Goal: Transaction & Acquisition: Purchase product/service

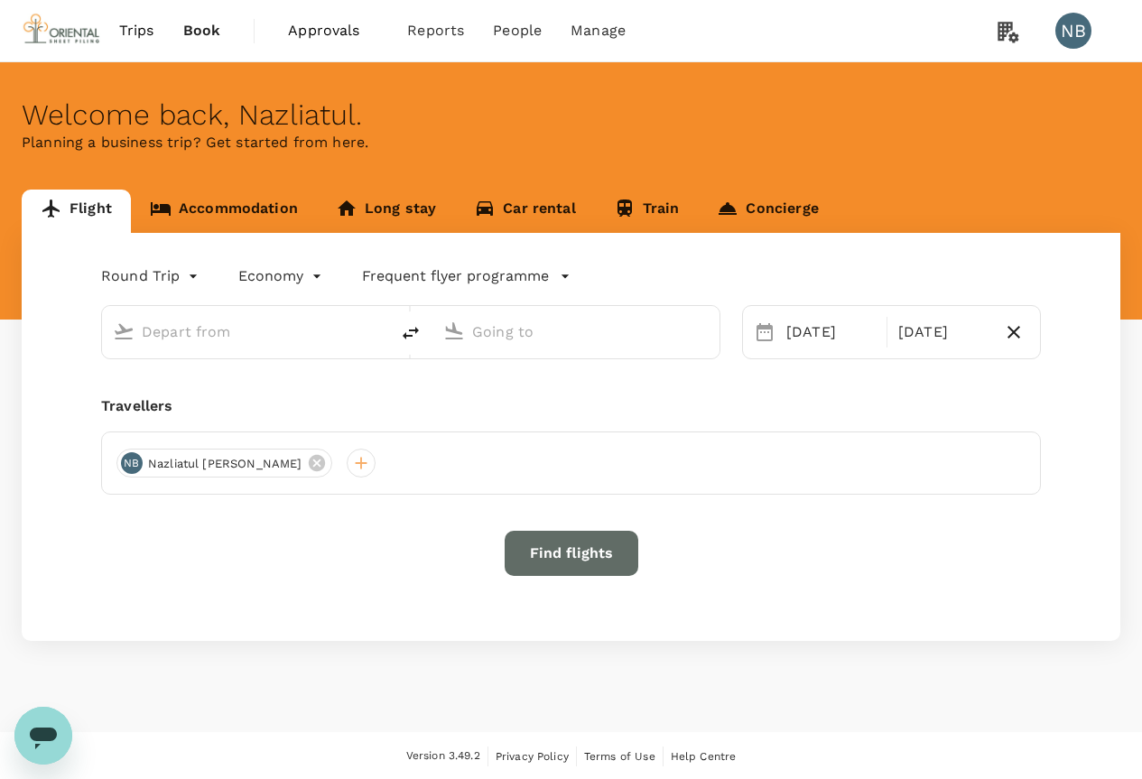
scroll to position [2, 0]
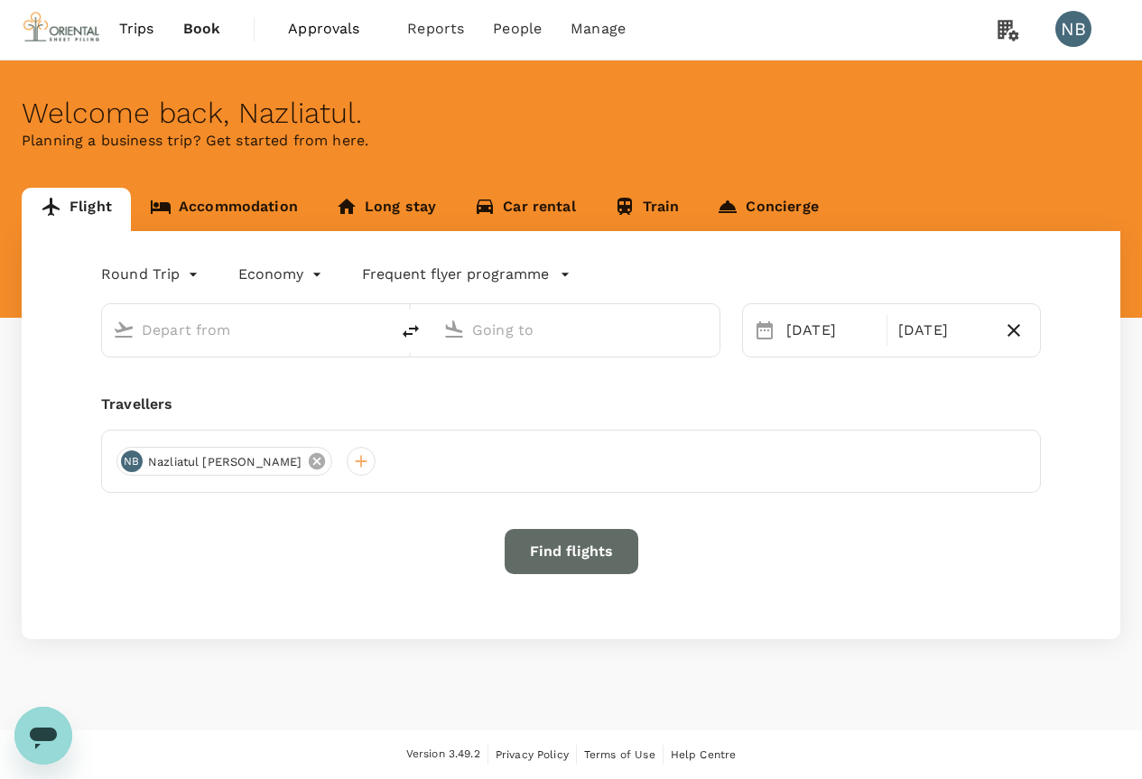
click at [309, 461] on icon at bounding box center [317, 461] width 16 height 16
type input "Kuala Lumpur Intl ([GEOGRAPHIC_DATA])"
type input "[GEOGRAPHIC_DATA], [GEOGRAPHIC_DATA] (any)"
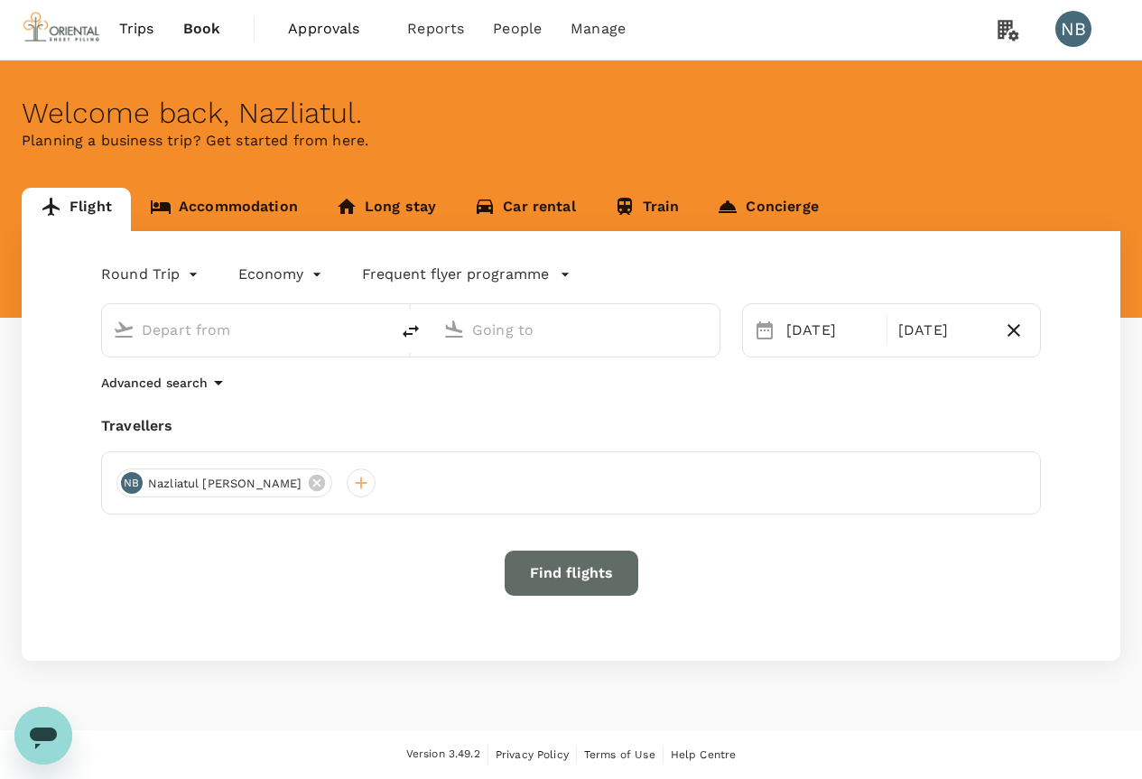
click at [136, 459] on div "NB Nazliatul Binti Nazarudin" at bounding box center [571, 483] width 940 height 63
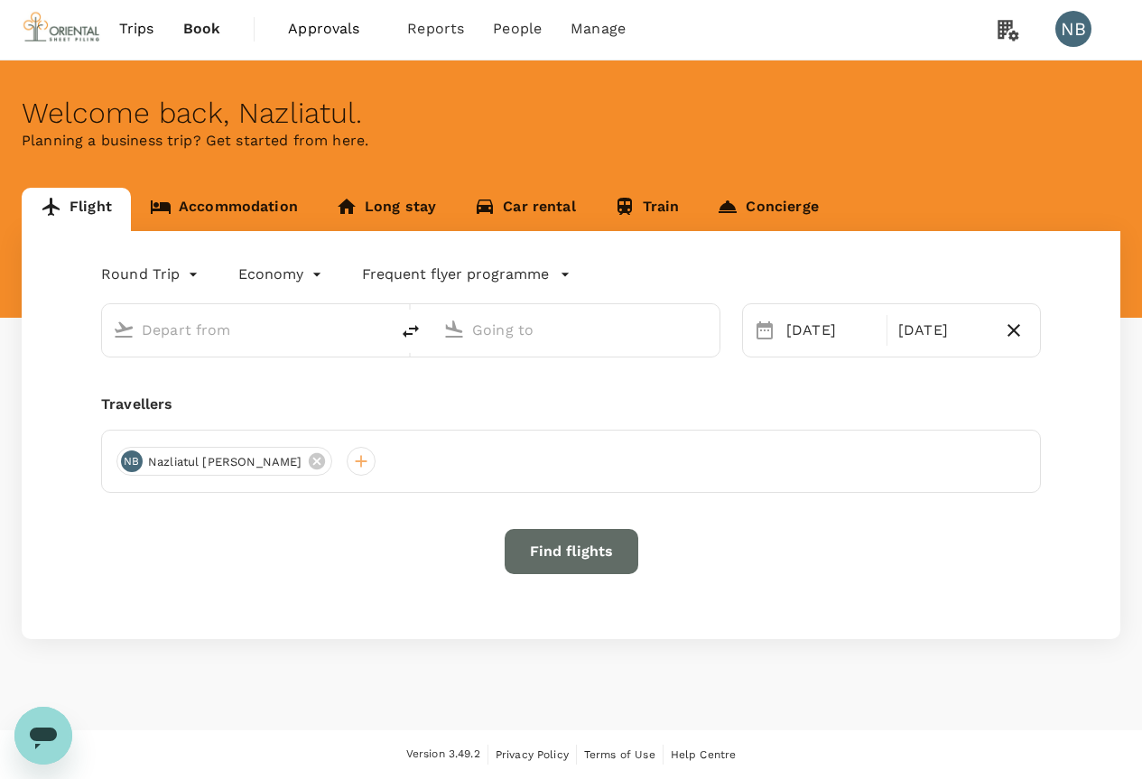
type input "Kuala Lumpur Intl ([GEOGRAPHIC_DATA])"
type input "[GEOGRAPHIC_DATA], [GEOGRAPHIC_DATA] (any)"
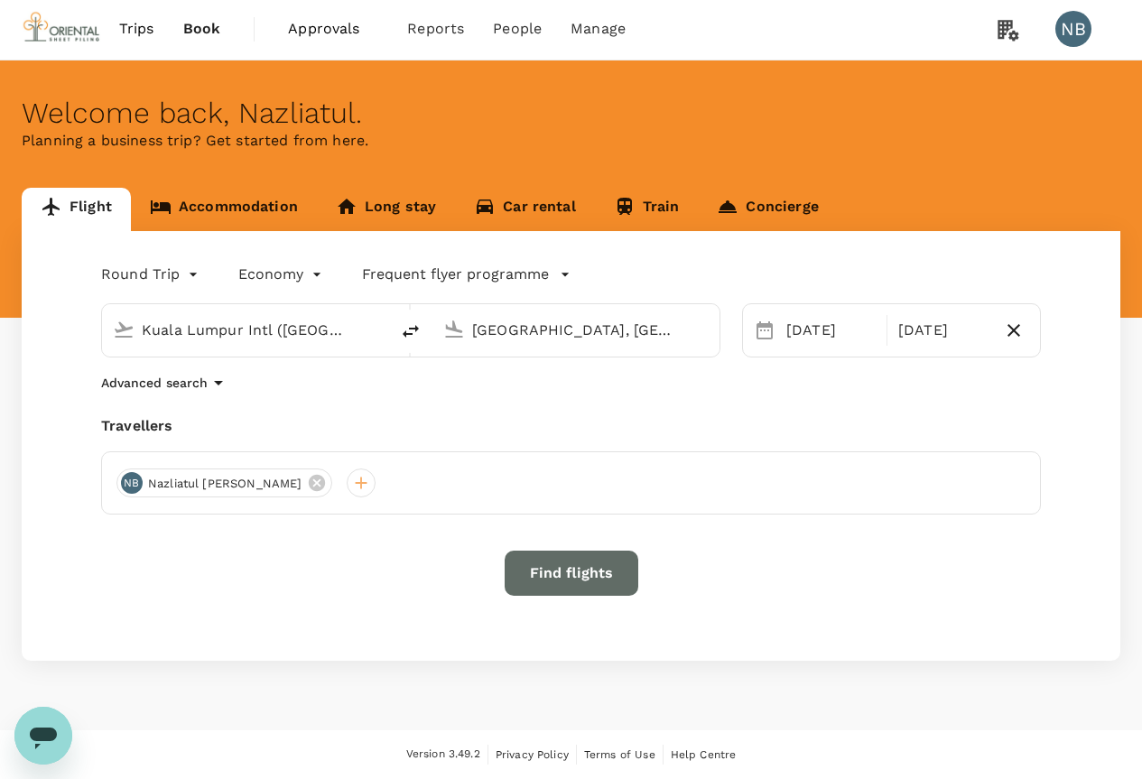
click at [320, 484] on div "NB Nazliatul Binti Nazarudin" at bounding box center [224, 483] width 216 height 29
click at [309, 482] on icon at bounding box center [317, 483] width 16 height 16
click at [119, 483] on div at bounding box center [130, 483] width 29 height 29
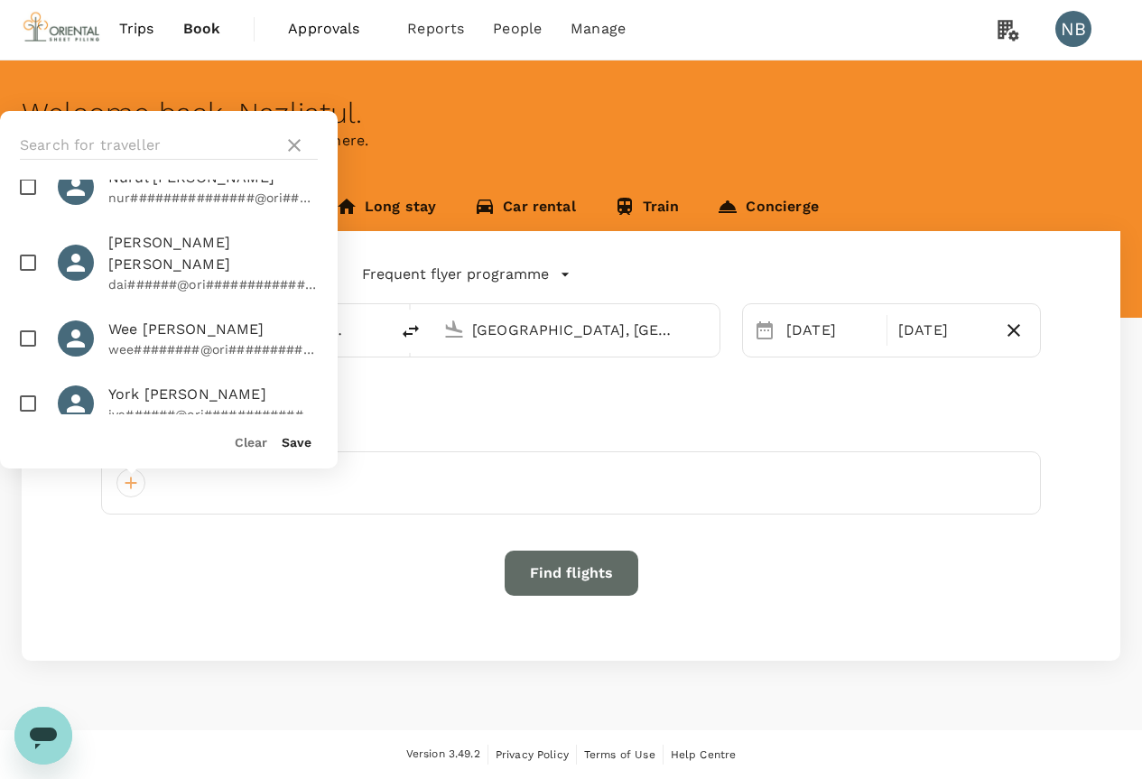
scroll to position [452, 0]
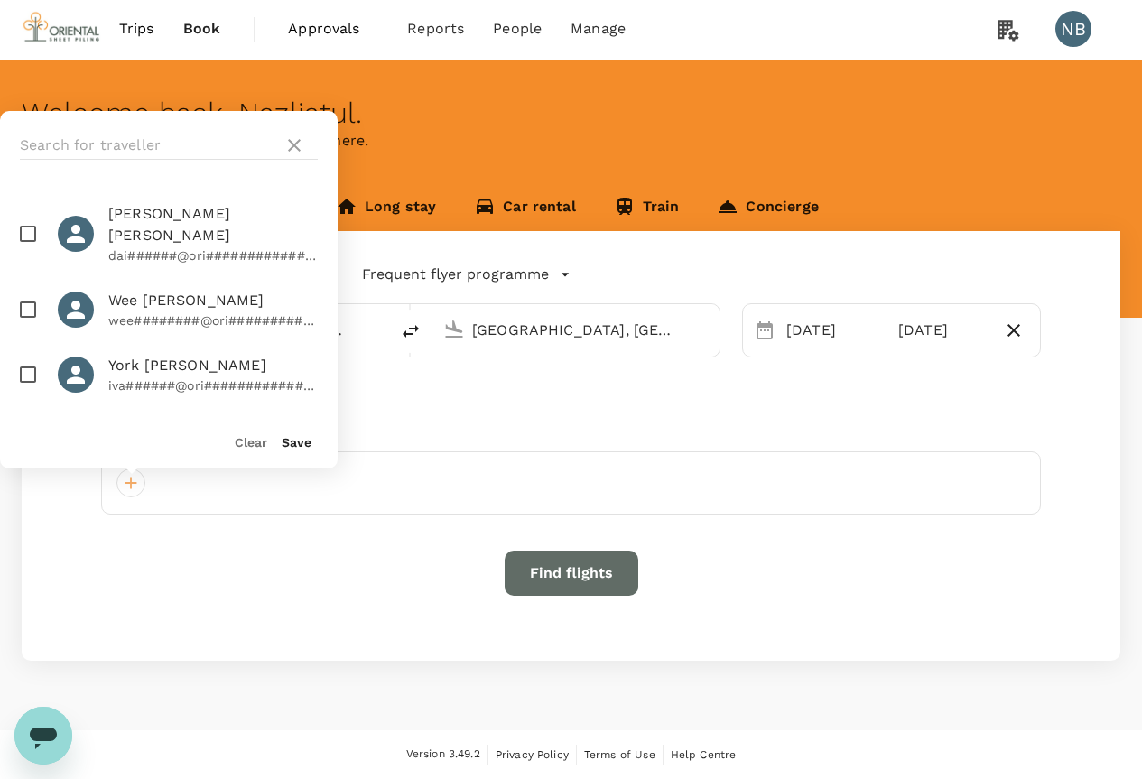
click at [19, 252] on input "checkbox" at bounding box center [28, 234] width 38 height 38
checkbox input "true"
click at [281, 437] on div "Save" at bounding box center [289, 434] width 44 height 36
click at [286, 440] on button "Save" at bounding box center [297, 442] width 30 height 14
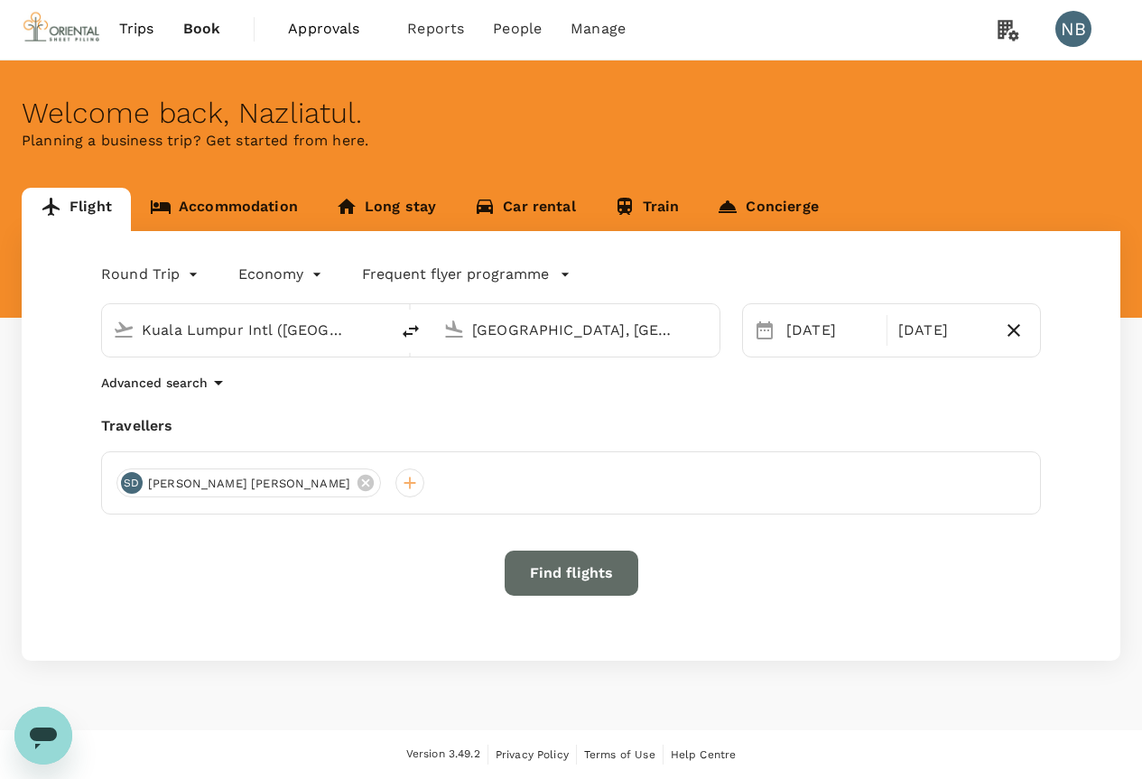
click at [502, 336] on input "[GEOGRAPHIC_DATA], [GEOGRAPHIC_DATA] (any)" at bounding box center [577, 330] width 210 height 28
click at [485, 362] on p "[GEOGRAPHIC_DATA], [GEOGRAPHIC_DATA]" at bounding box center [603, 367] width 361 height 18
drag, startPoint x: 685, startPoint y: 334, endPoint x: 485, endPoint y: 331, distance: 199.6
click at [486, 332] on div "[GEOGRAPHIC_DATA], [GEOGRAPHIC_DATA] (any)" at bounding box center [590, 330] width 237 height 29
click at [482, 329] on input "[GEOGRAPHIC_DATA], [GEOGRAPHIC_DATA] (any)" at bounding box center [577, 330] width 210 height 28
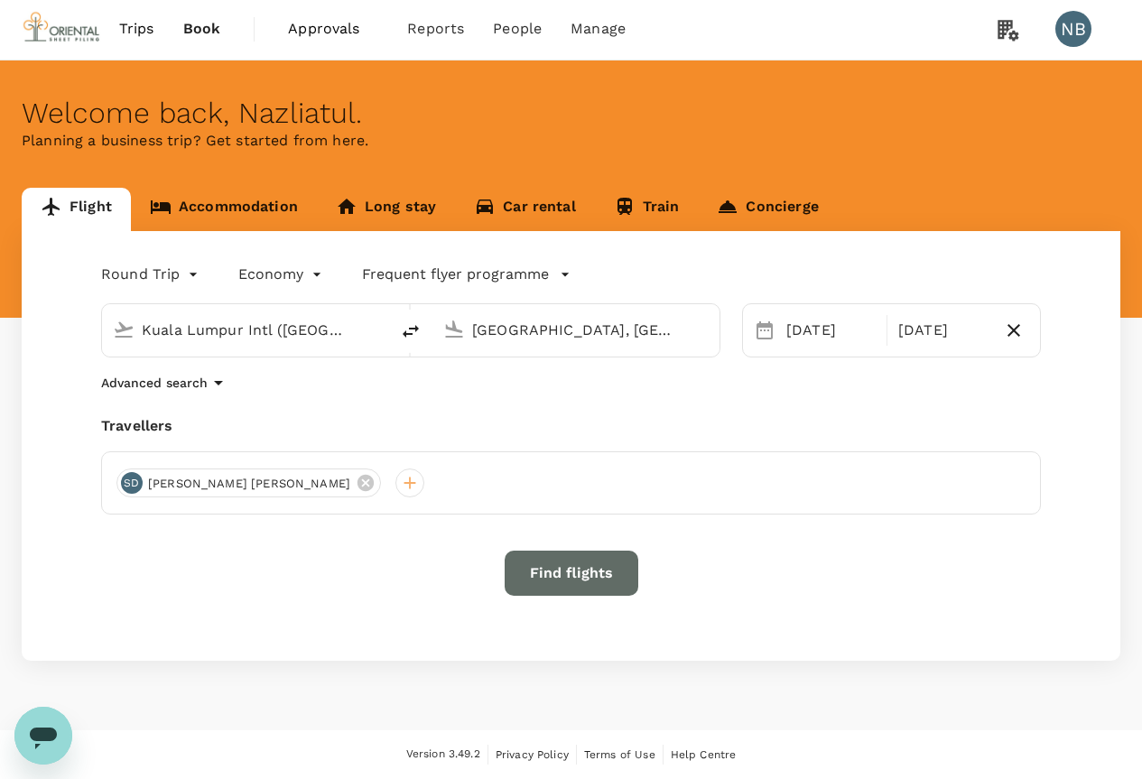
click at [482, 329] on input "[GEOGRAPHIC_DATA], [GEOGRAPHIC_DATA] (any)" at bounding box center [577, 330] width 210 height 28
click at [510, 328] on input "[GEOGRAPHIC_DATA], [GEOGRAPHIC_DATA] (any)" at bounding box center [577, 330] width 210 height 28
drag, startPoint x: 652, startPoint y: 330, endPoint x: 502, endPoint y: 334, distance: 150.0
click at [502, 334] on input "[GEOGRAPHIC_DATA], [GEOGRAPHIC_DATA] (any)" at bounding box center [577, 330] width 210 height 28
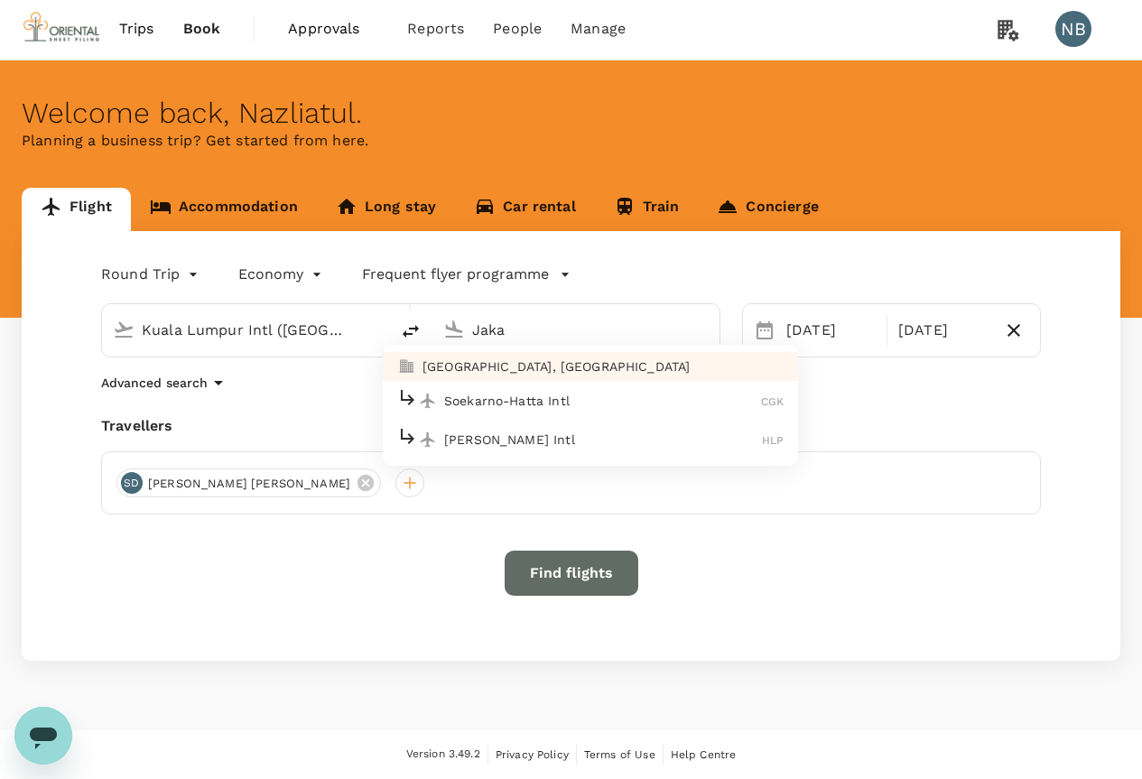
click at [507, 405] on p "Soekarno-Hatta Intl" at bounding box center [602, 401] width 317 height 18
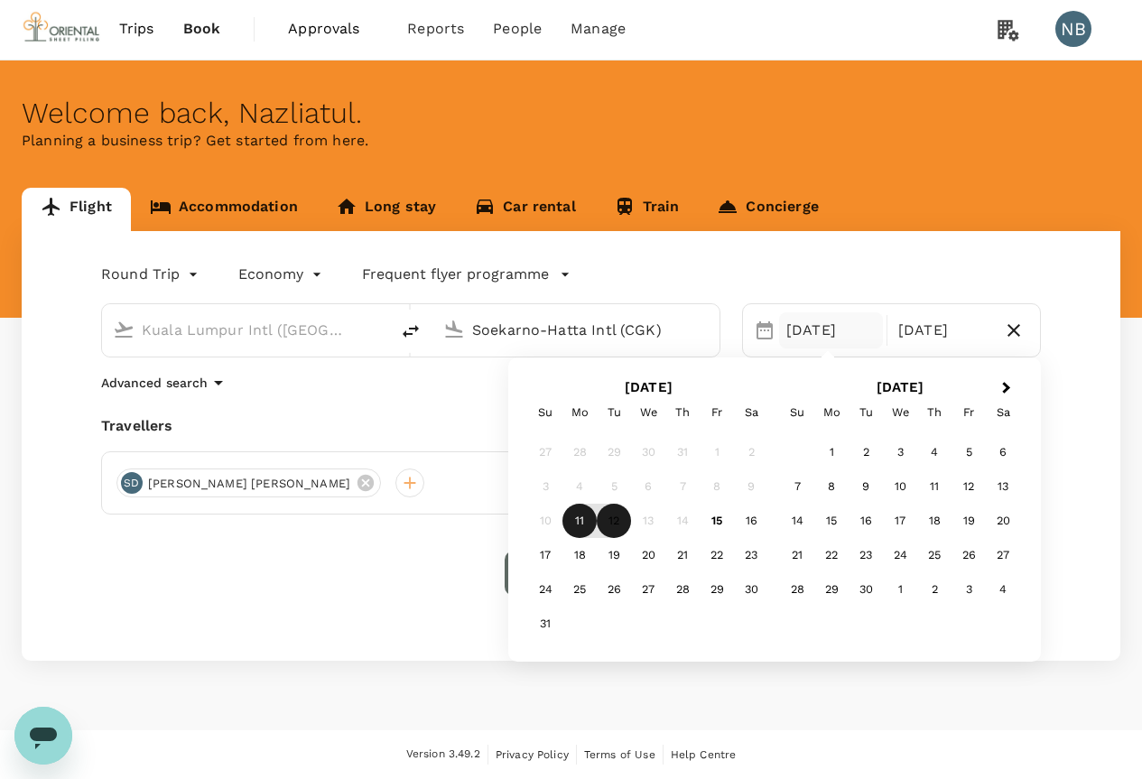
type input "Soekarno-Hatta Intl (CGK)"
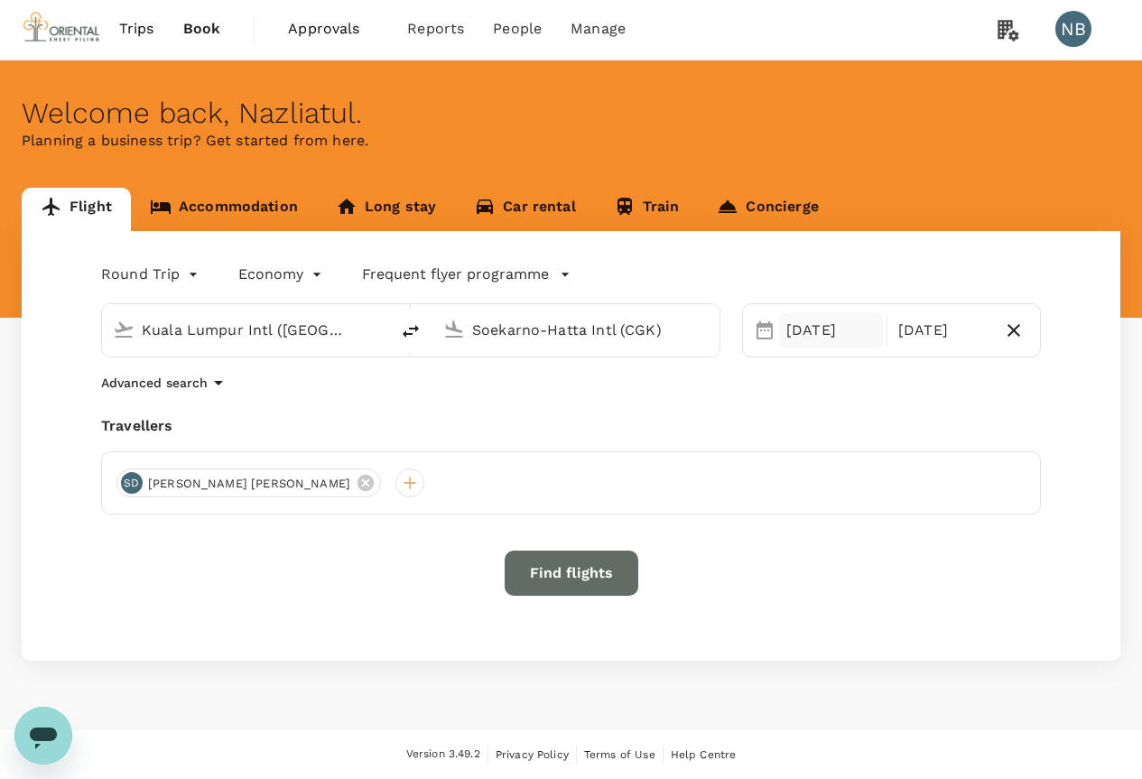
click at [796, 333] on div "[DATE]" at bounding box center [831, 330] width 104 height 36
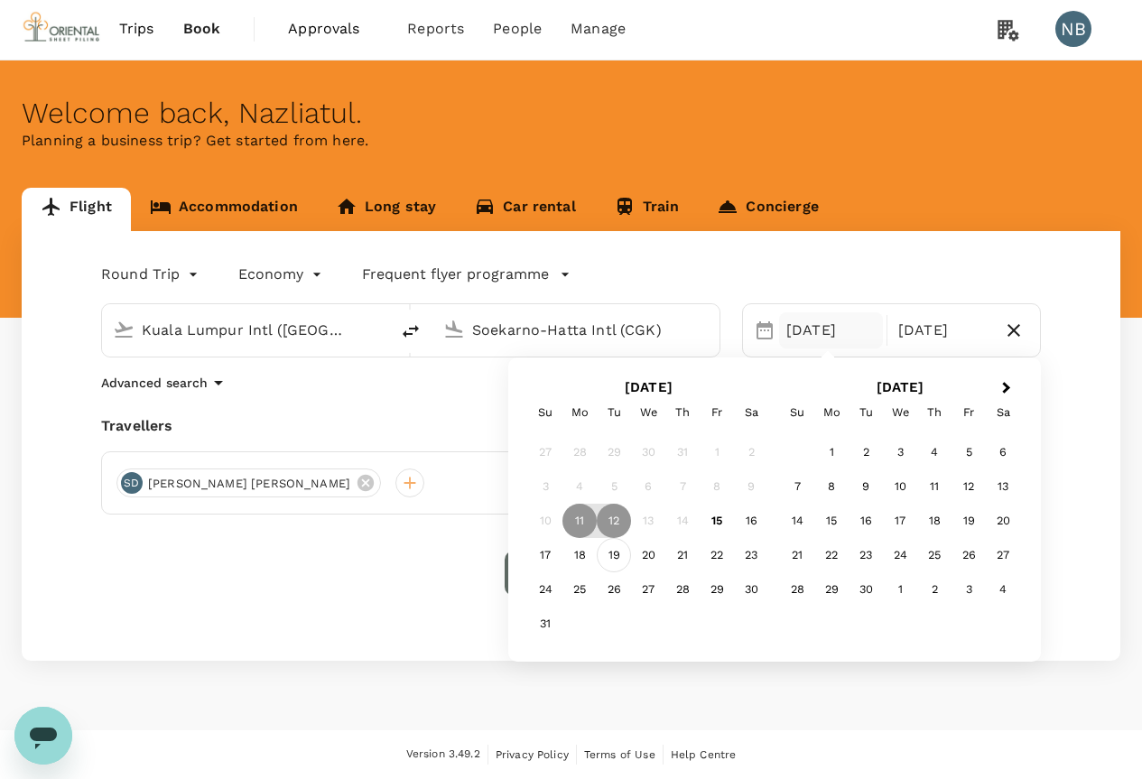
click at [610, 556] on div "19" at bounding box center [614, 555] width 34 height 34
click at [704, 553] on div "22" at bounding box center [717, 555] width 34 height 34
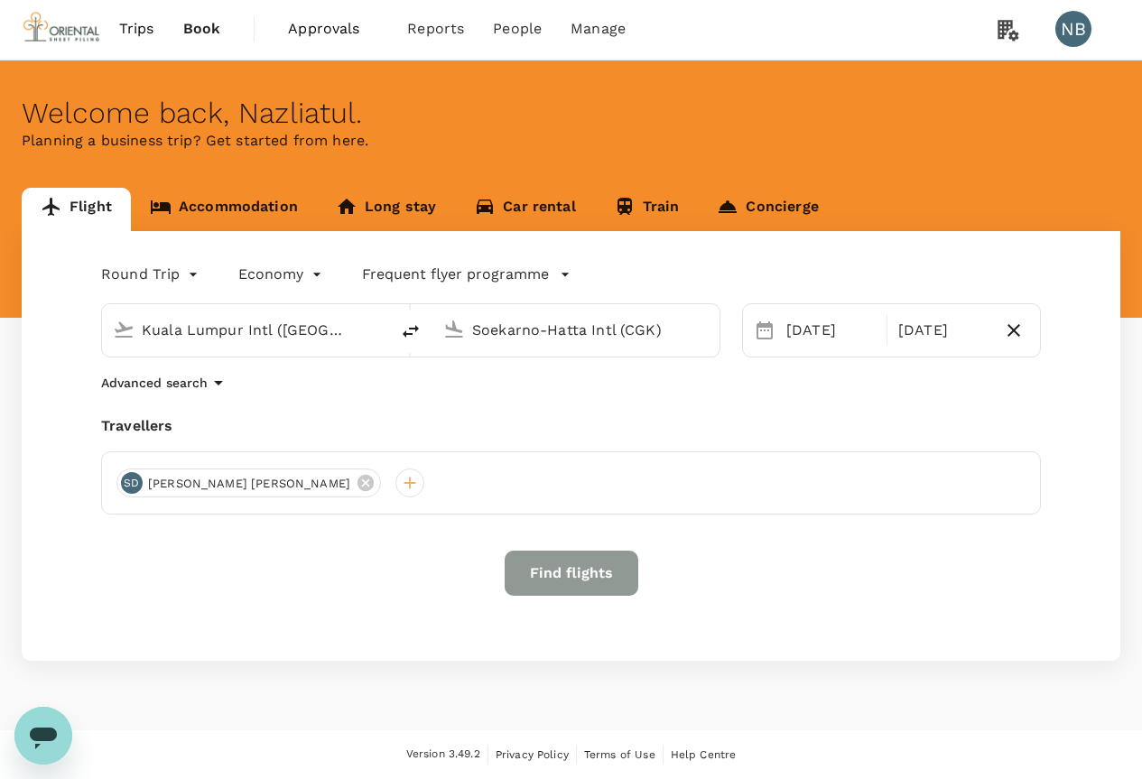
click at [571, 572] on button "Find flights" at bounding box center [572, 573] width 134 height 45
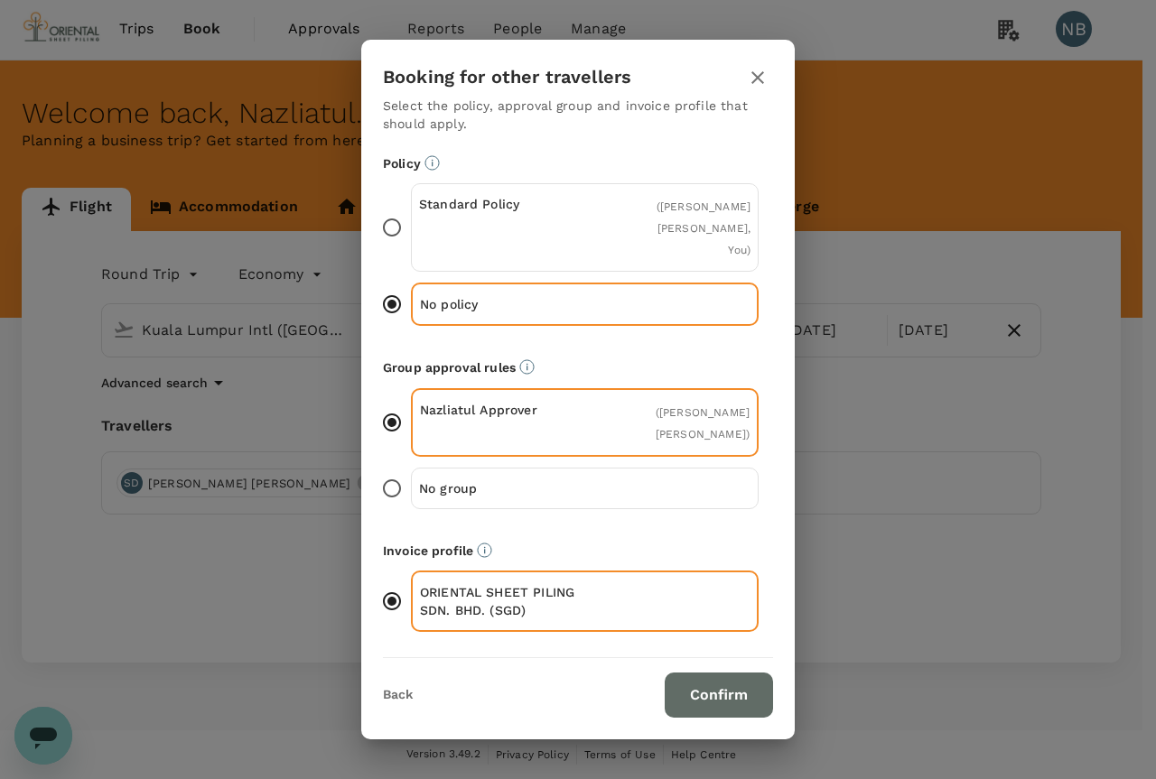
click at [709, 685] on button "Confirm" at bounding box center [719, 695] width 108 height 45
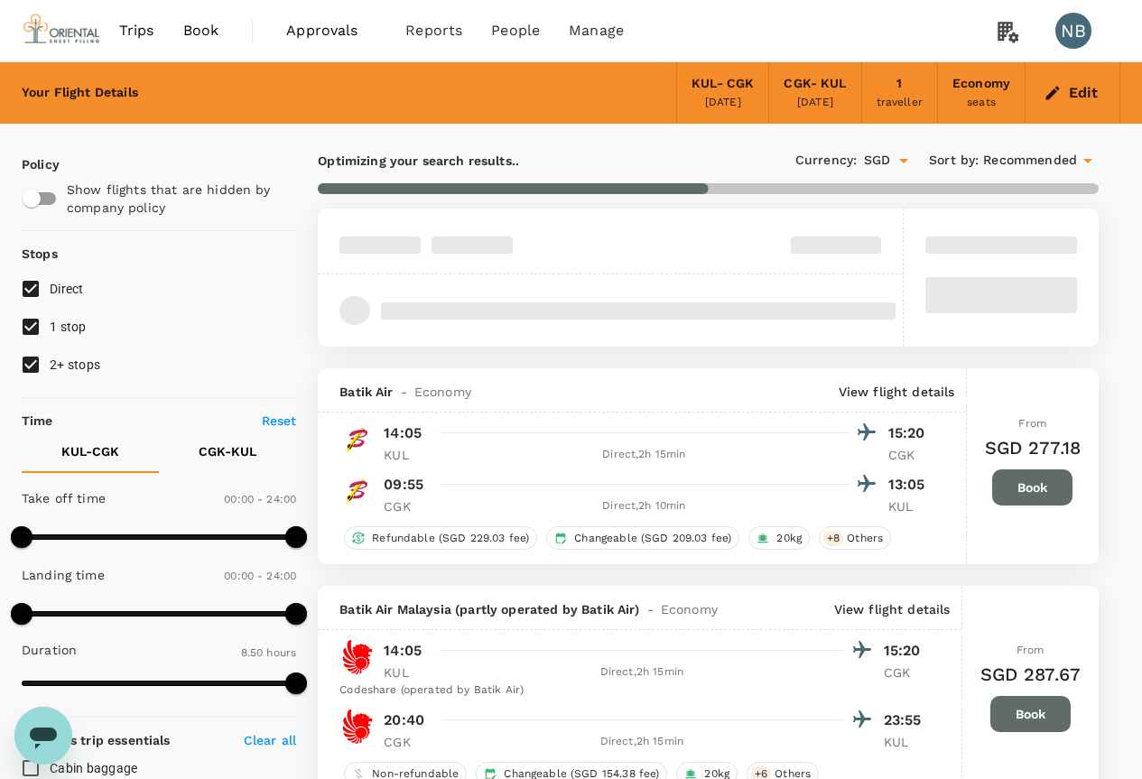
type input "SGD"
type input "1440"
type input "945"
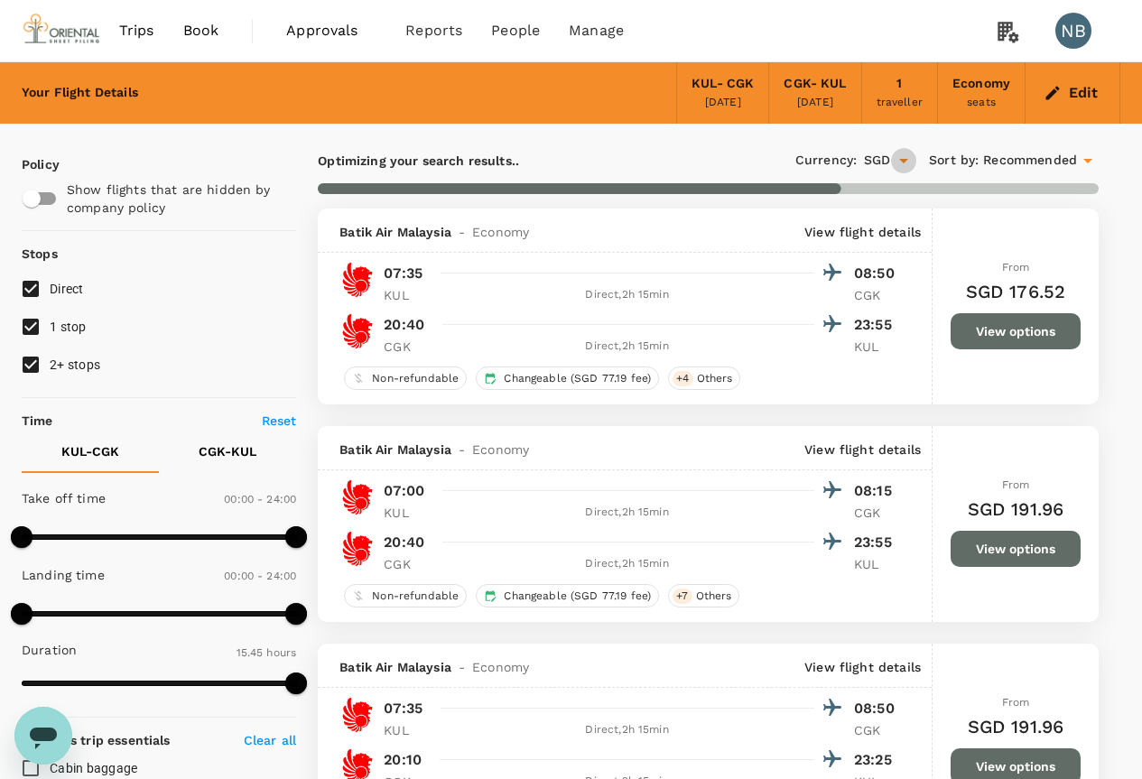
click at [894, 169] on icon "Open" at bounding box center [904, 161] width 22 height 22
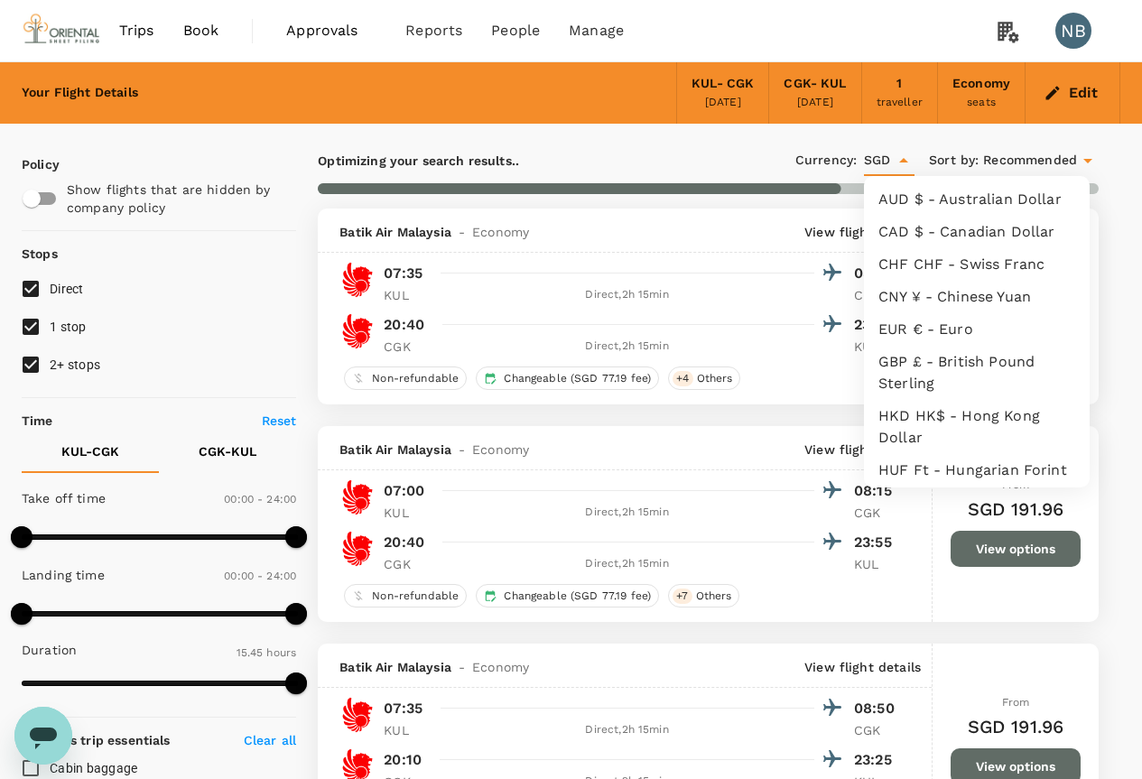
scroll to position [368, 0]
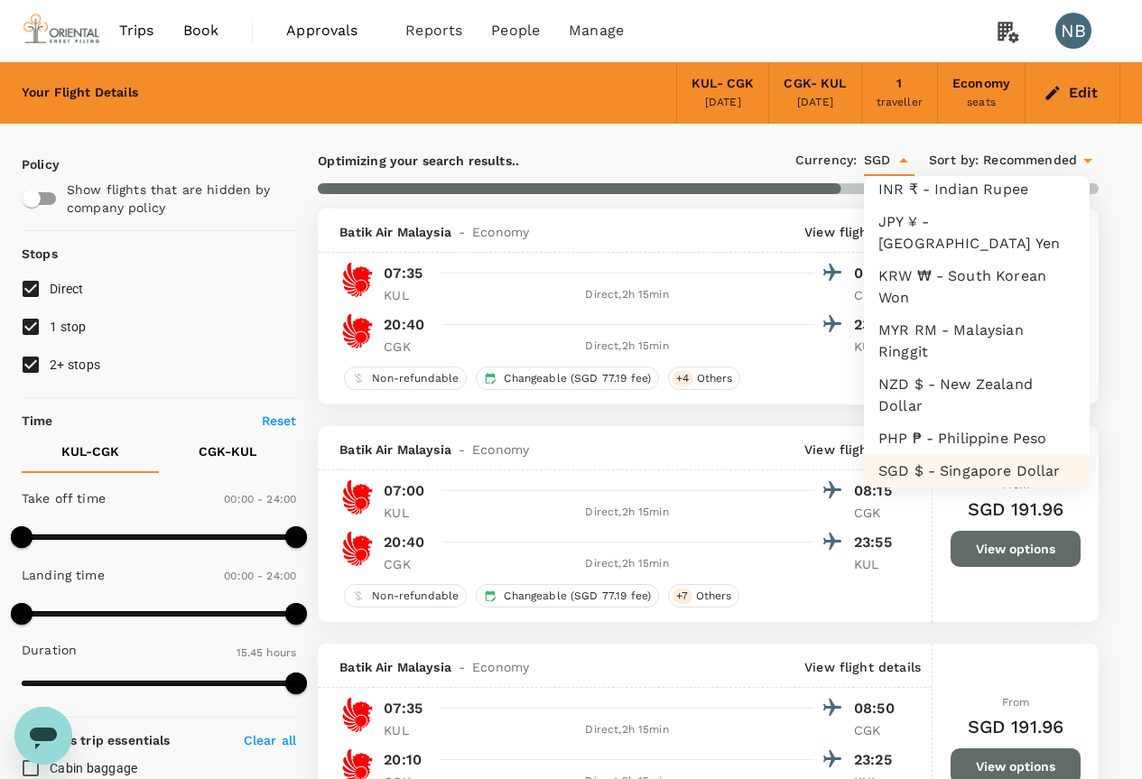
click at [925, 339] on li "MYR RM - Malaysian Ringgit" at bounding box center [977, 341] width 226 height 54
type input "MYR"
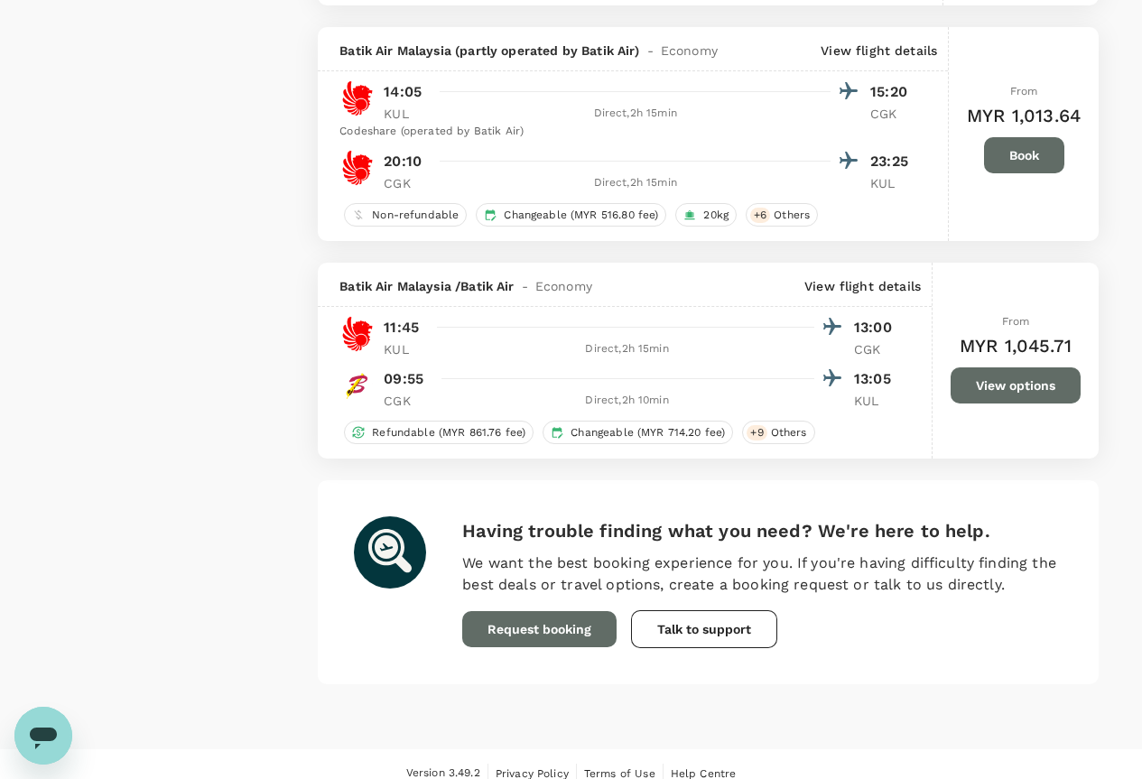
scroll to position [4173, 0]
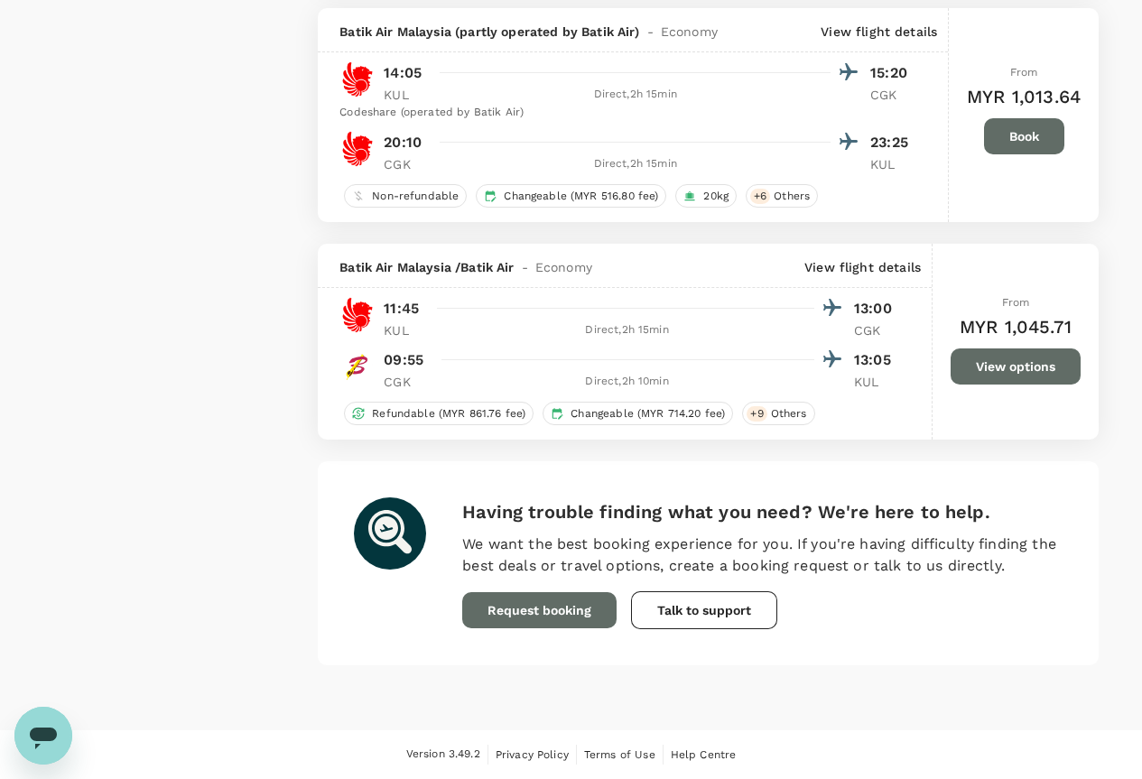
type input "1620"
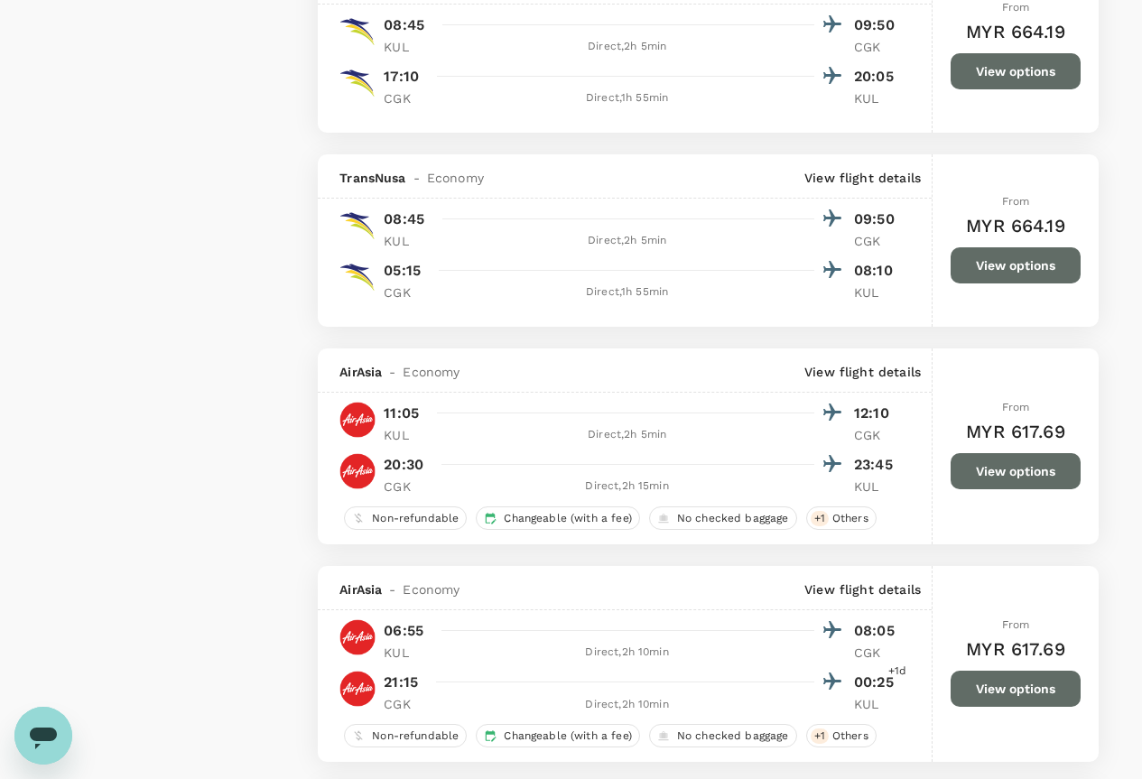
scroll to position [3883, 0]
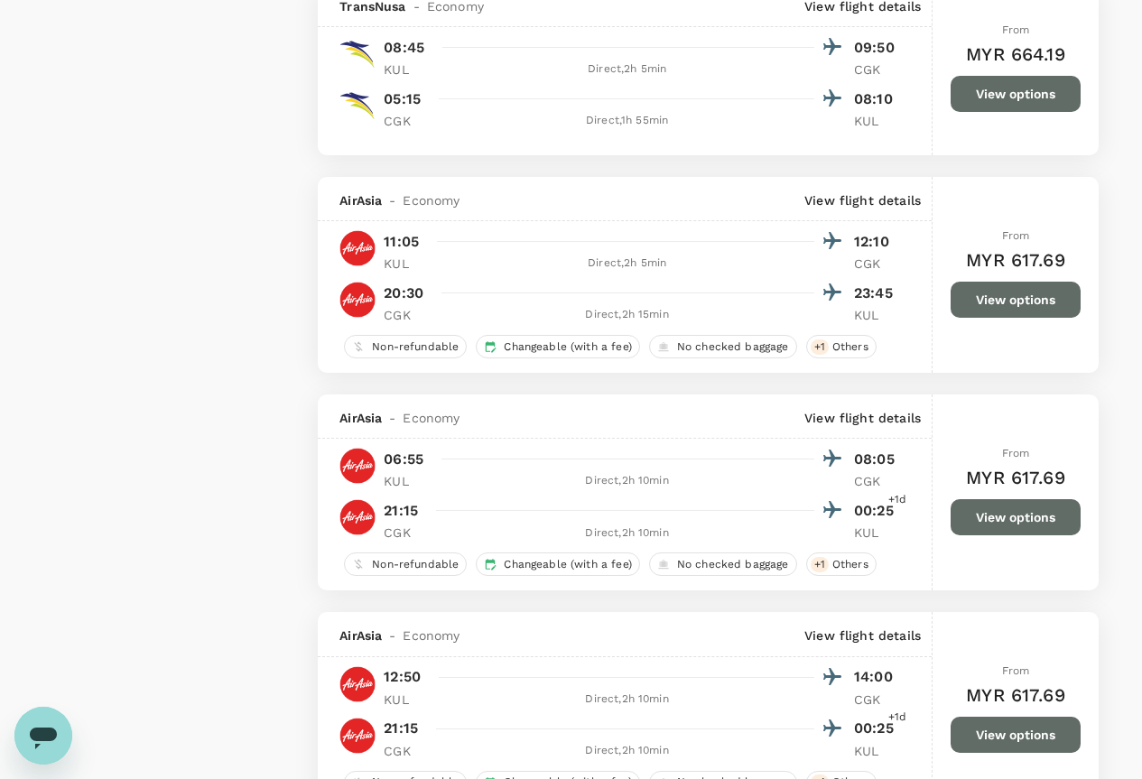
click at [988, 517] on button "View options" at bounding box center [1016, 517] width 130 height 36
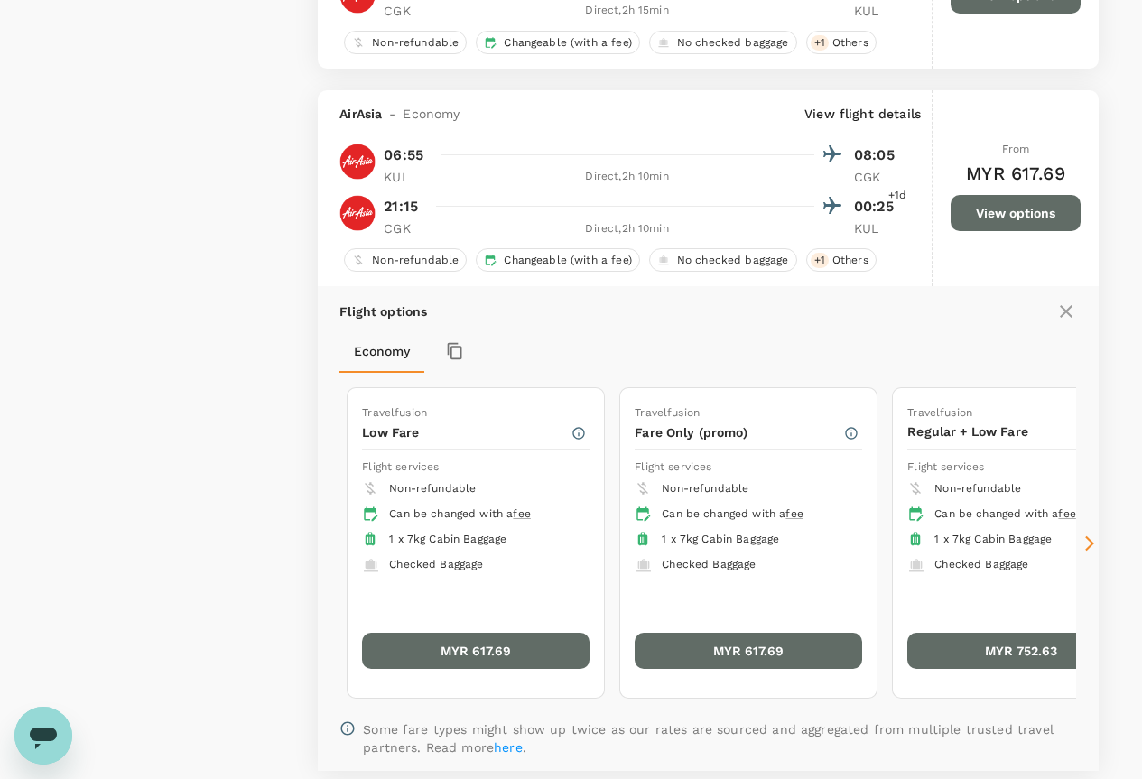
scroll to position [4278, 0]
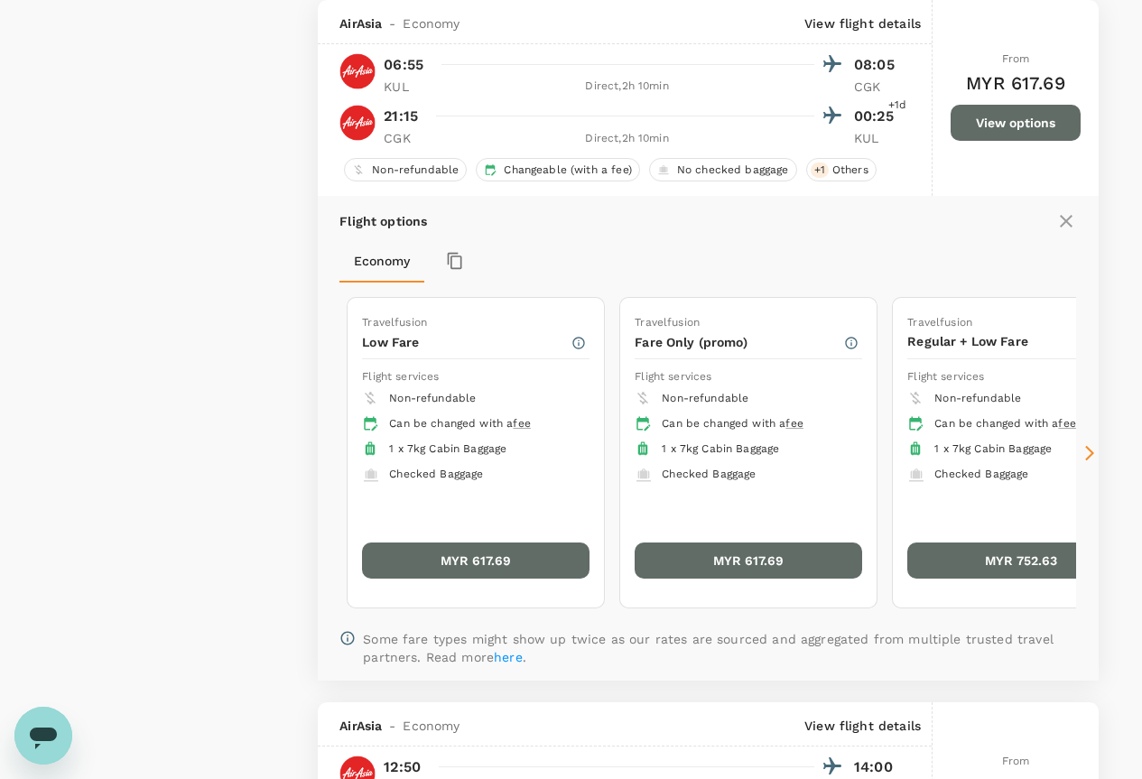
click at [387, 120] on p "21:15" at bounding box center [401, 117] width 34 height 22
click at [387, 118] on p "21:15" at bounding box center [401, 117] width 34 height 22
click at [691, 234] on div "Flight options Economy Travelfusion Low Fare Flight services Non-refundable Can…" at bounding box center [708, 438] width 781 height 485
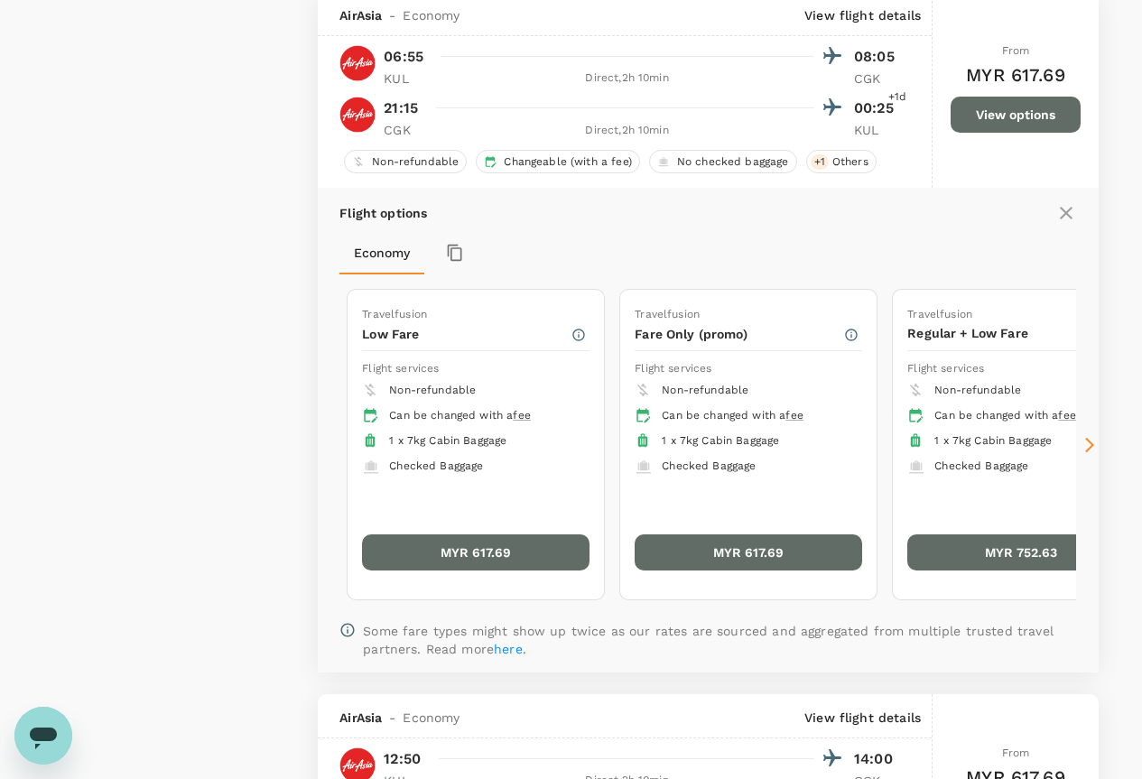
scroll to position [4368, 0]
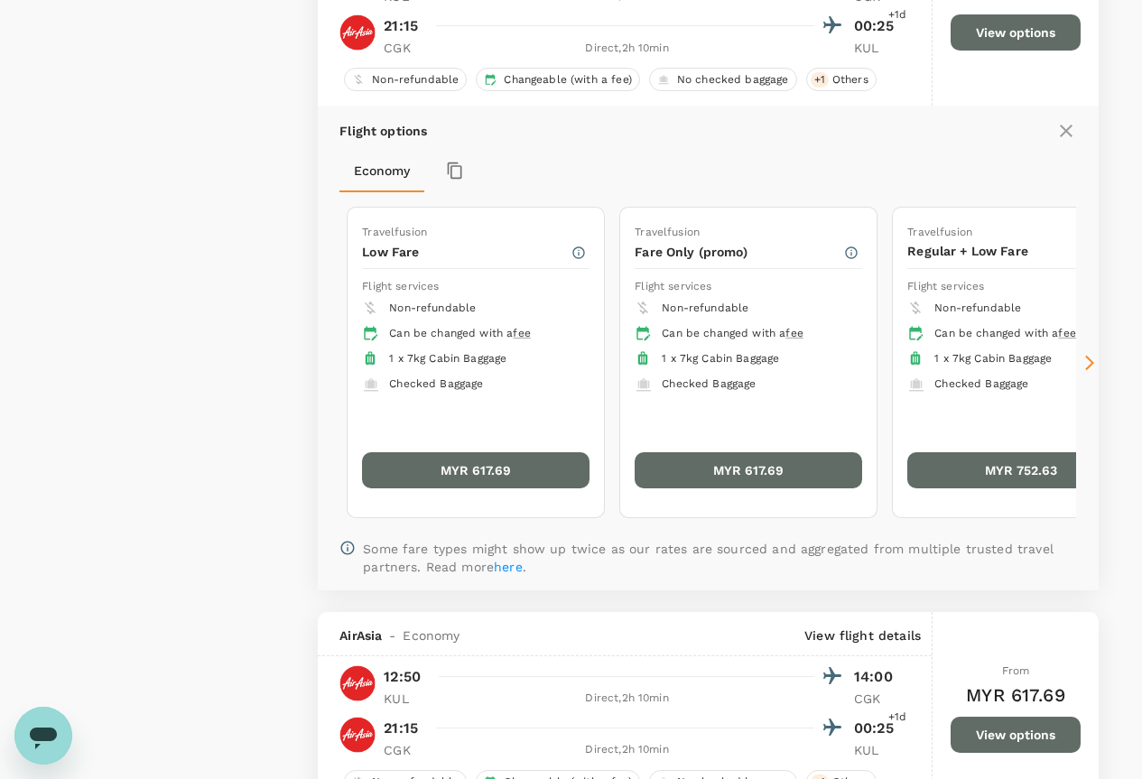
click at [1095, 359] on icon at bounding box center [1090, 363] width 18 height 18
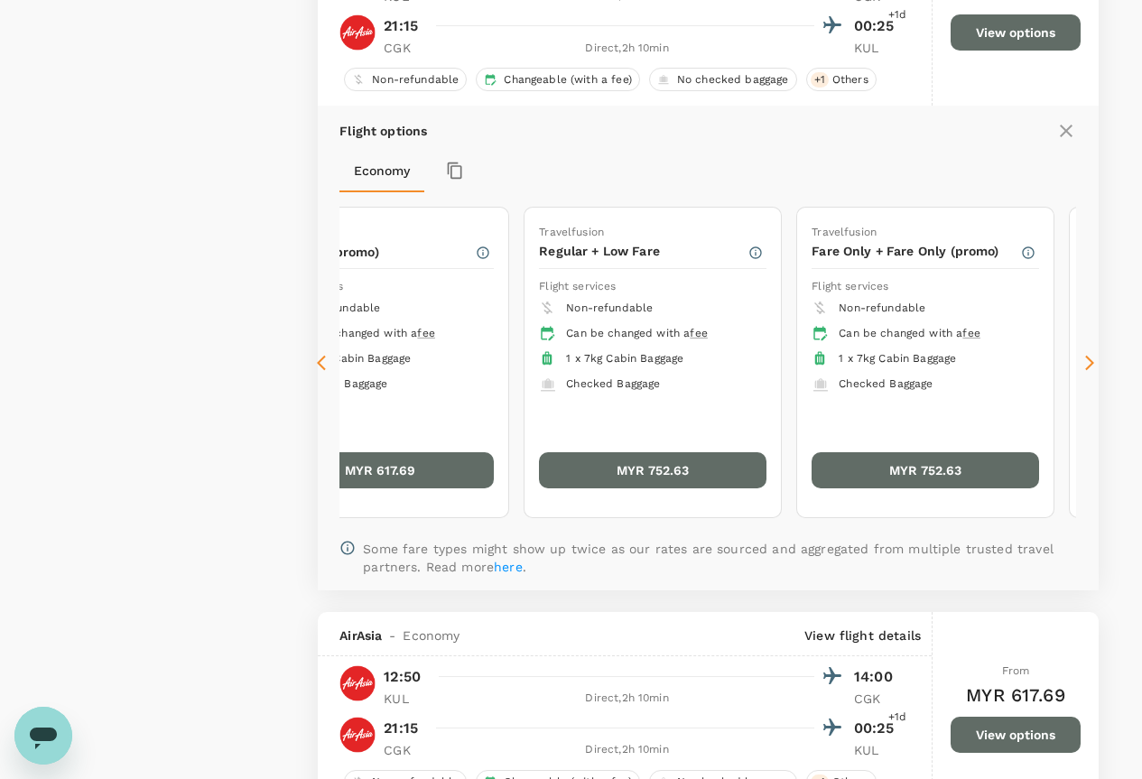
click at [1094, 359] on icon at bounding box center [1090, 363] width 18 height 18
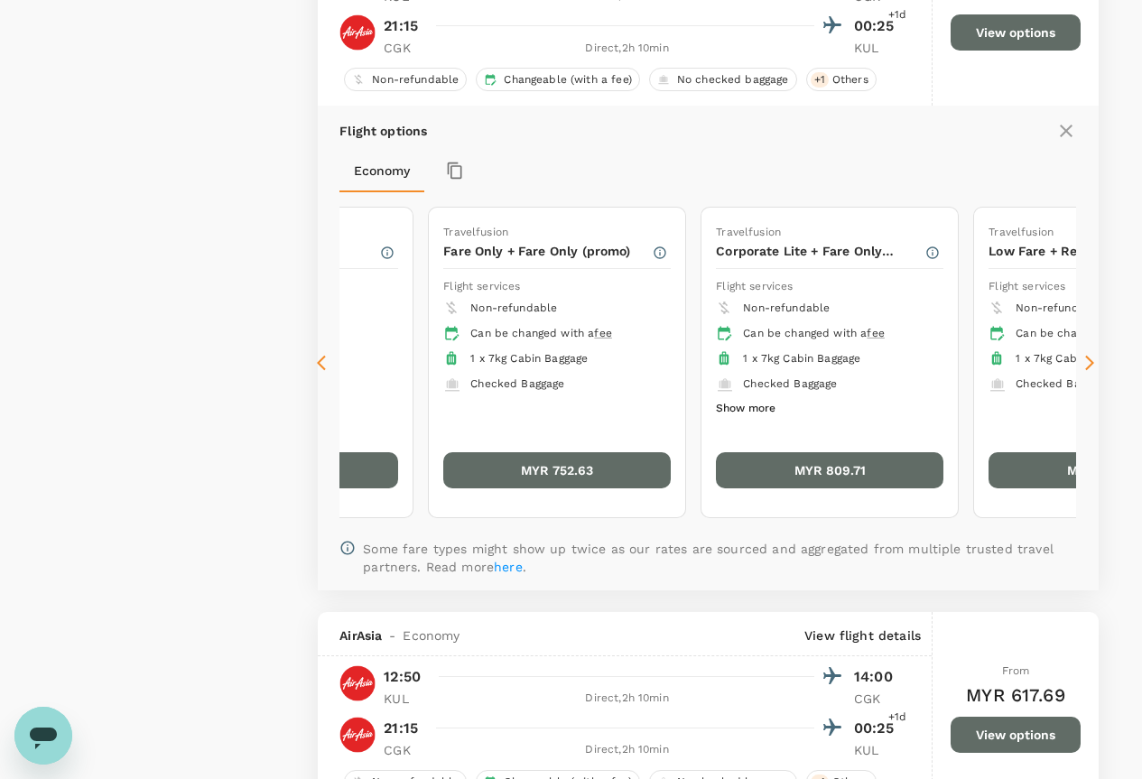
click at [1094, 359] on icon at bounding box center [1090, 363] width 18 height 18
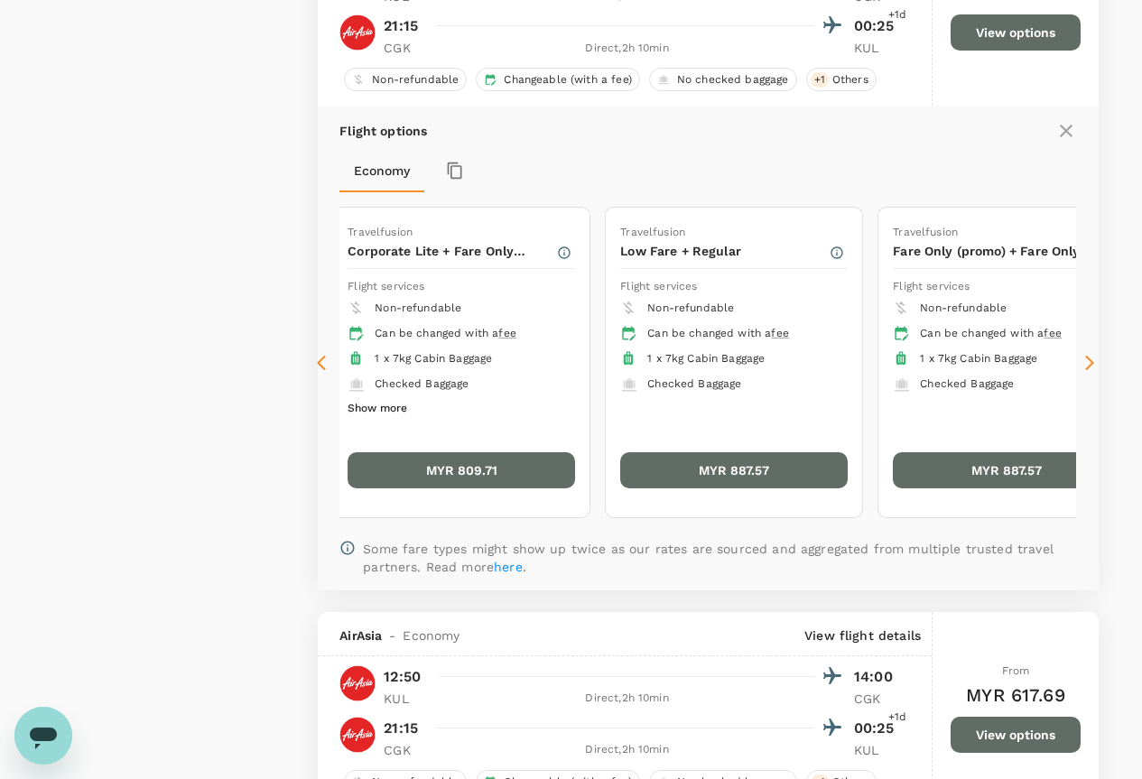
click at [1094, 359] on icon at bounding box center [1090, 363] width 18 height 18
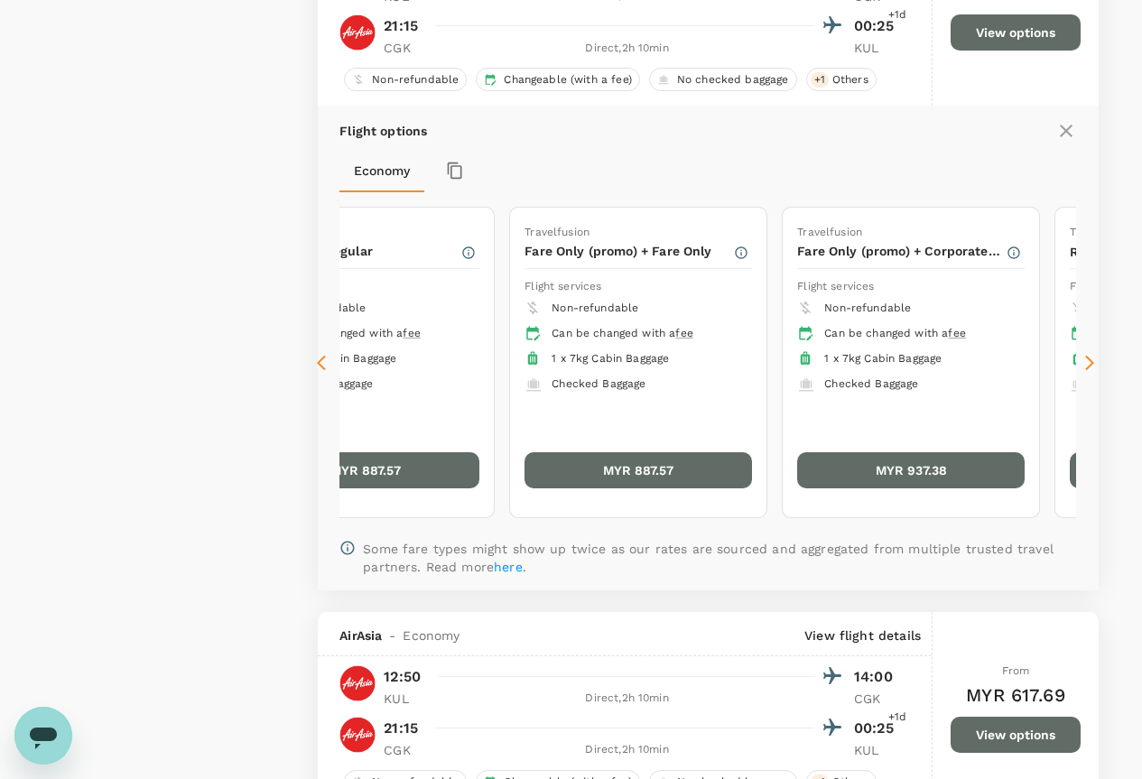
click at [1094, 359] on icon at bounding box center [1090, 363] width 18 height 18
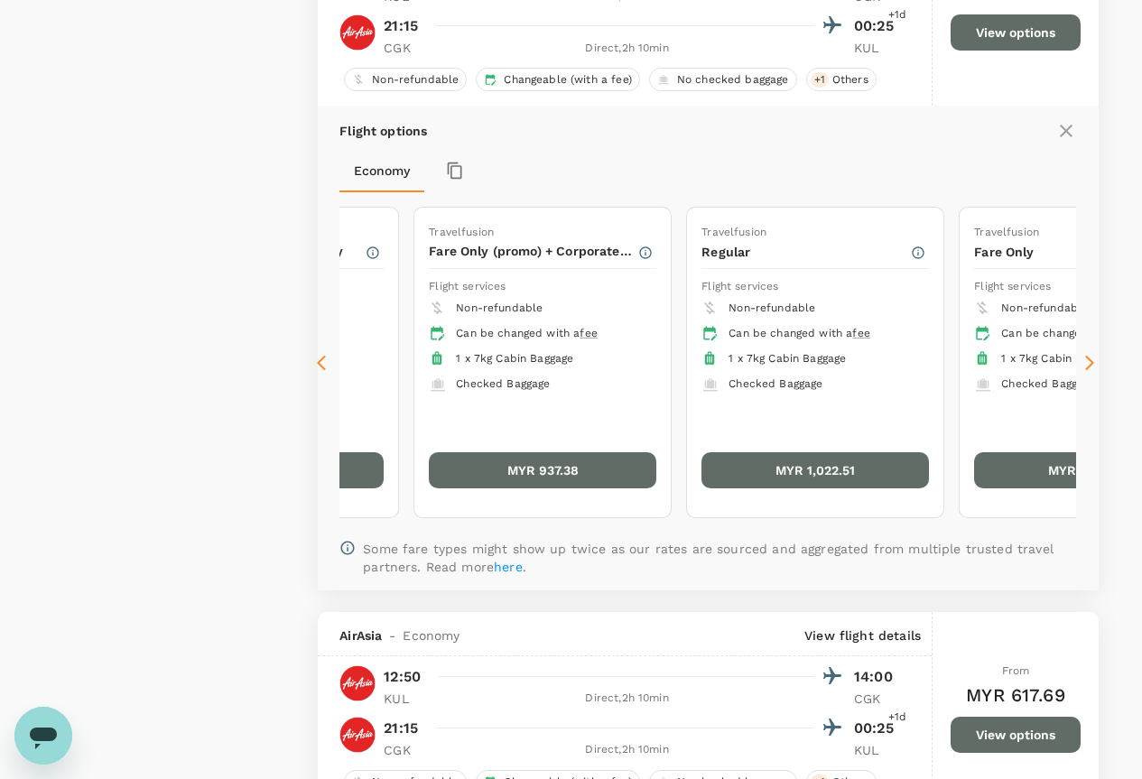
click at [1094, 359] on icon at bounding box center [1090, 363] width 18 height 18
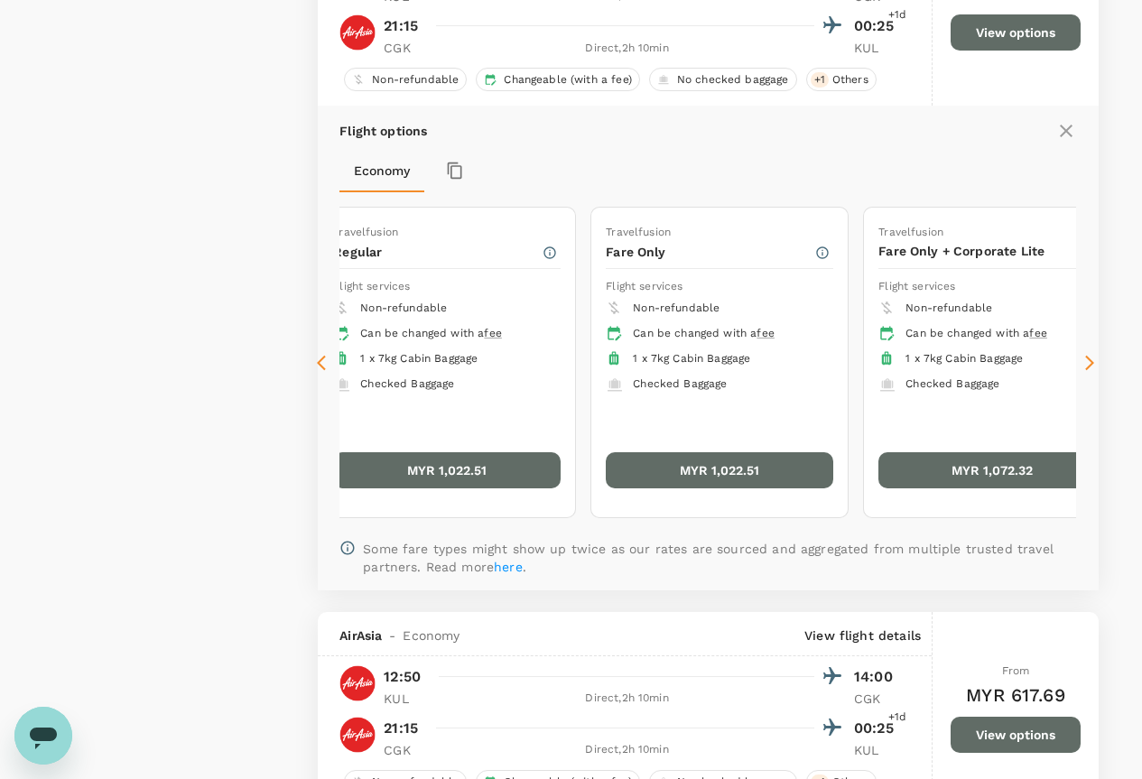
click at [1094, 359] on icon at bounding box center [1090, 363] width 18 height 18
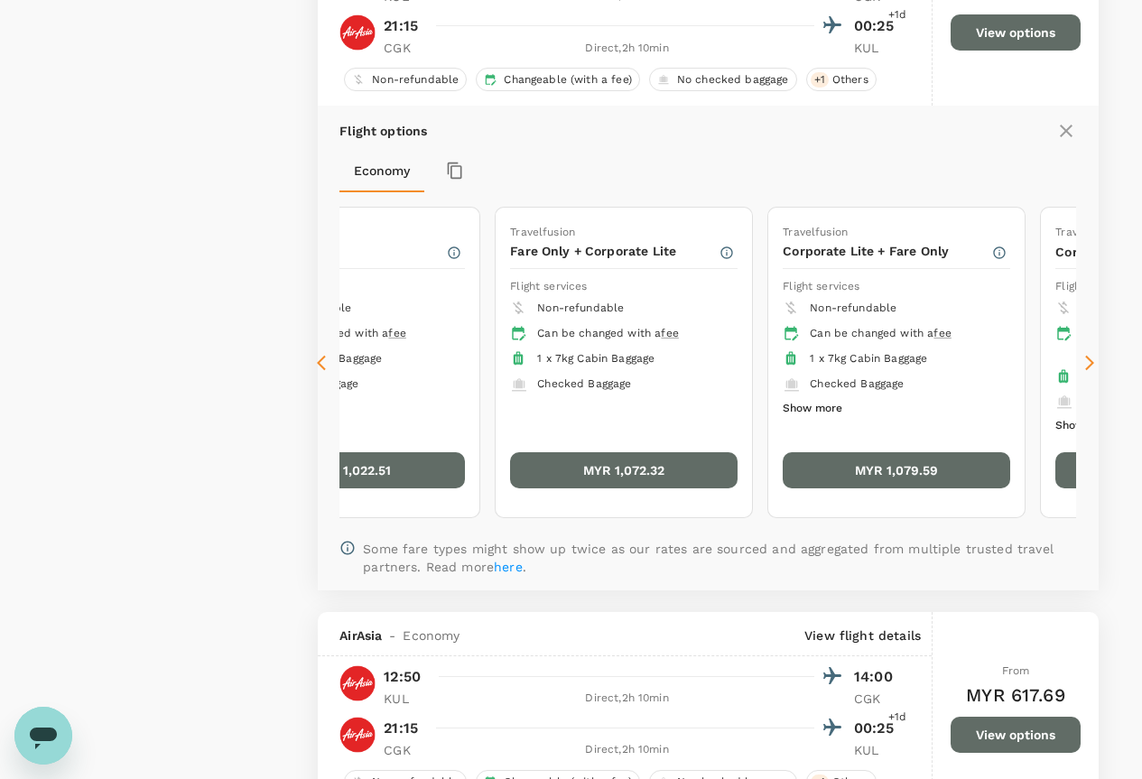
click at [792, 410] on button "Show more" at bounding box center [813, 408] width 60 height 23
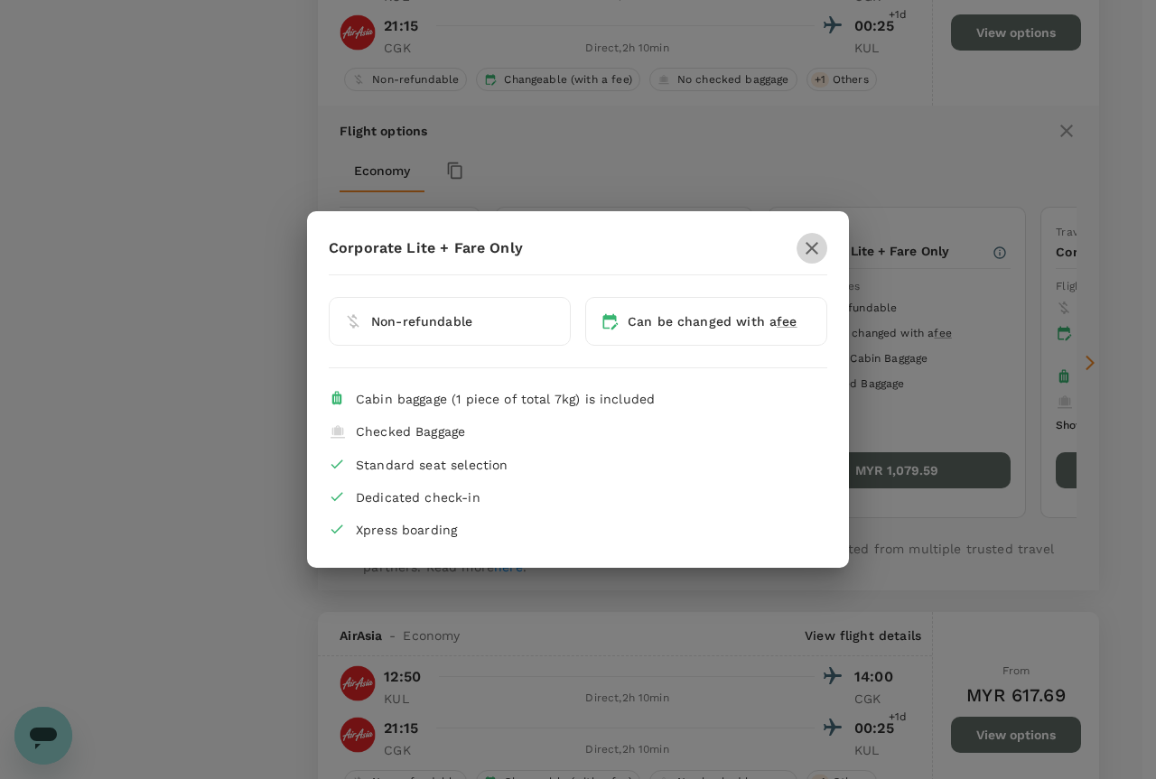
click at [806, 244] on icon "button" at bounding box center [812, 249] width 22 height 22
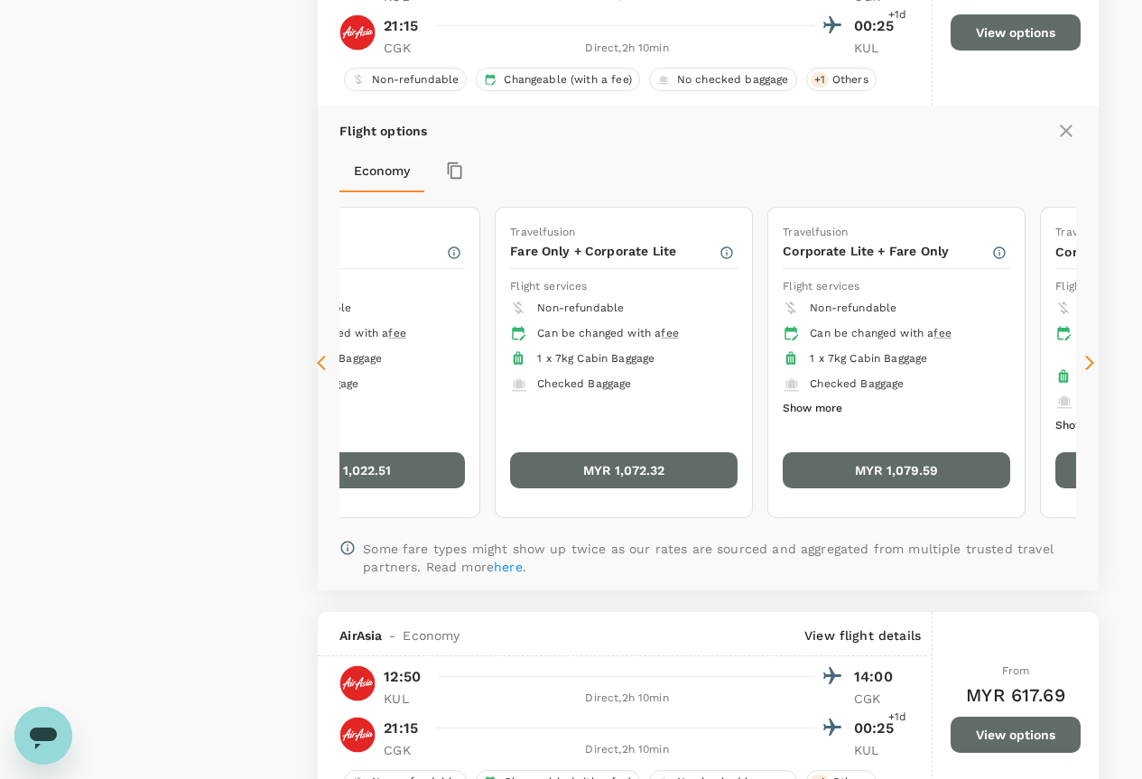
click at [1085, 363] on icon at bounding box center [1090, 363] width 18 height 18
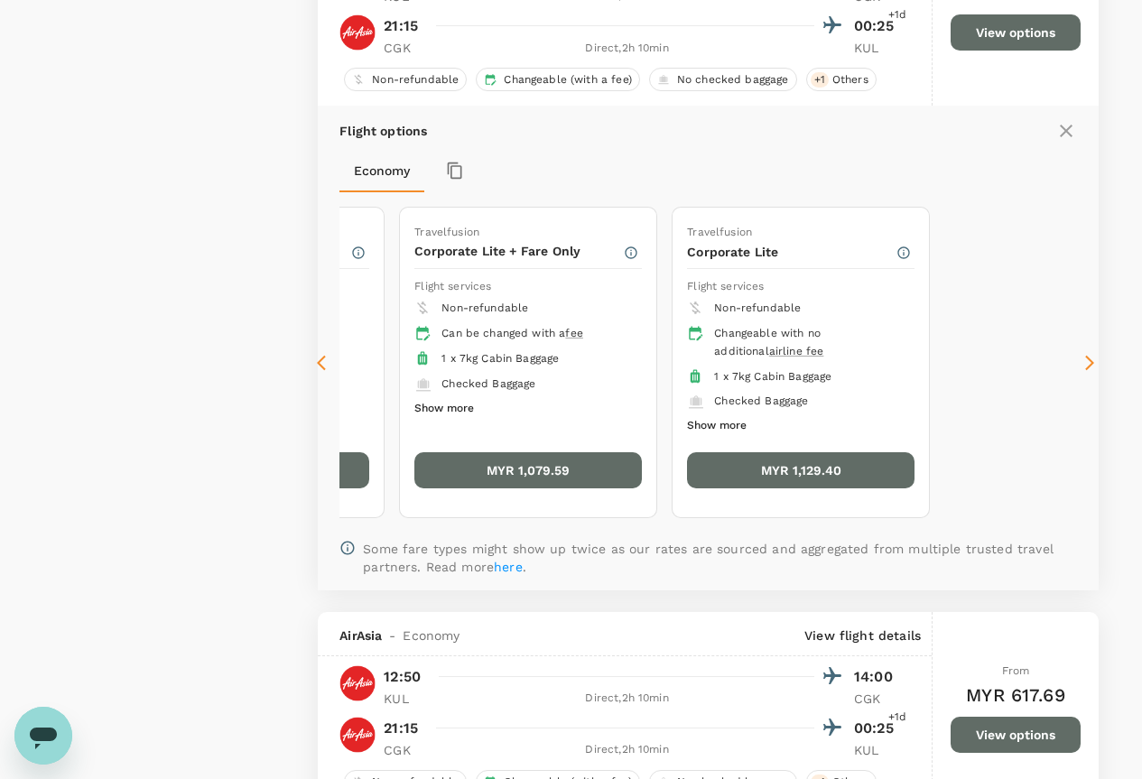
click at [1085, 363] on icon at bounding box center [1090, 363] width 18 height 18
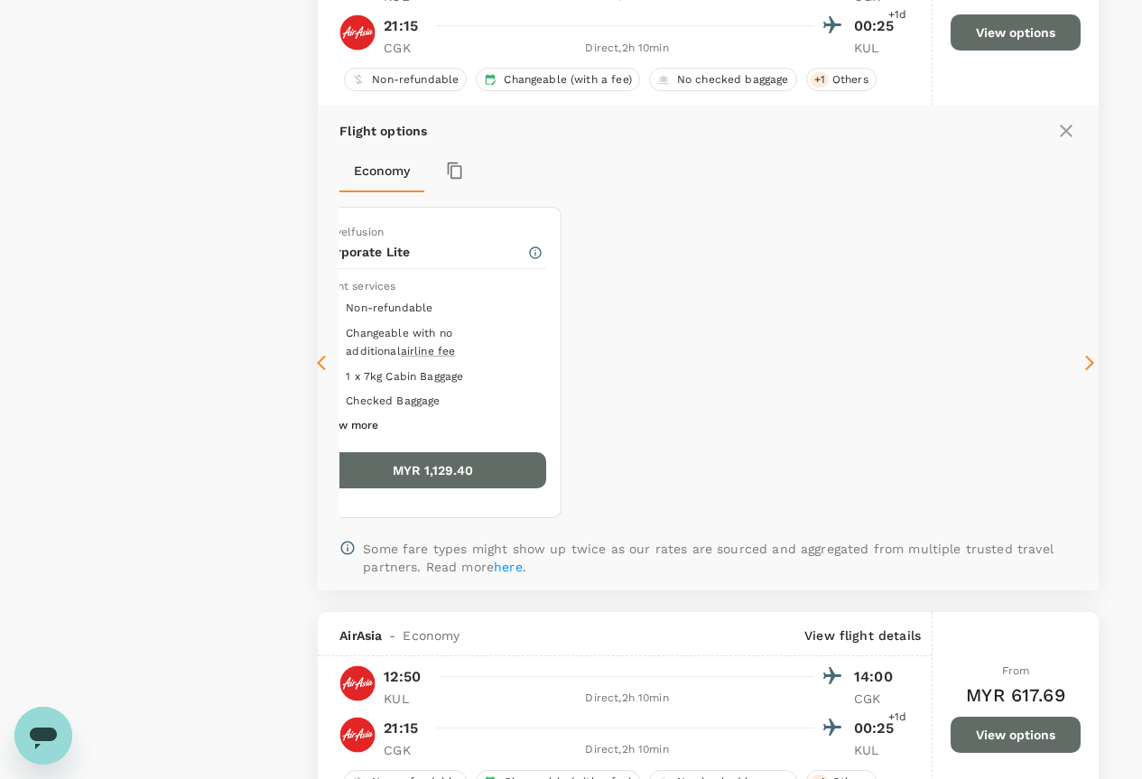
click at [321, 359] on icon at bounding box center [326, 363] width 18 height 18
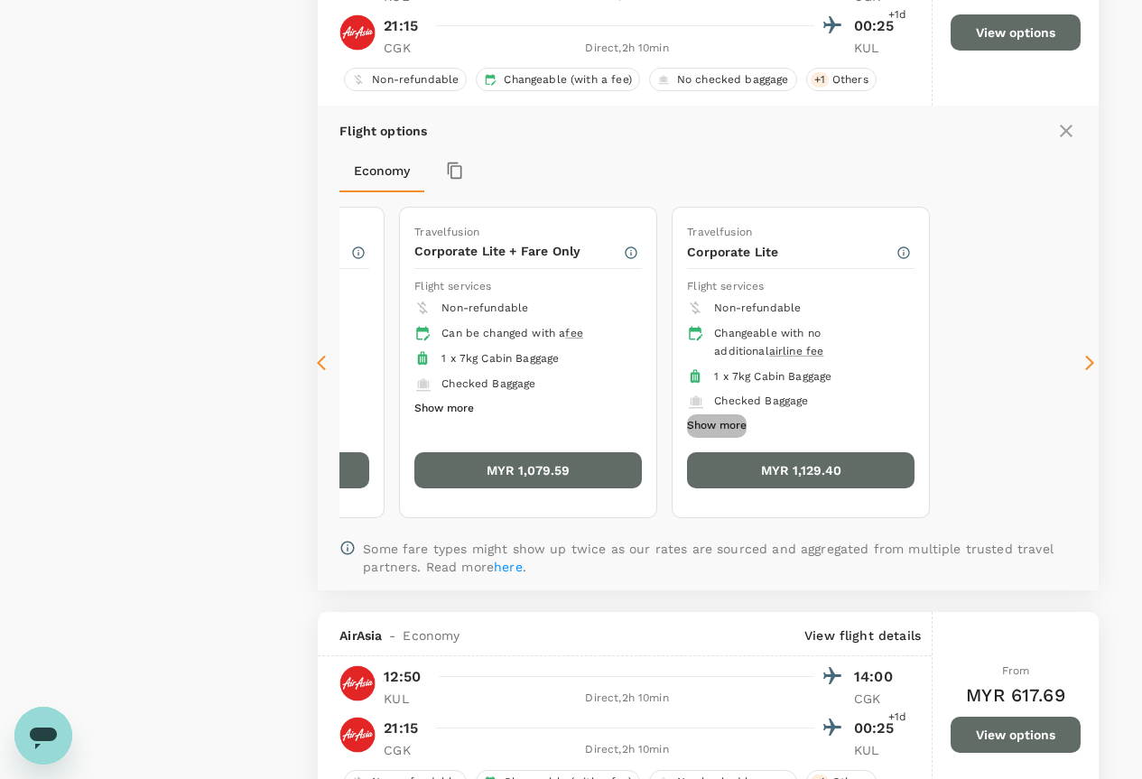
click at [729, 424] on button "Show more" at bounding box center [717, 426] width 60 height 23
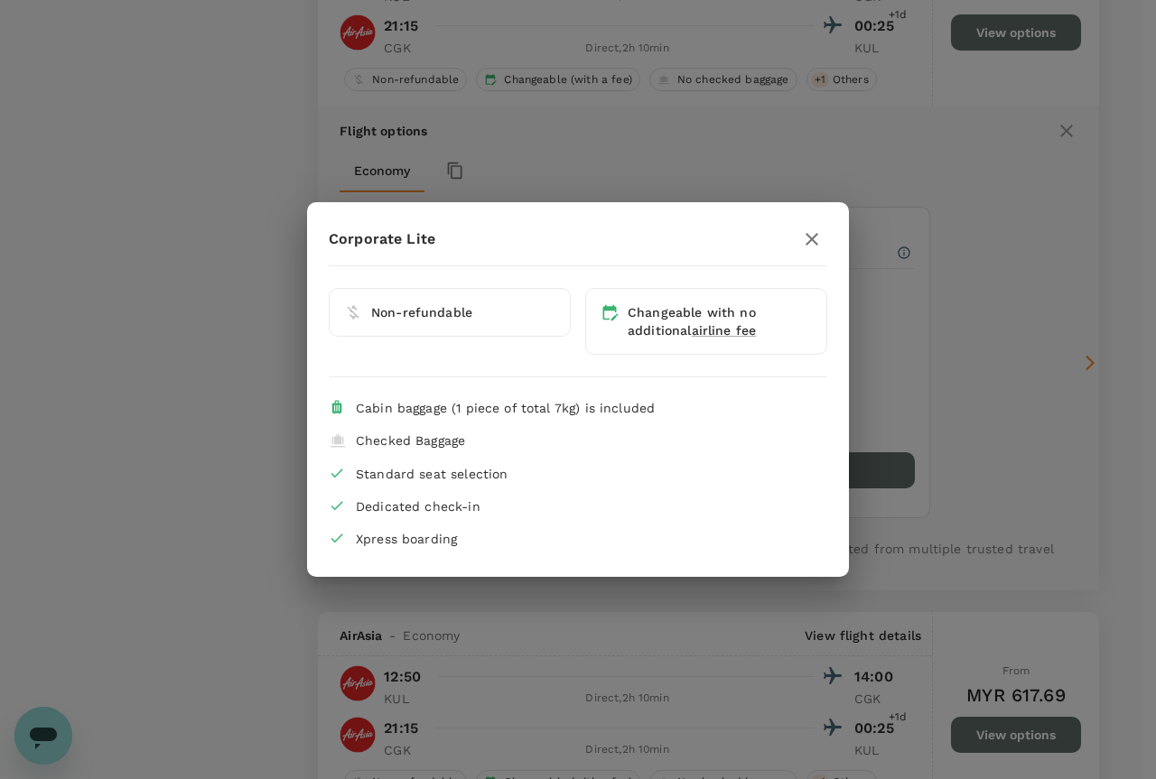
click at [218, 476] on div "Corporate Lite Non-refundable Changeable with no additional airline fee Cabin b…" at bounding box center [578, 389] width 1156 height 779
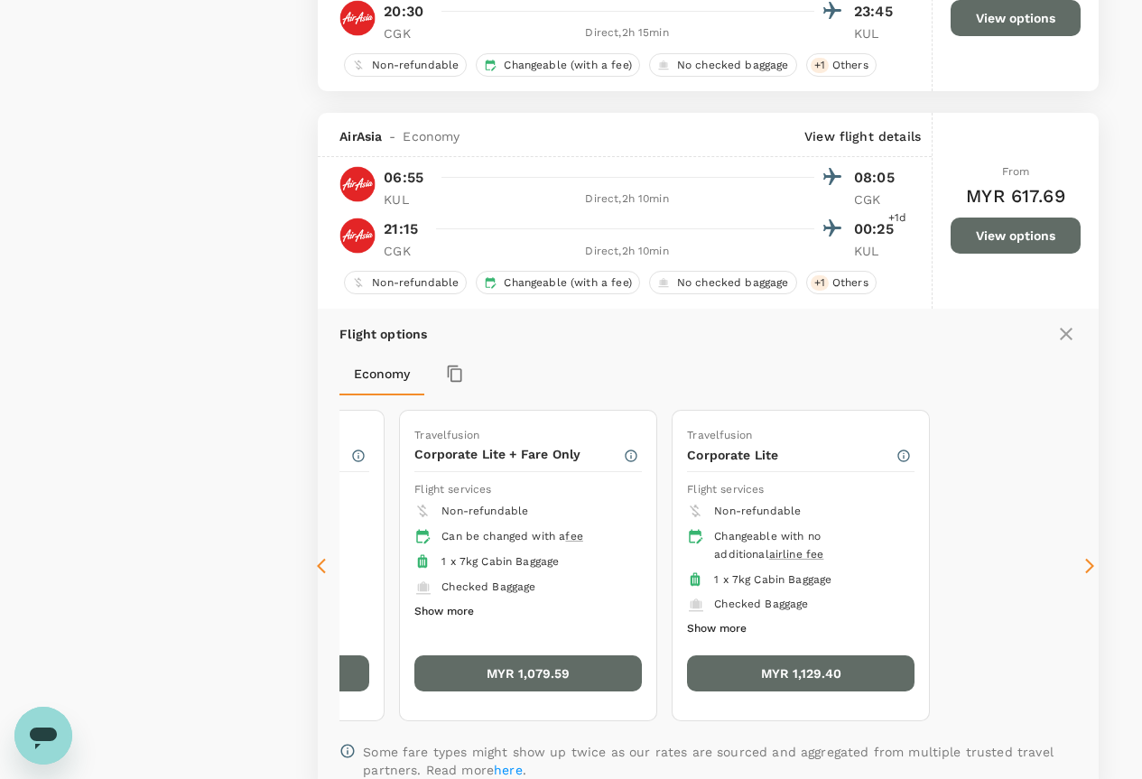
scroll to position [4133, 0]
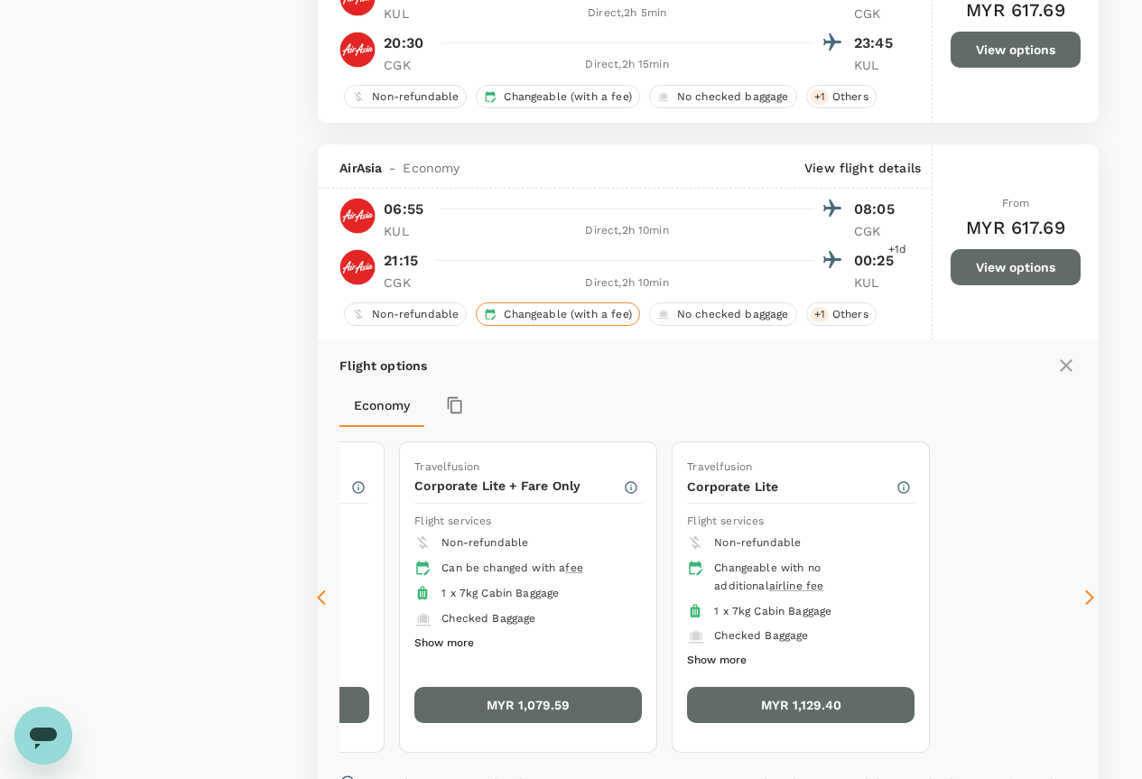
click at [548, 320] on span "Changeable (with a fee)" at bounding box center [568, 314] width 142 height 15
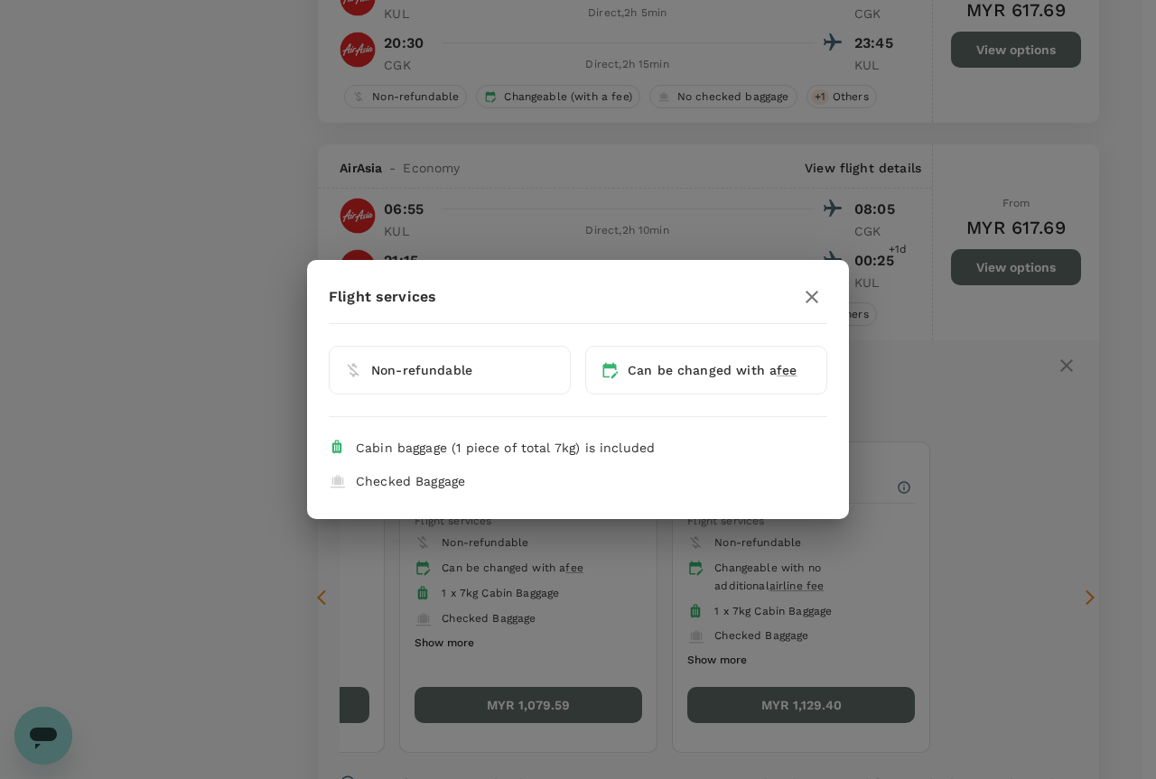
click at [602, 244] on div "Flight services Non-refundable Can be changed with a fee Cabin baggage (1 piece…" at bounding box center [578, 389] width 1156 height 779
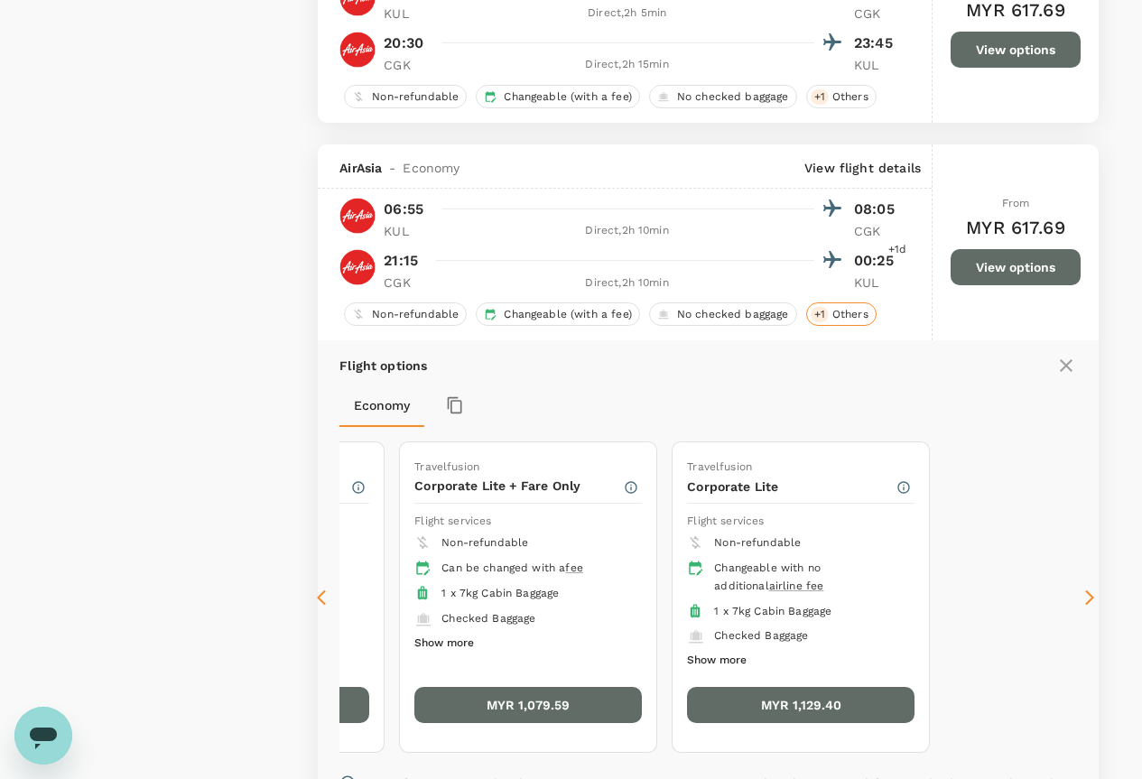
click at [827, 309] on span "Others" at bounding box center [850, 314] width 51 height 15
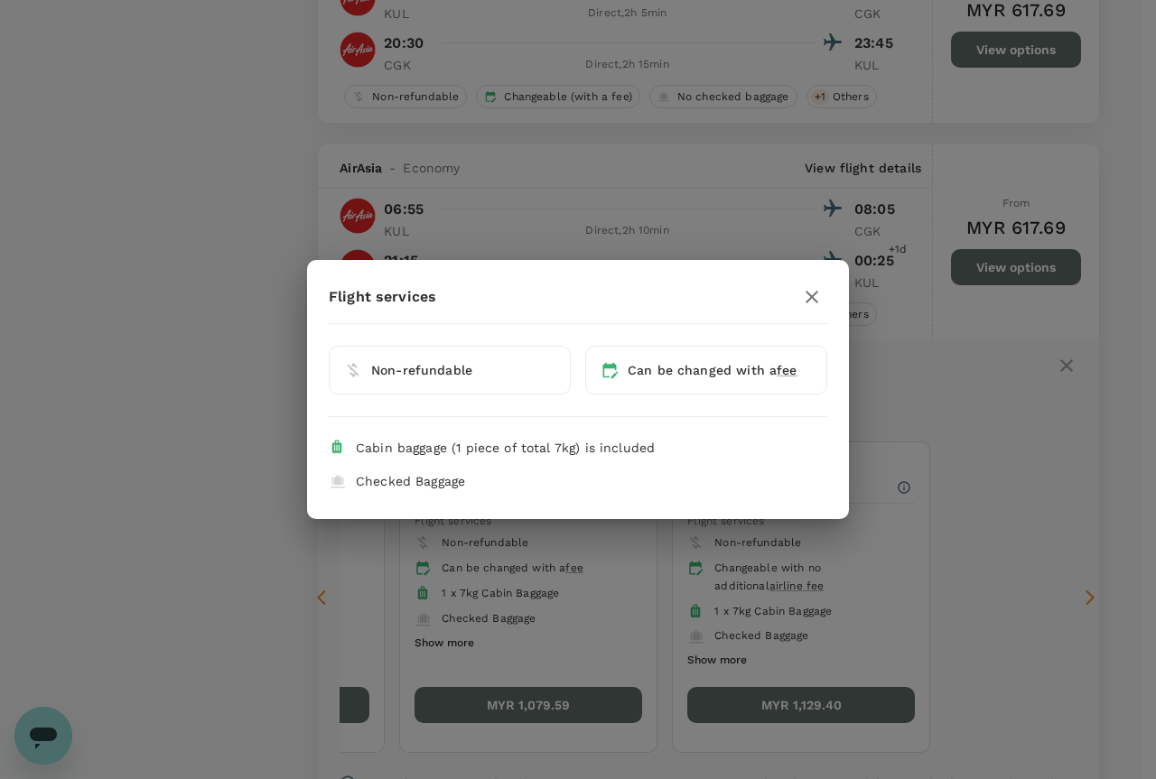
click at [239, 335] on div "Flight services Non-refundable Can be changed with a fee Cabin baggage (1 piece…" at bounding box center [578, 389] width 1156 height 779
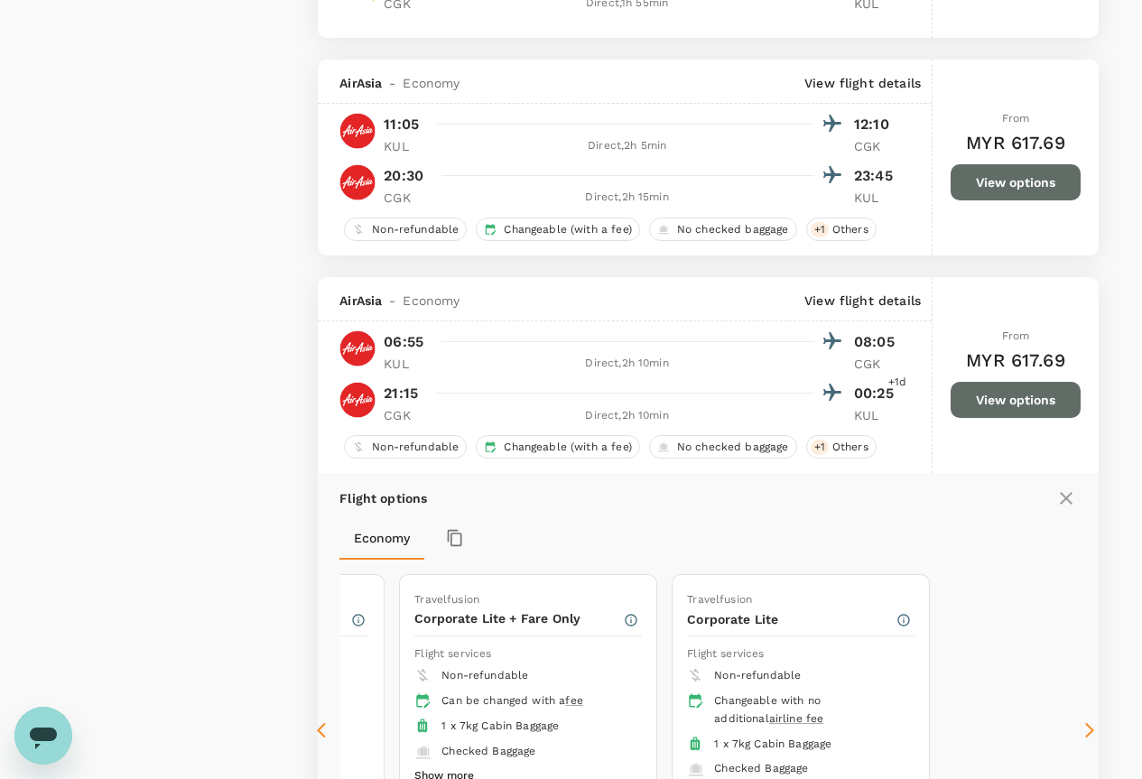
scroll to position [3862, 0]
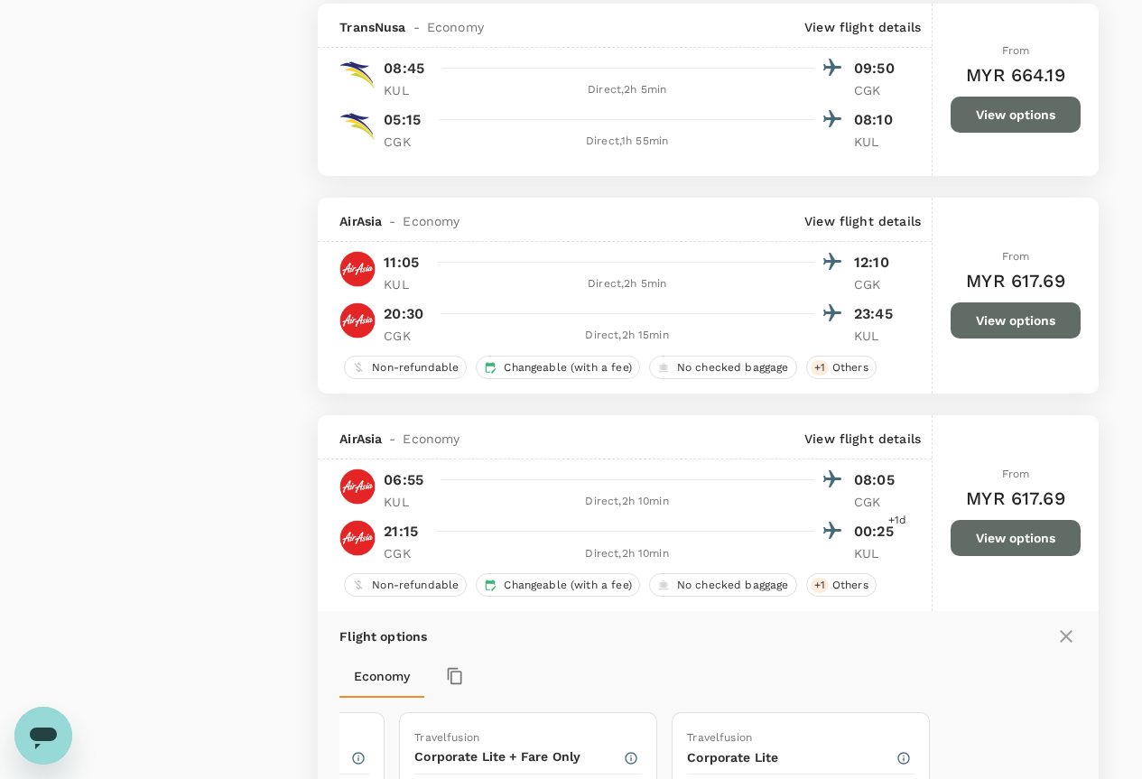
click at [1073, 642] on icon at bounding box center [1067, 637] width 22 height 22
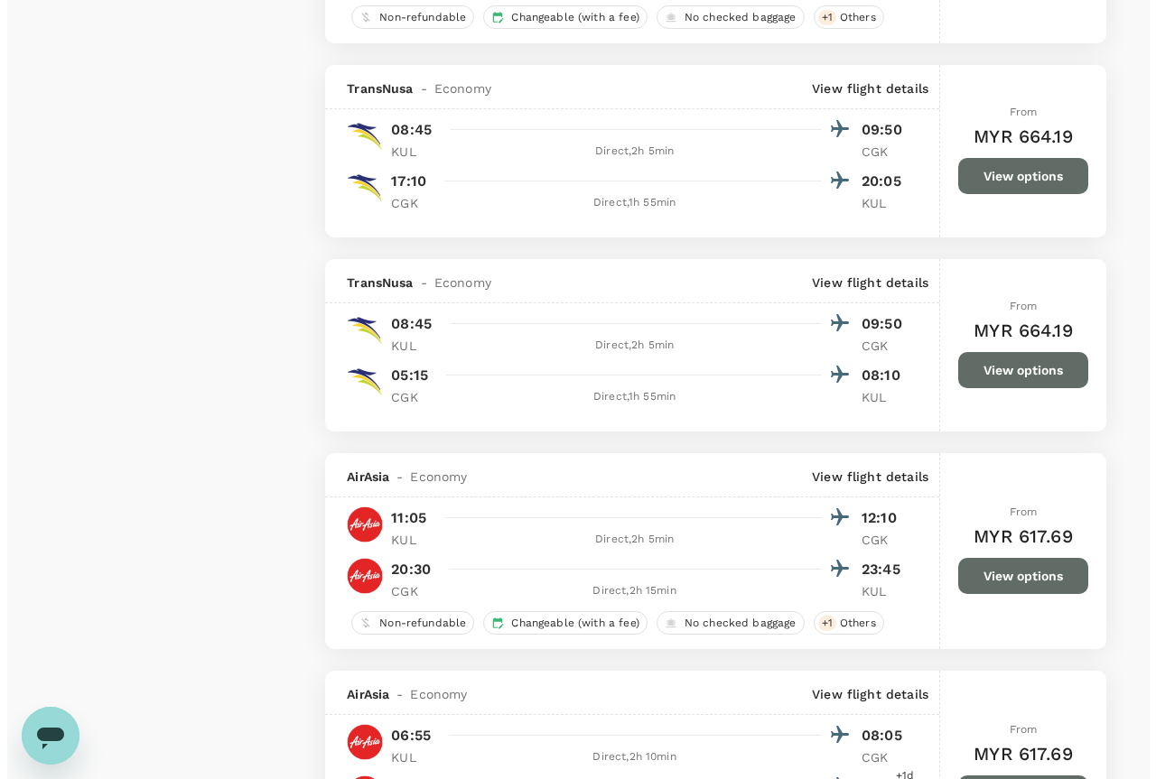
scroll to position [3953, 0]
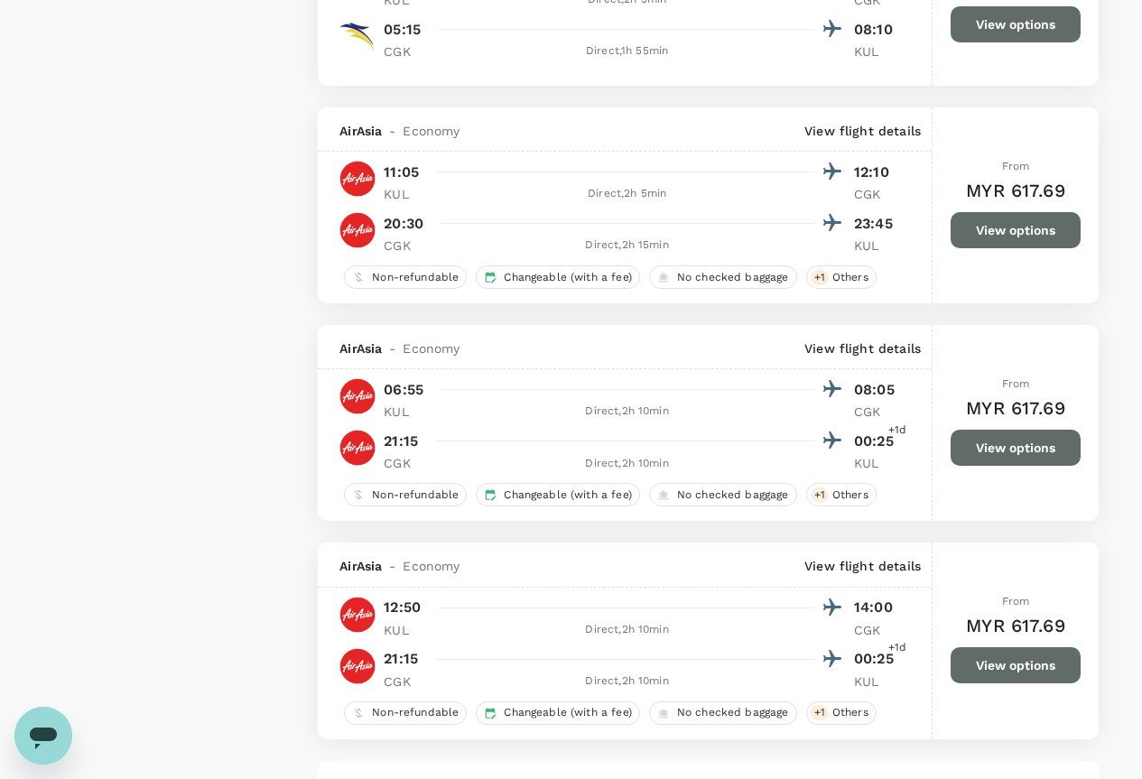
click at [839, 344] on p "View flight details" at bounding box center [863, 349] width 116 height 18
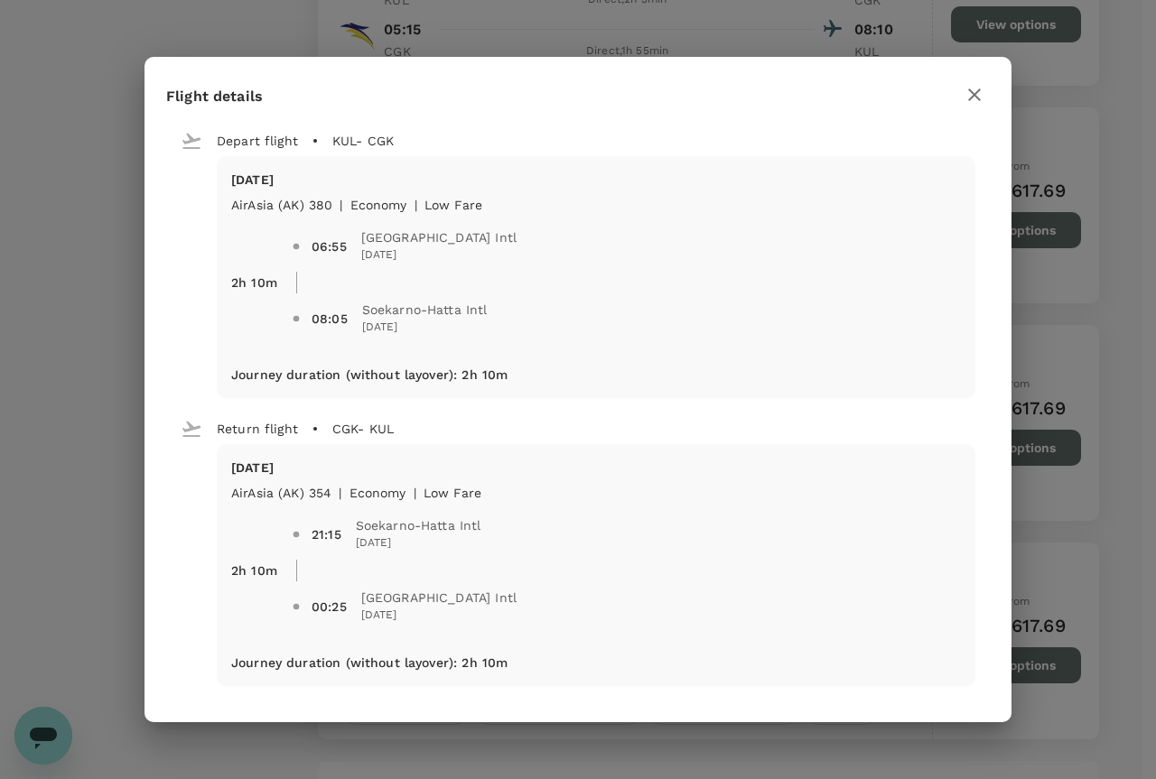
click at [976, 84] on icon "button" at bounding box center [975, 95] width 22 height 22
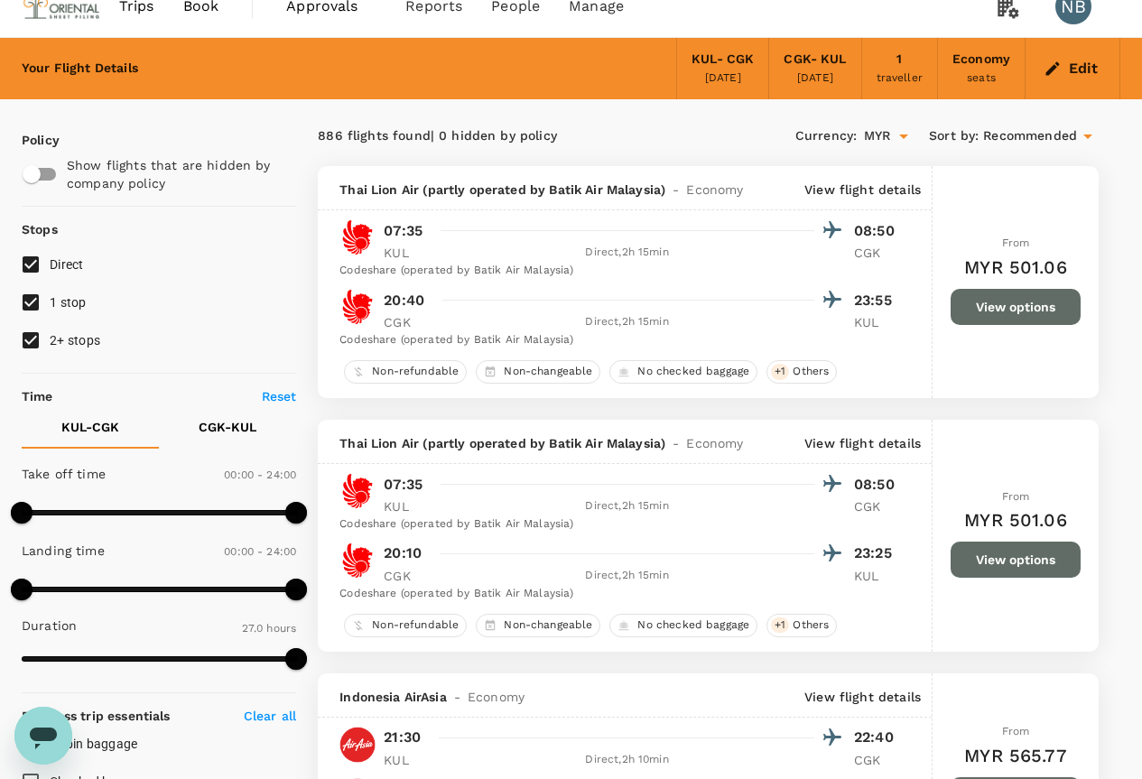
scroll to position [0, 0]
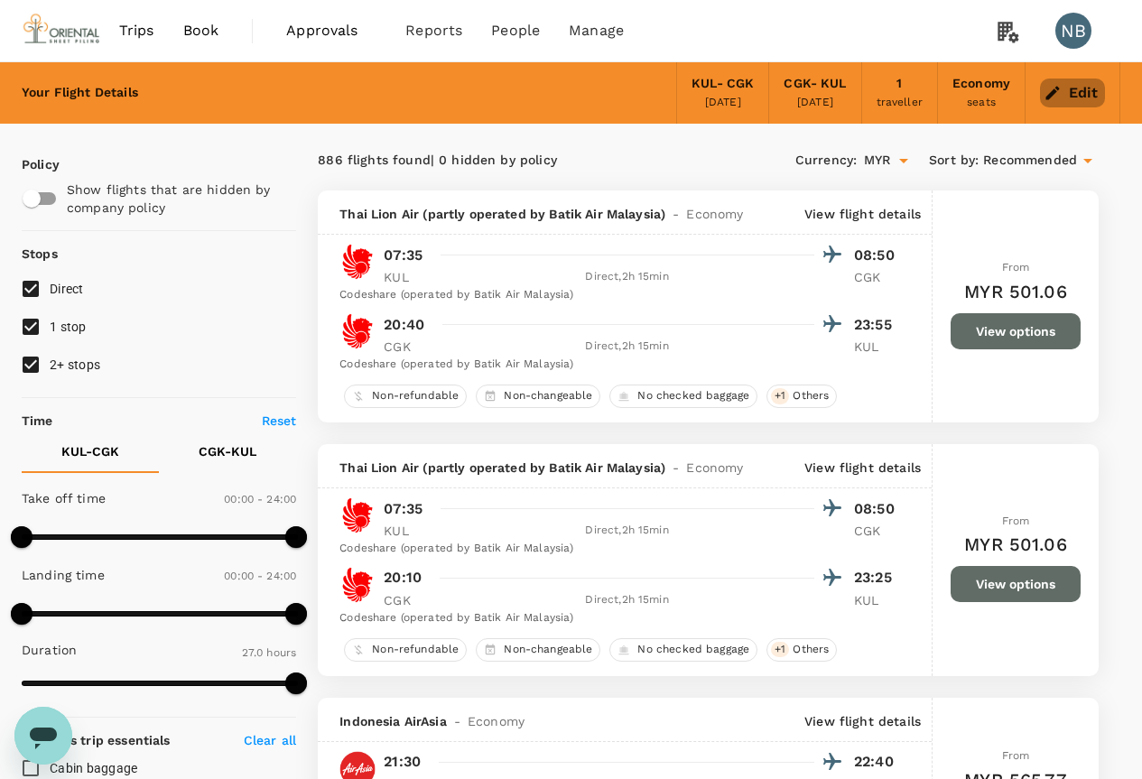
click at [1050, 90] on icon "button" at bounding box center [1053, 93] width 18 height 18
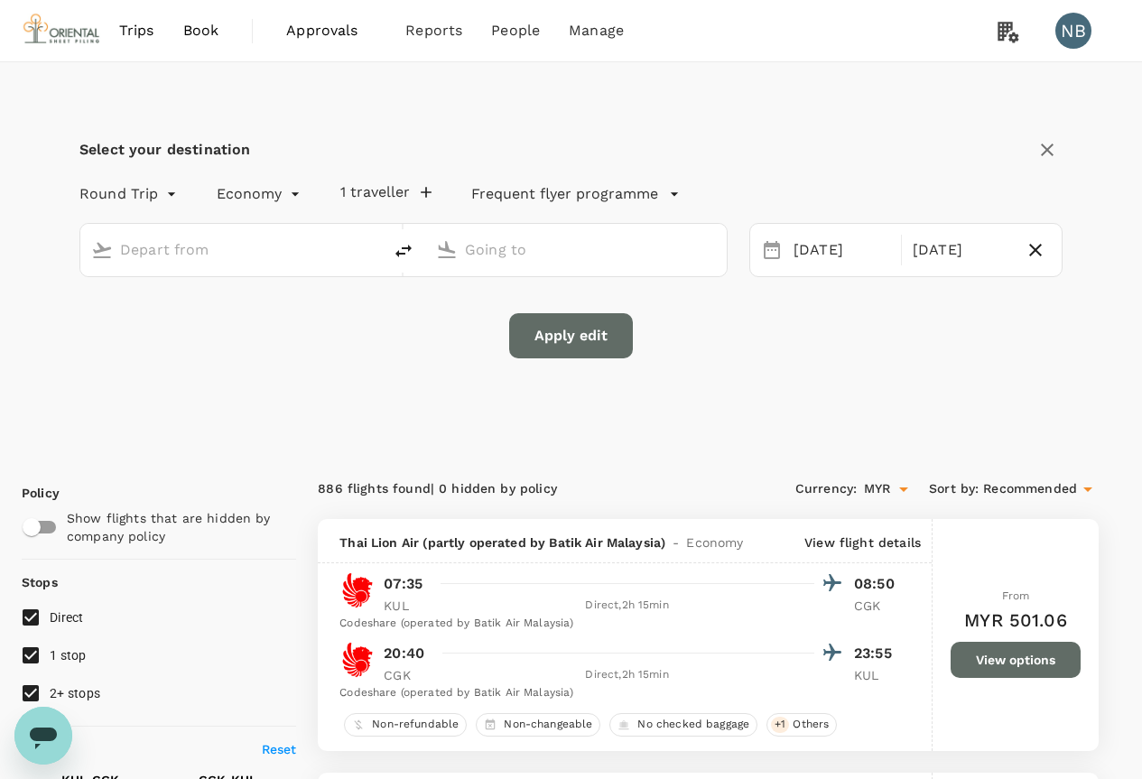
type input "Kuala Lumpur Intl ([GEOGRAPHIC_DATA])"
type input "Soekarno-Hatta Intl (CGK)"
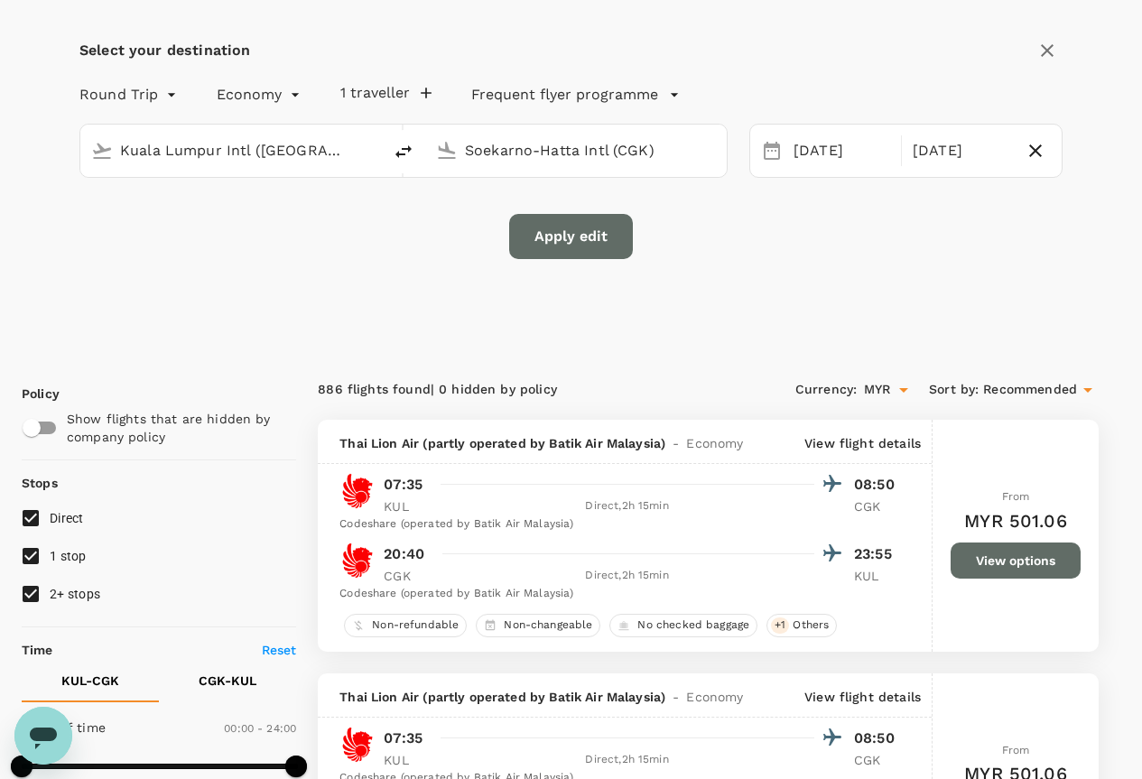
scroll to position [271, 0]
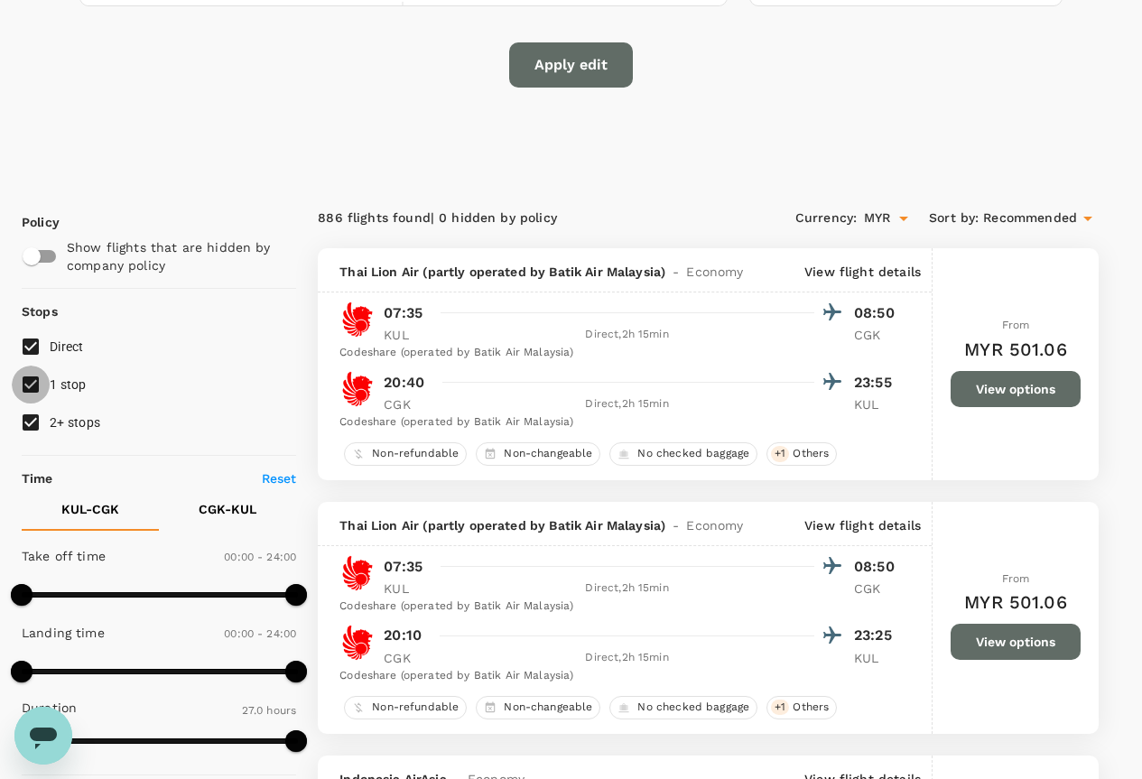
click at [33, 386] on input "1 stop" at bounding box center [31, 385] width 38 height 38
checkbox input "false"
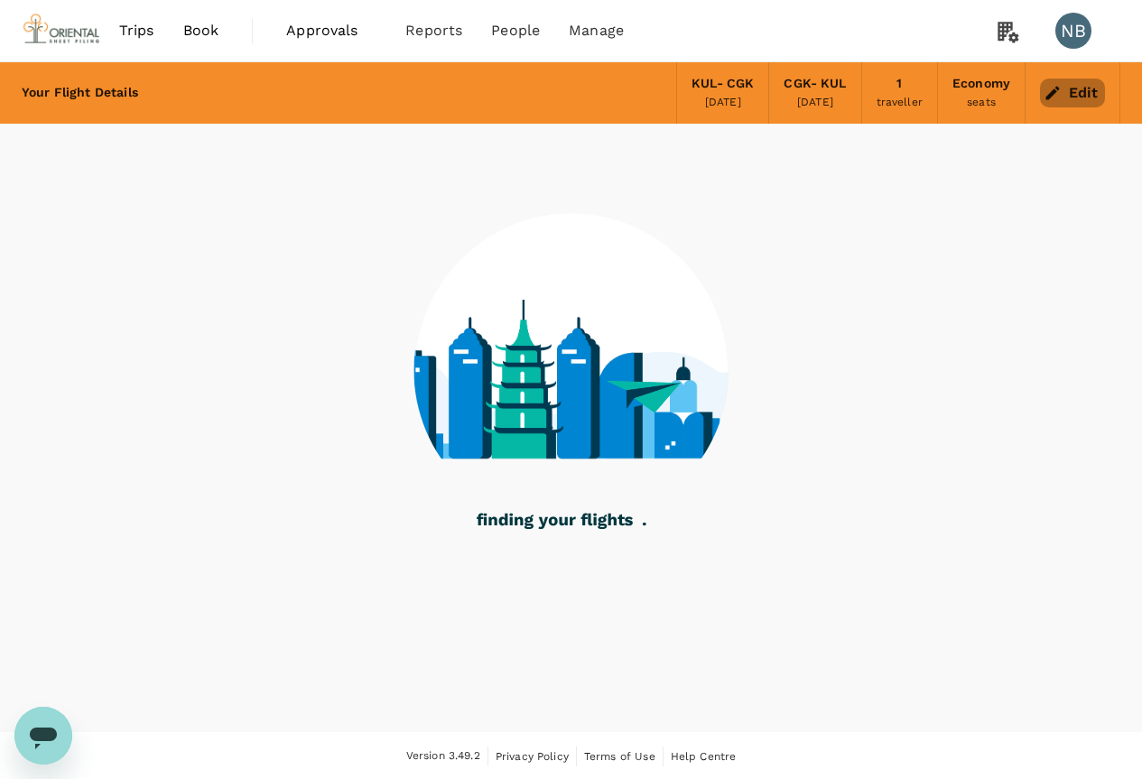
click at [1063, 91] on button "Edit" at bounding box center [1072, 93] width 65 height 29
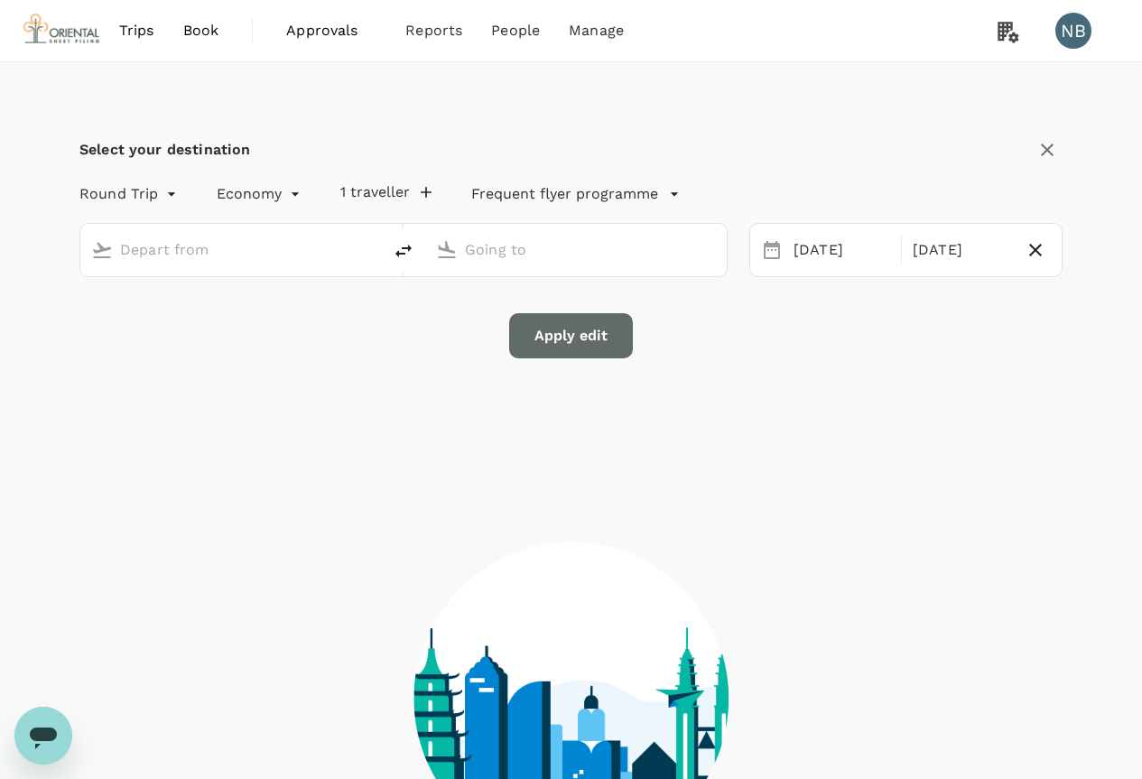
type input "Kuala Lumpur Intl ([GEOGRAPHIC_DATA])"
type input "Soekarno-Hatta Intl (CGK)"
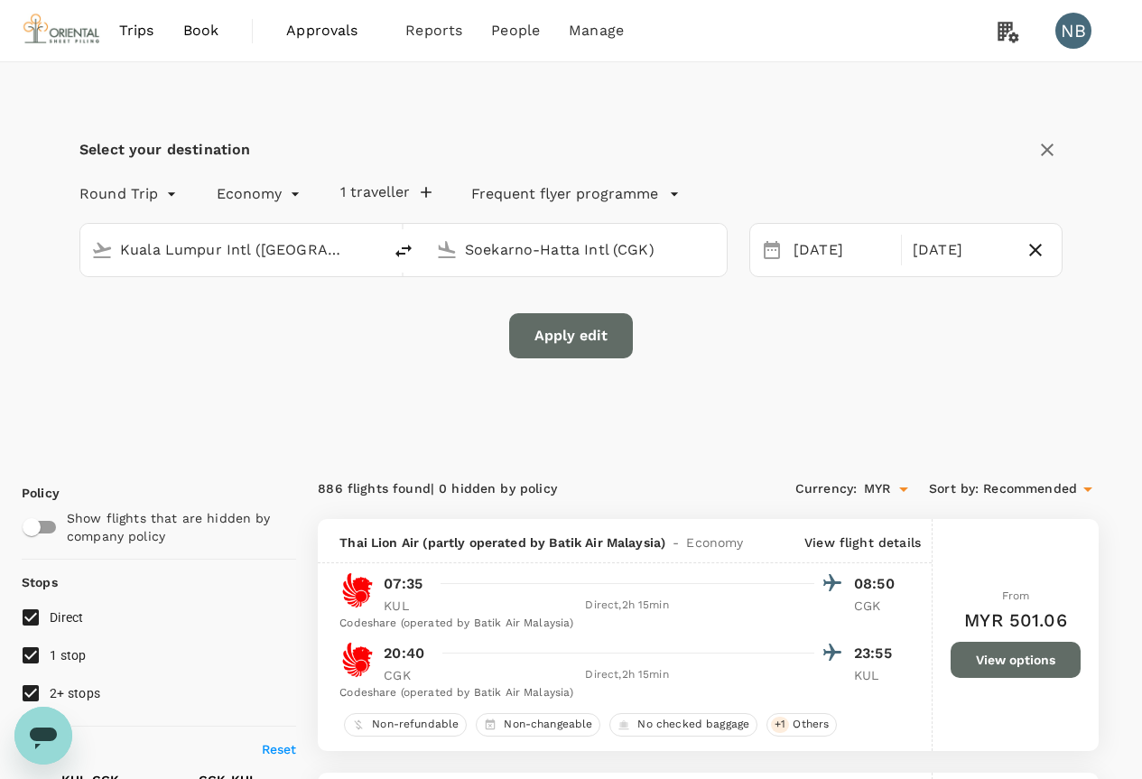
type input "MYR"
type input "1440"
click at [577, 325] on button "Apply edit" at bounding box center [571, 335] width 124 height 45
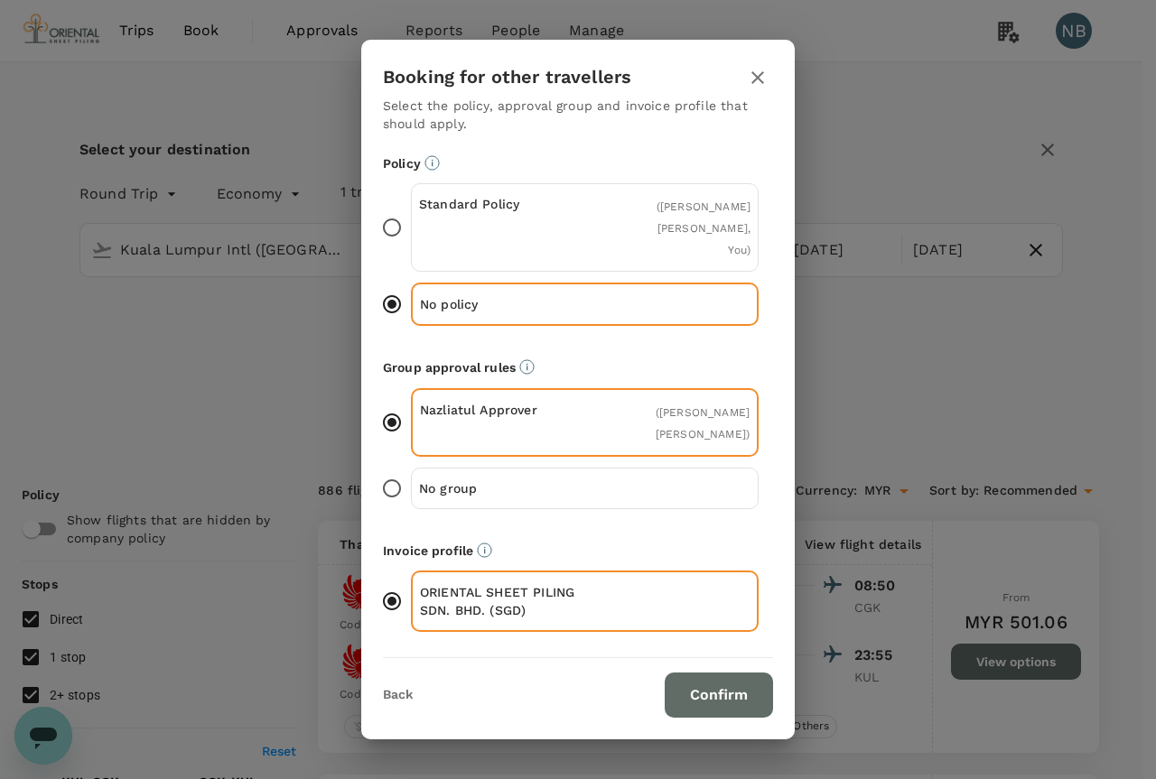
click at [107, 205] on div "Booking for other travellers Select the policy, approval group and invoice prof…" at bounding box center [578, 389] width 1156 height 779
click at [751, 89] on icon "button" at bounding box center [758, 78] width 22 height 22
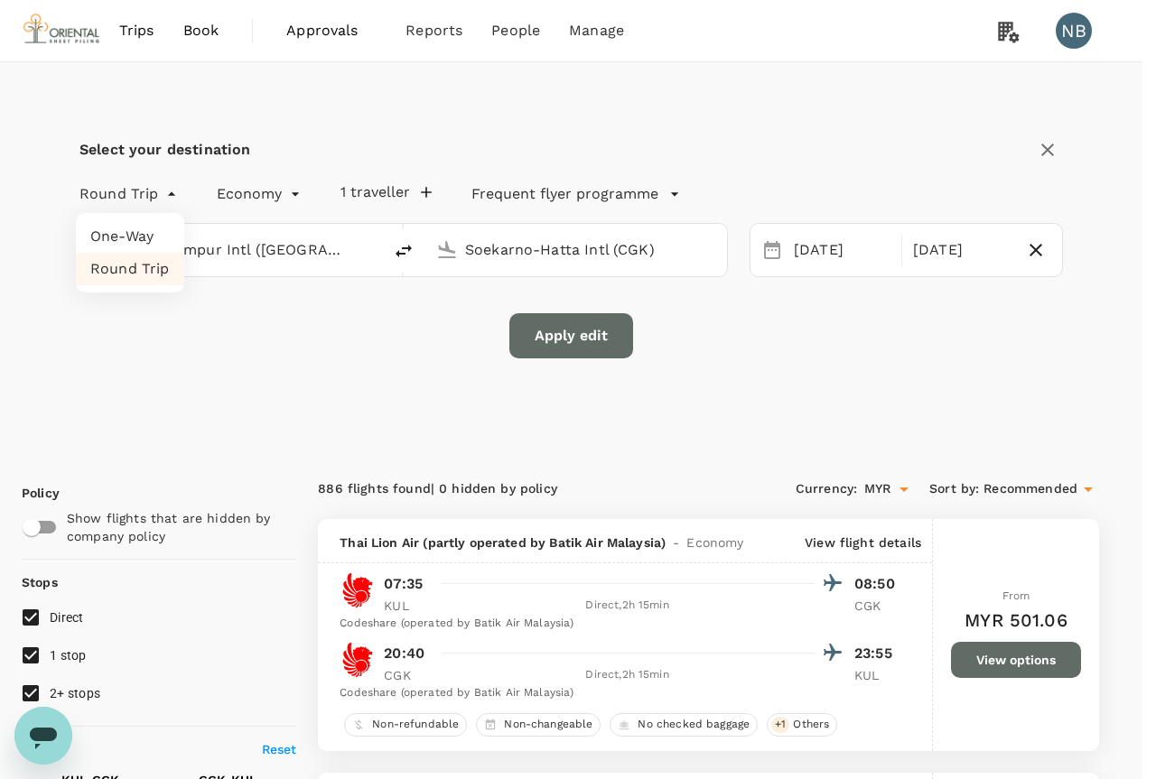
click at [143, 241] on li "One-Way" at bounding box center [130, 236] width 108 height 33
type input "oneway"
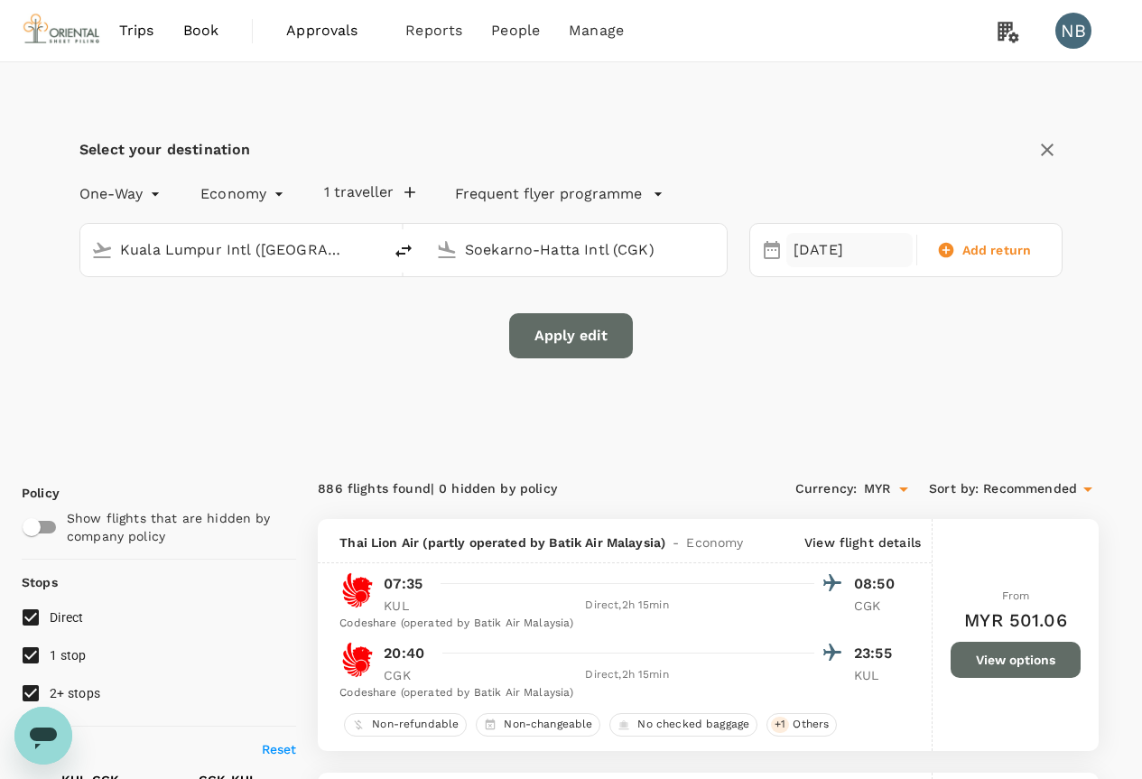
click at [798, 248] on div "[DATE]" at bounding box center [850, 250] width 126 height 35
click at [422, 339] on div "Apply edit" at bounding box center [570, 335] width 983 height 45
click at [573, 316] on button "Apply edit" at bounding box center [571, 335] width 124 height 45
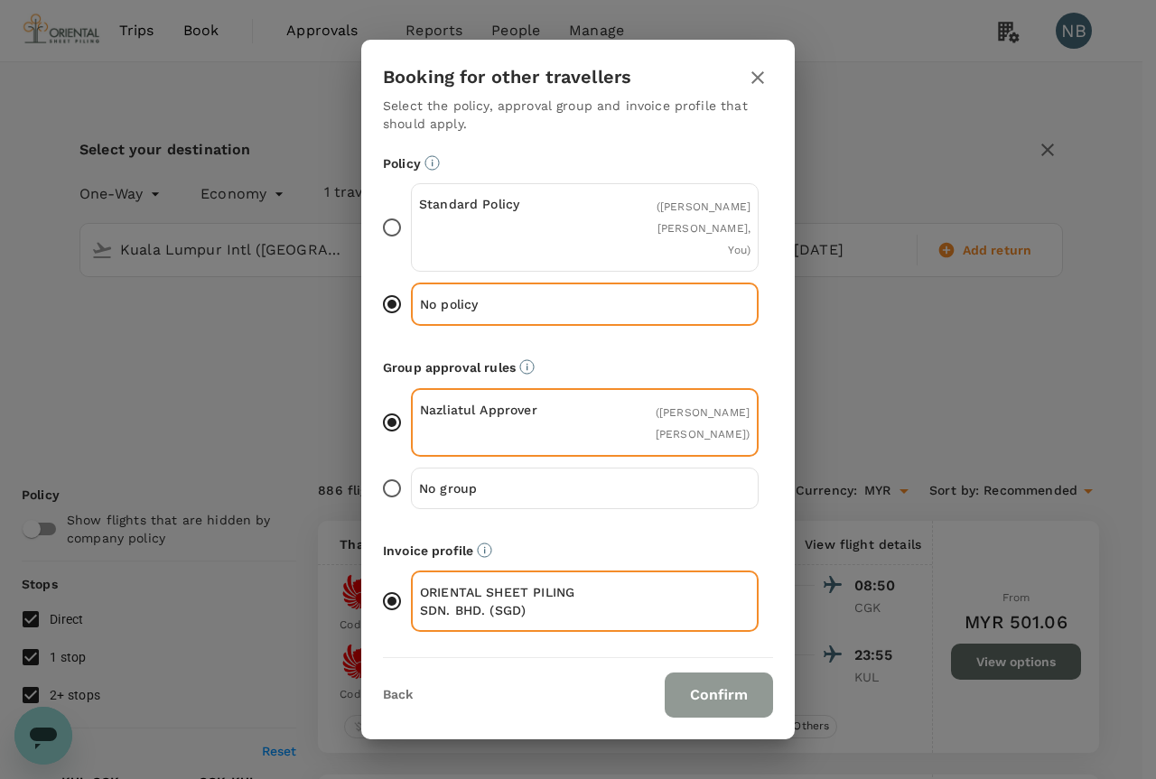
click at [741, 690] on button "Confirm" at bounding box center [719, 695] width 108 height 45
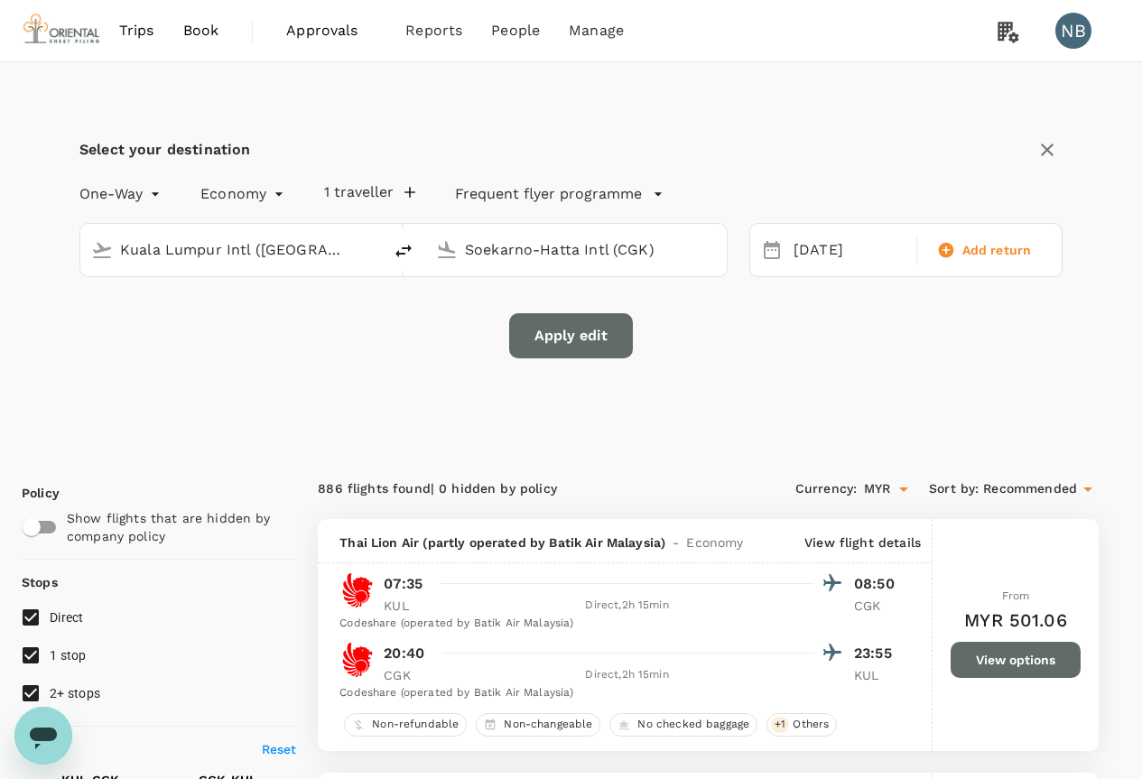
checkbox input "false"
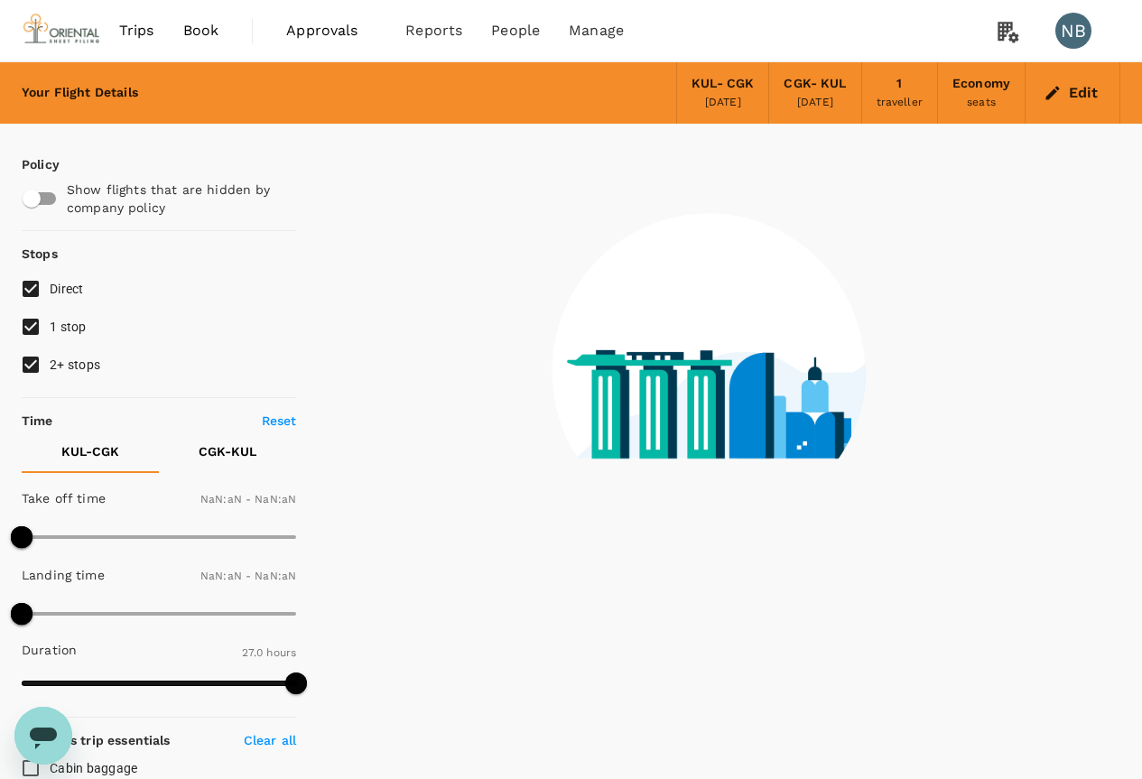
type input "1440"
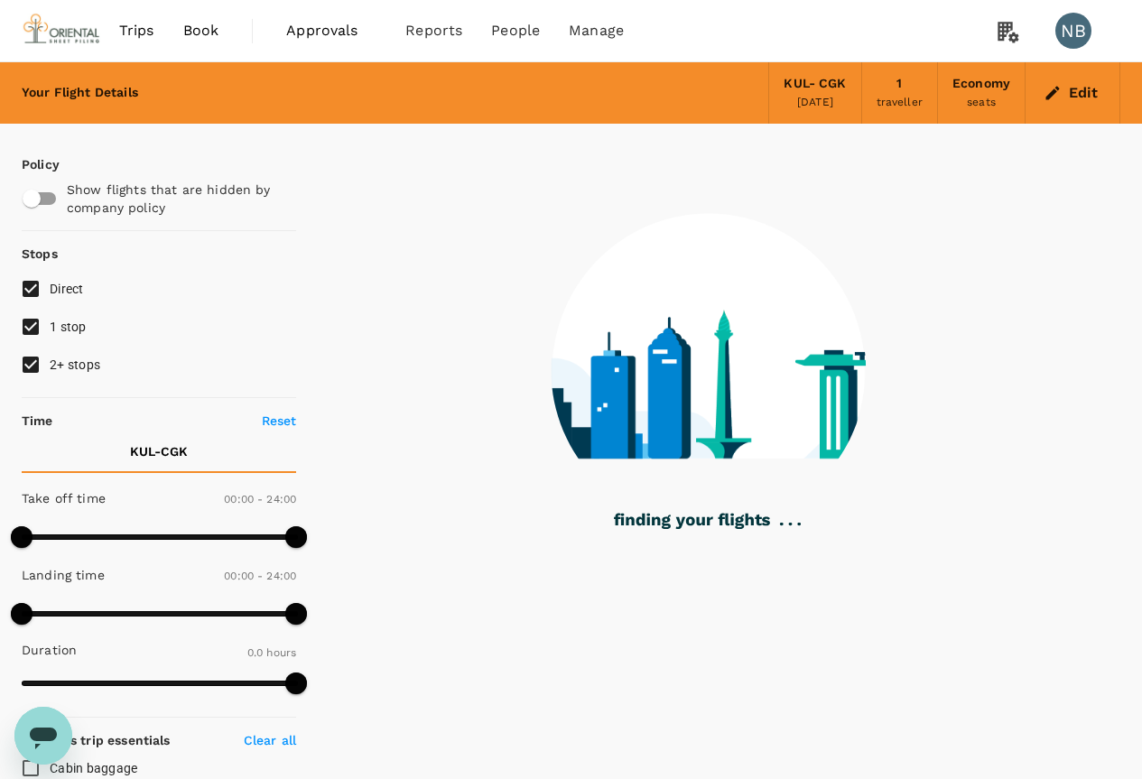
type input "1070"
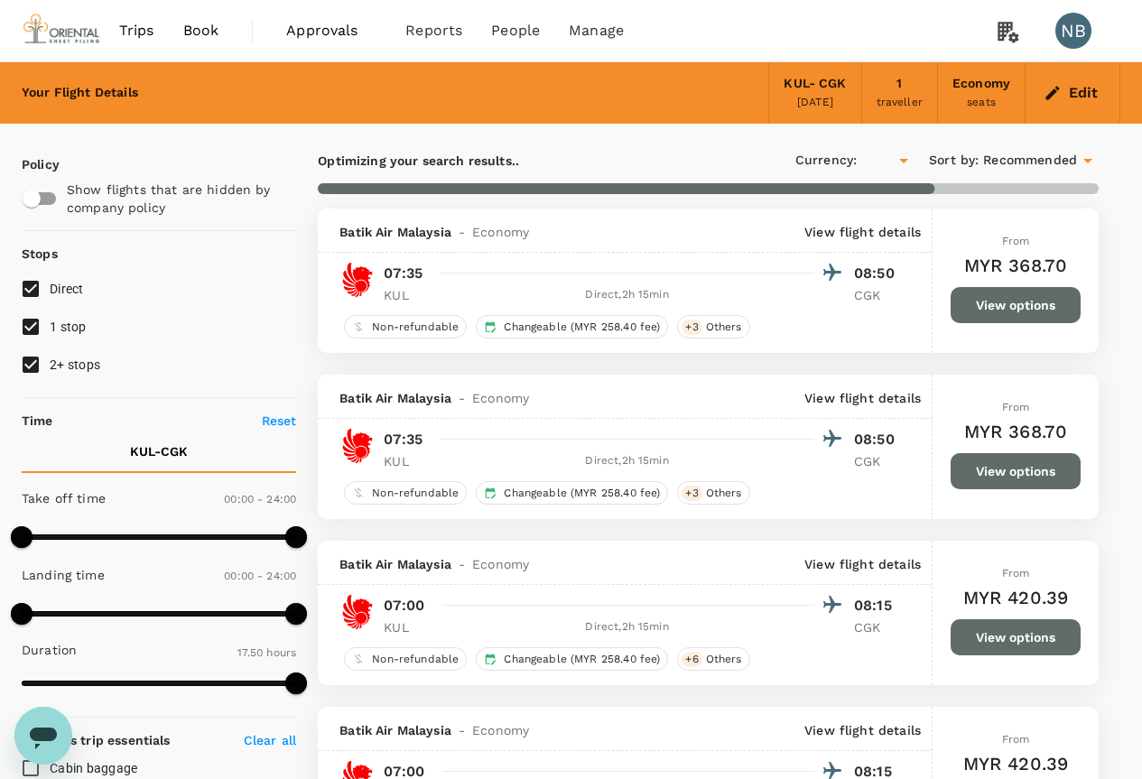
checkbox input "true"
type input "MYR"
click at [23, 331] on input "1 stop" at bounding box center [31, 327] width 38 height 38
checkbox input "false"
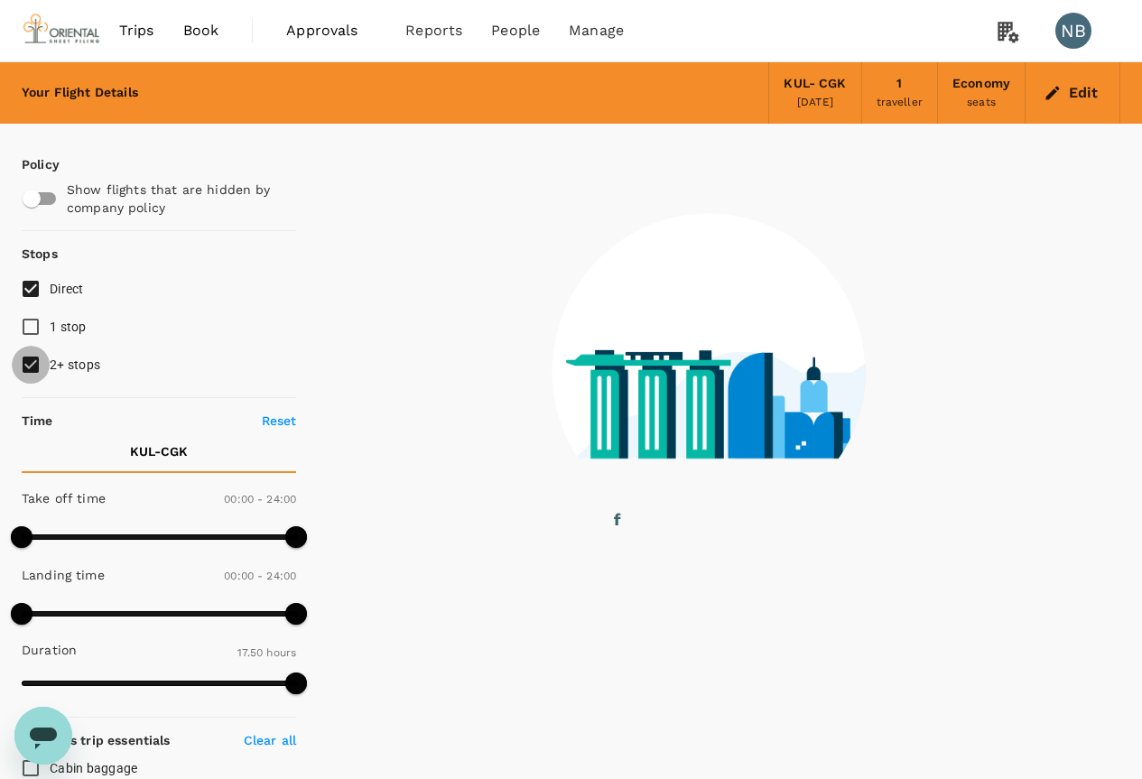
click at [32, 368] on input "2+ stops" at bounding box center [31, 365] width 38 height 38
checkbox input "false"
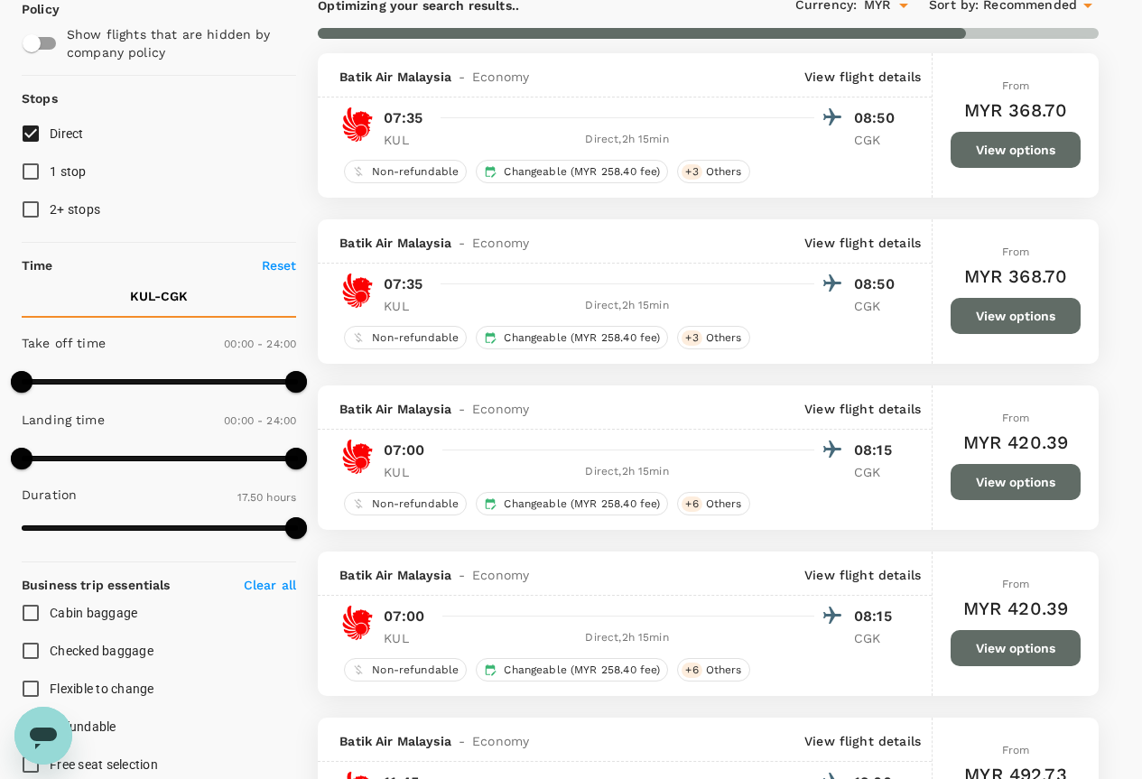
scroll to position [181, 0]
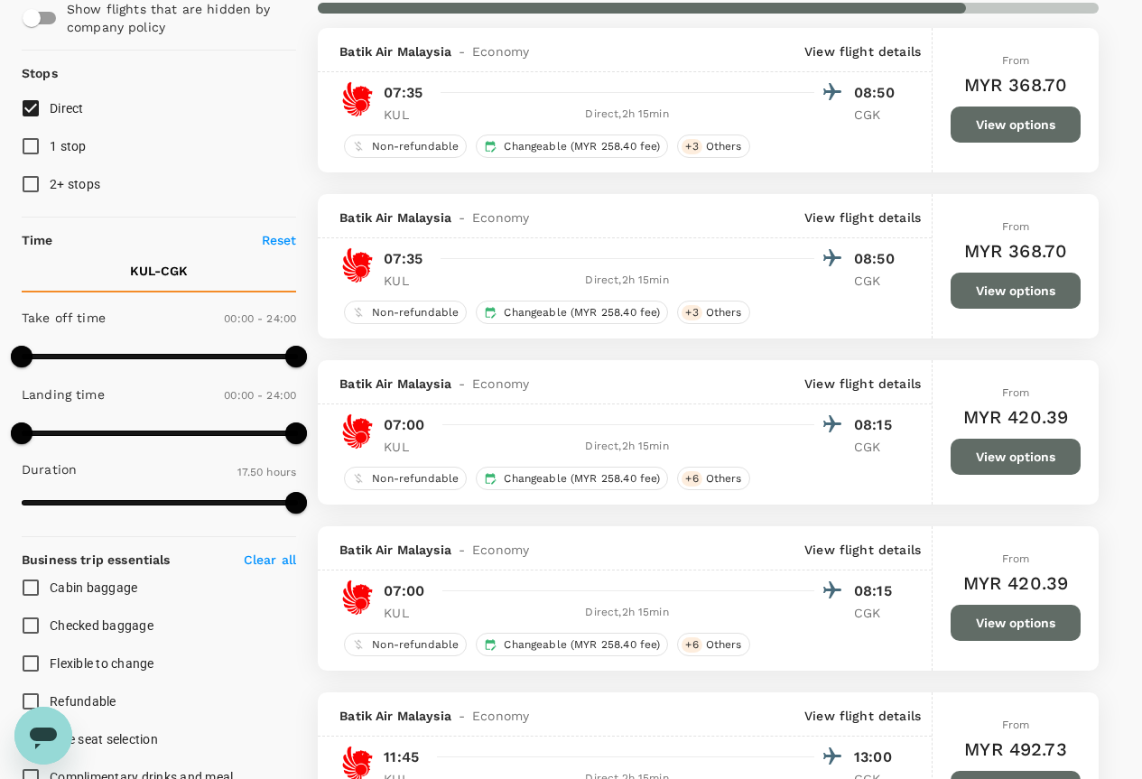
type input "1890"
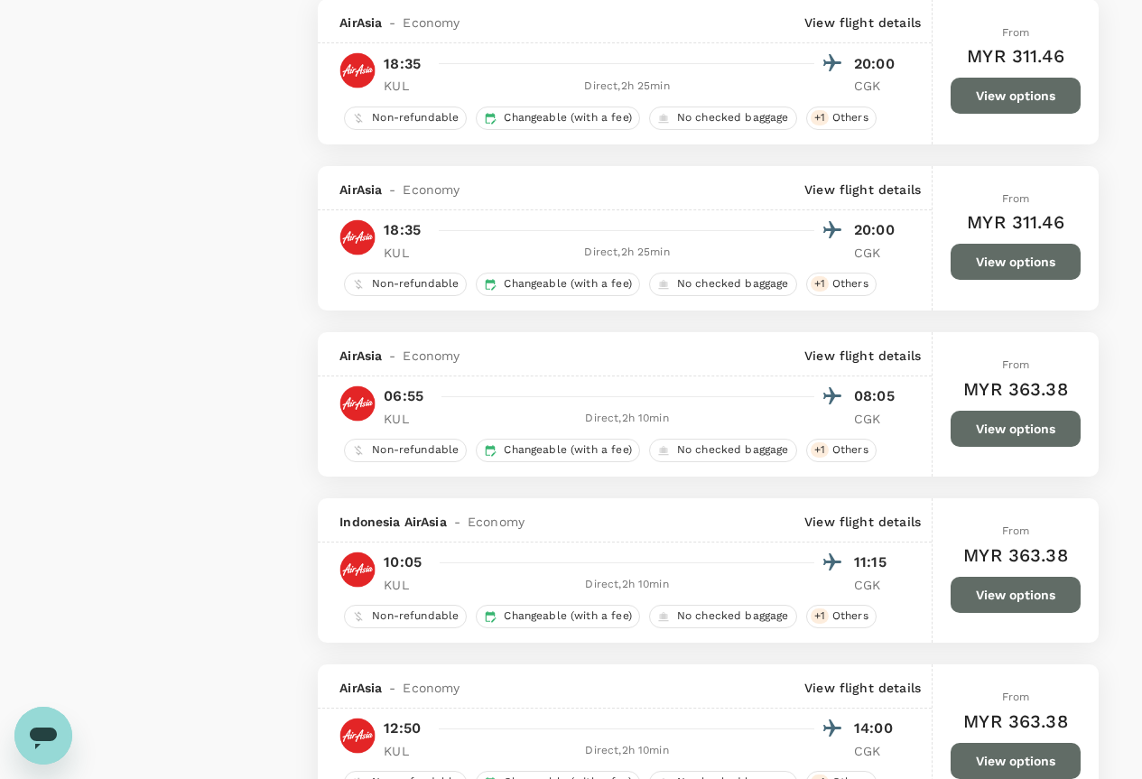
scroll to position [2167, 0]
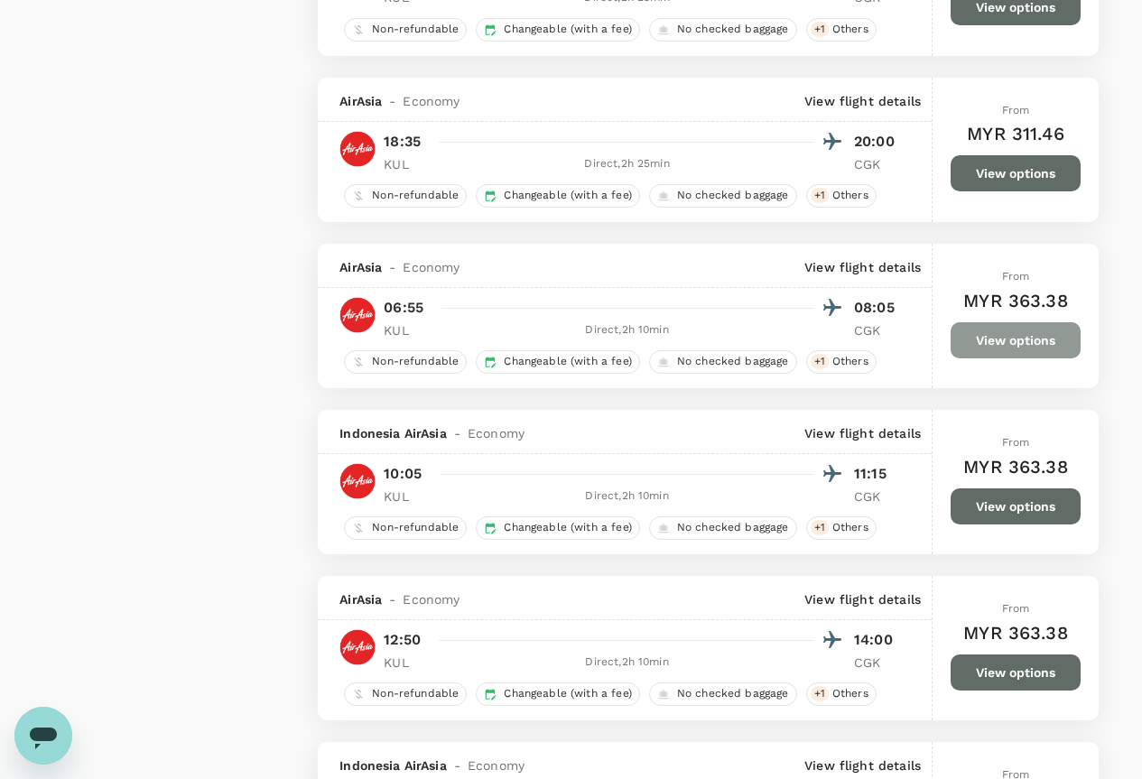
click at [1030, 344] on button "View options" at bounding box center [1016, 340] width 130 height 36
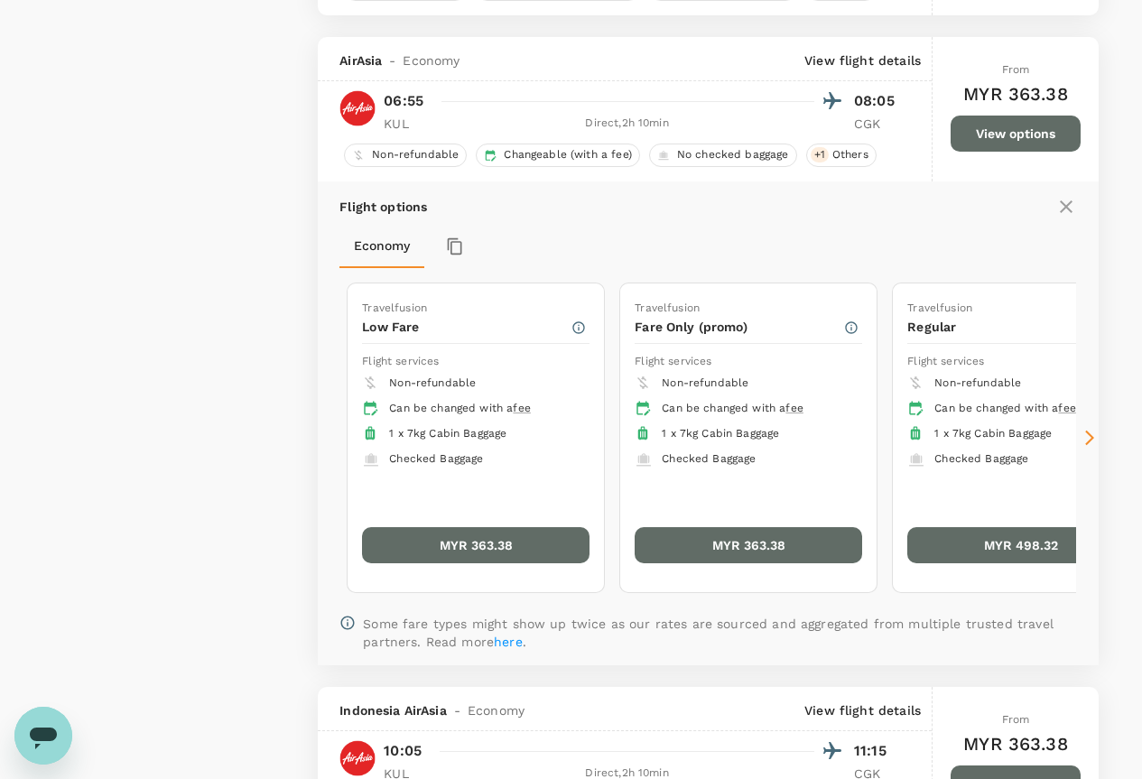
scroll to position [2411, 0]
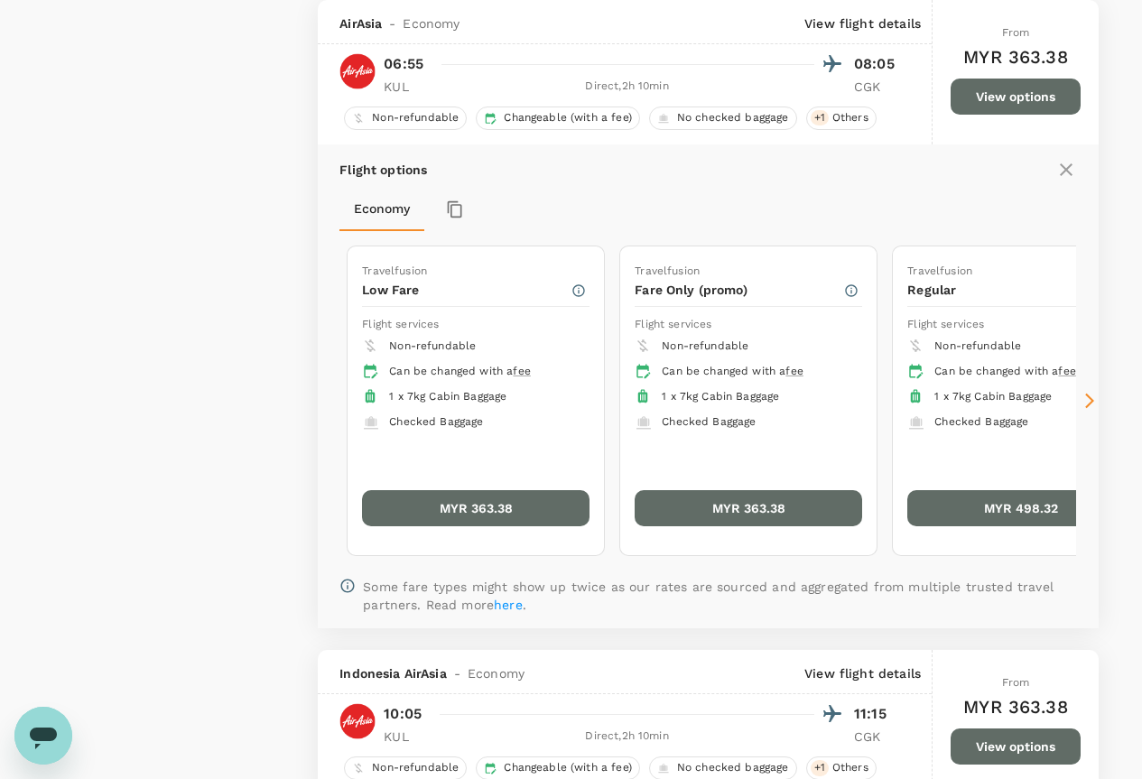
click at [1095, 399] on icon at bounding box center [1090, 401] width 18 height 18
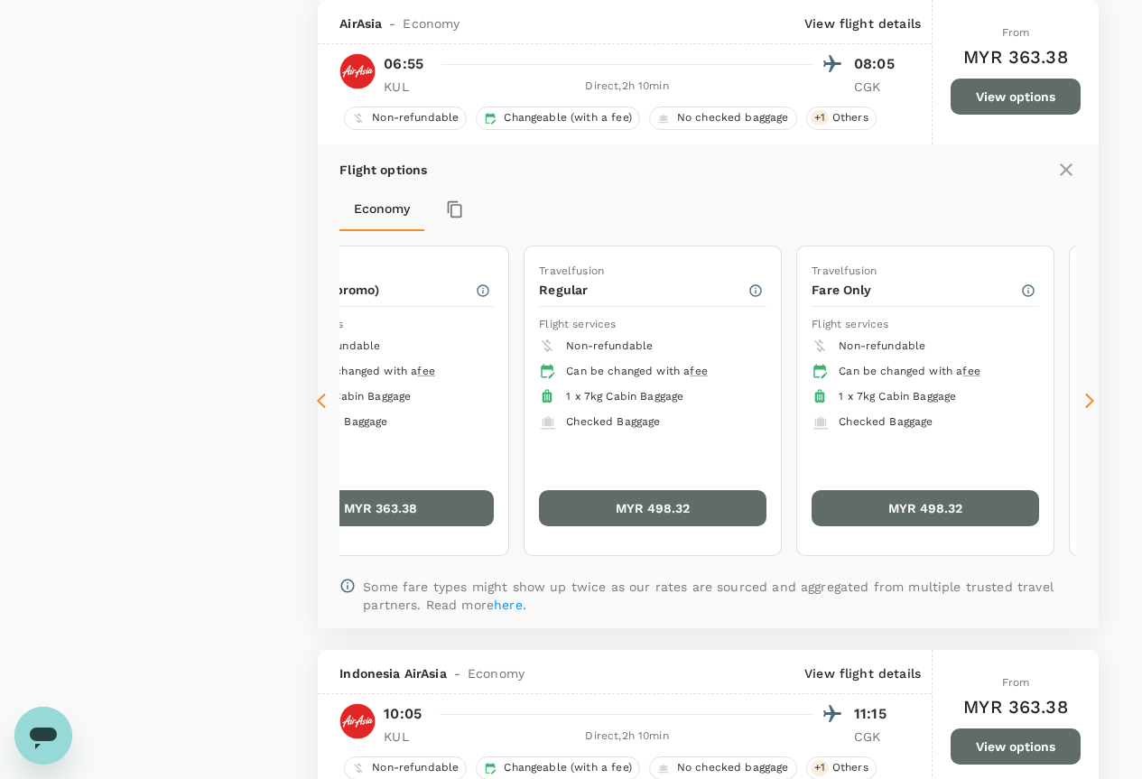
click at [1095, 399] on icon at bounding box center [1090, 401] width 18 height 18
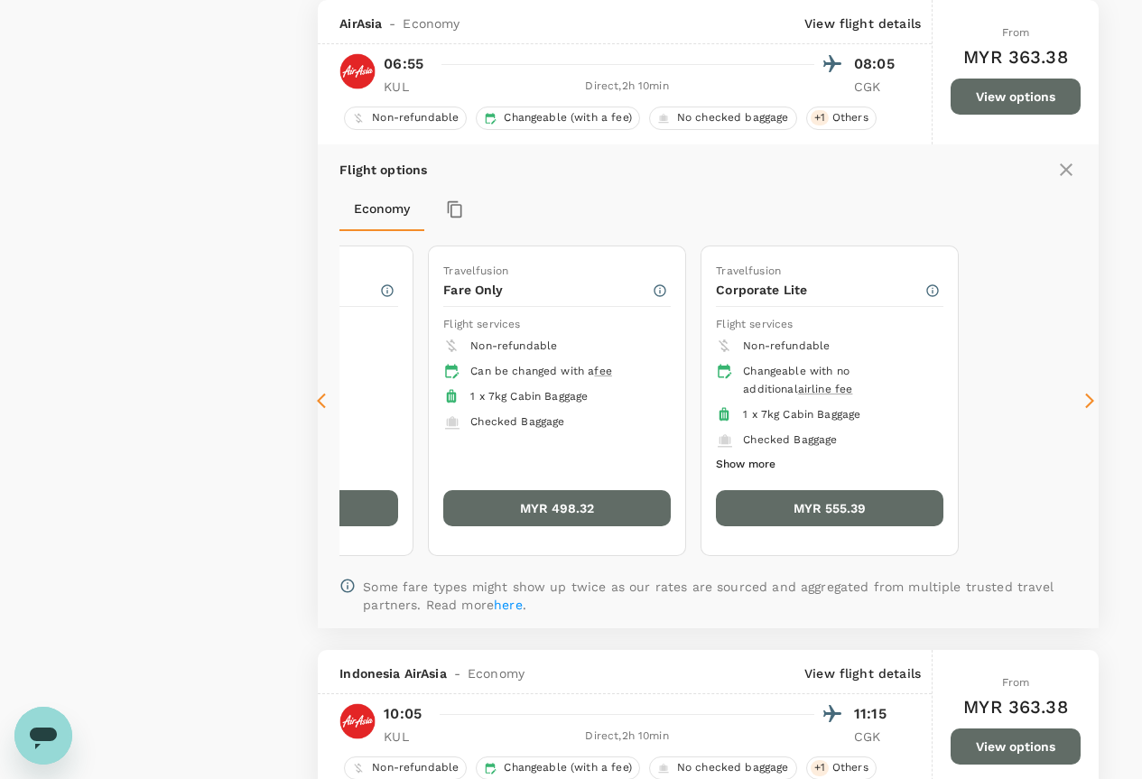
click at [1095, 399] on icon at bounding box center [1090, 401] width 18 height 18
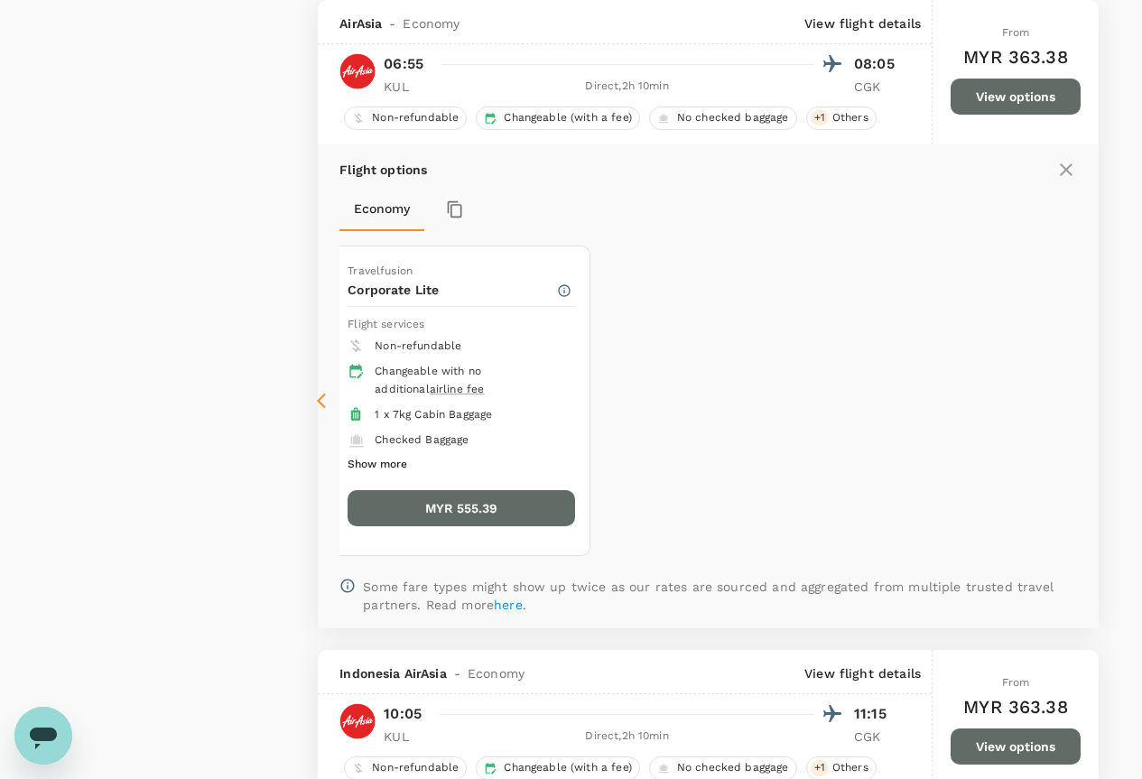
click at [324, 397] on icon at bounding box center [326, 401] width 18 height 18
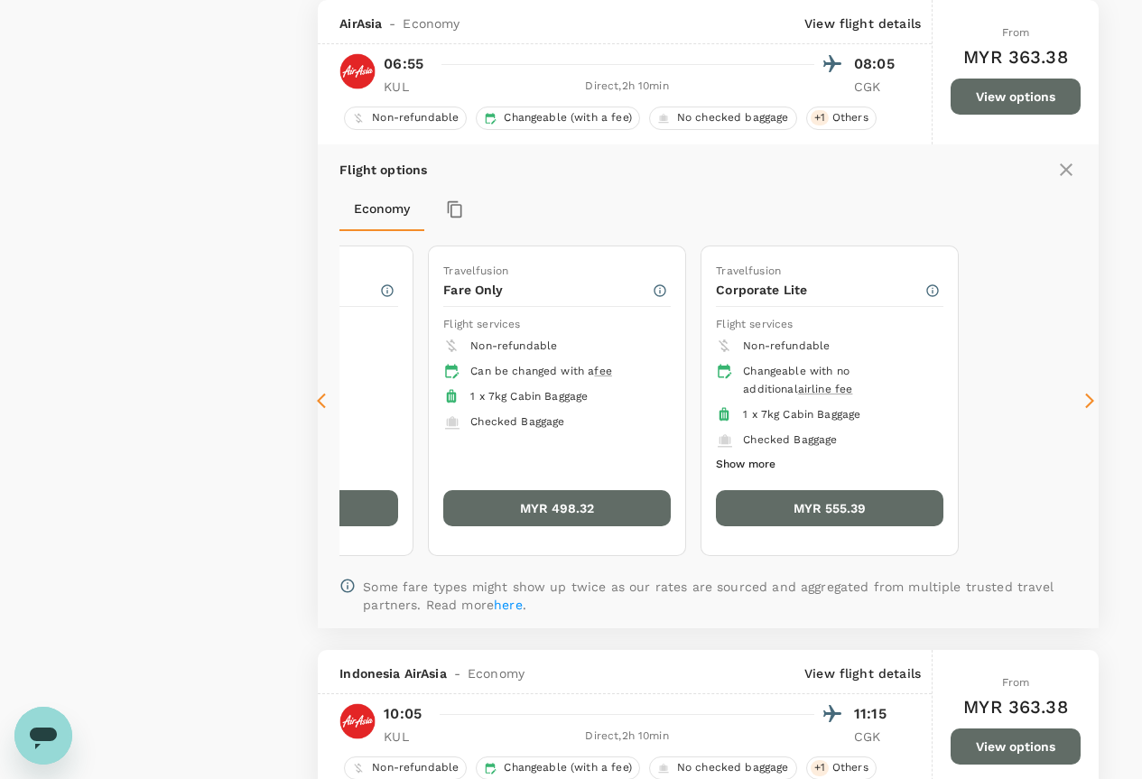
click at [754, 422] on div "1 x 7kg Cabin Baggage" at bounding box center [836, 415] width 186 height 18
click at [750, 461] on button "Show more" at bounding box center [746, 464] width 60 height 23
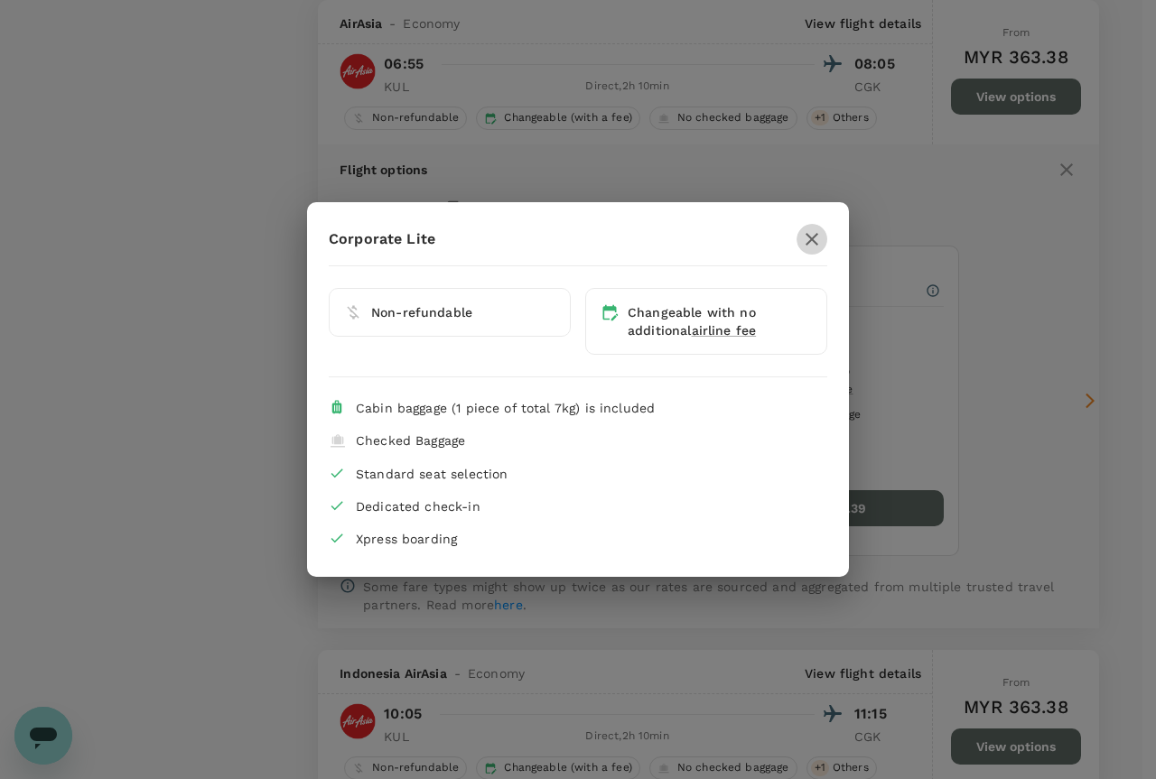
click at [809, 231] on icon "button" at bounding box center [812, 239] width 22 height 22
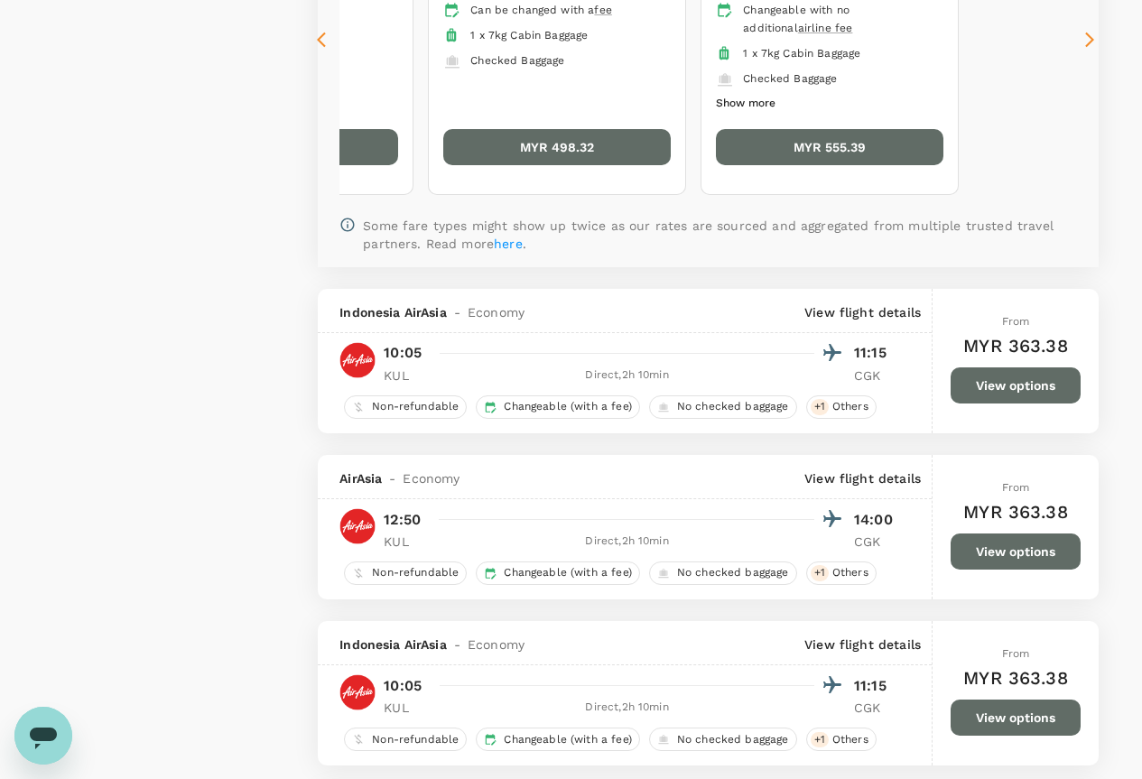
scroll to position [2321, 0]
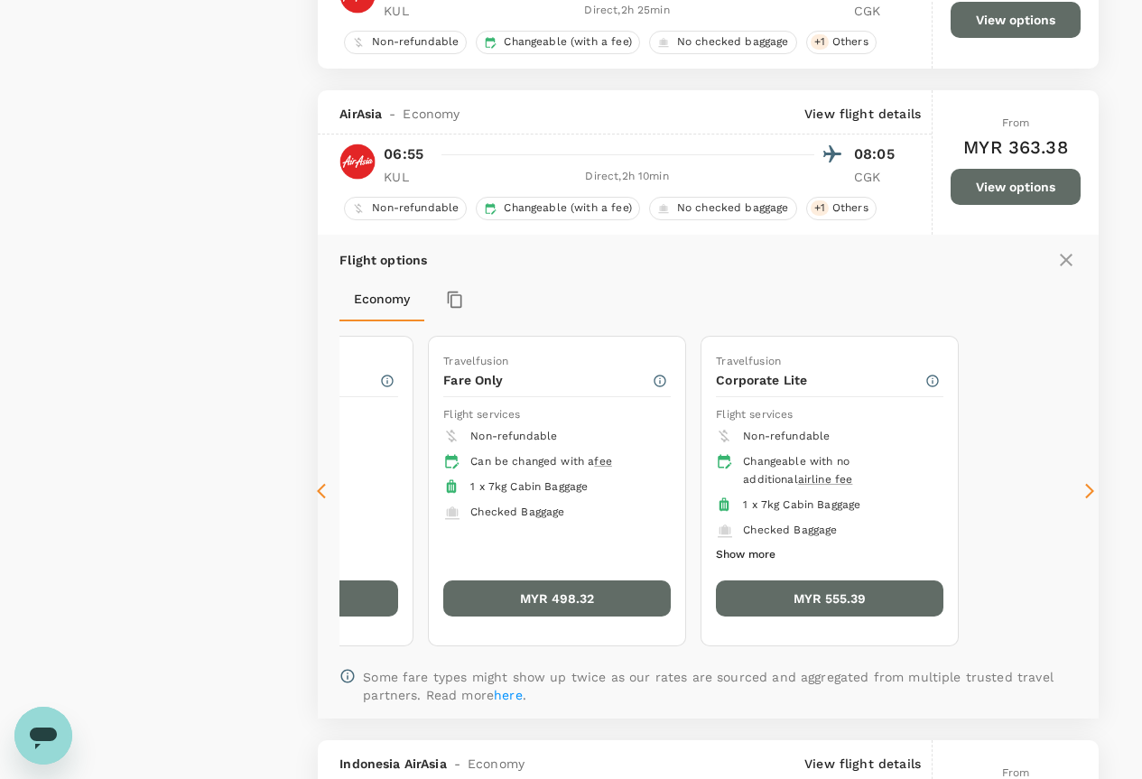
click at [459, 647] on div "Travelfusion Low Fare Flight services Non-refundable Can be changed with a fee …" at bounding box center [524, 491] width 1842 height 325
click at [318, 484] on icon at bounding box center [326, 491] width 18 height 18
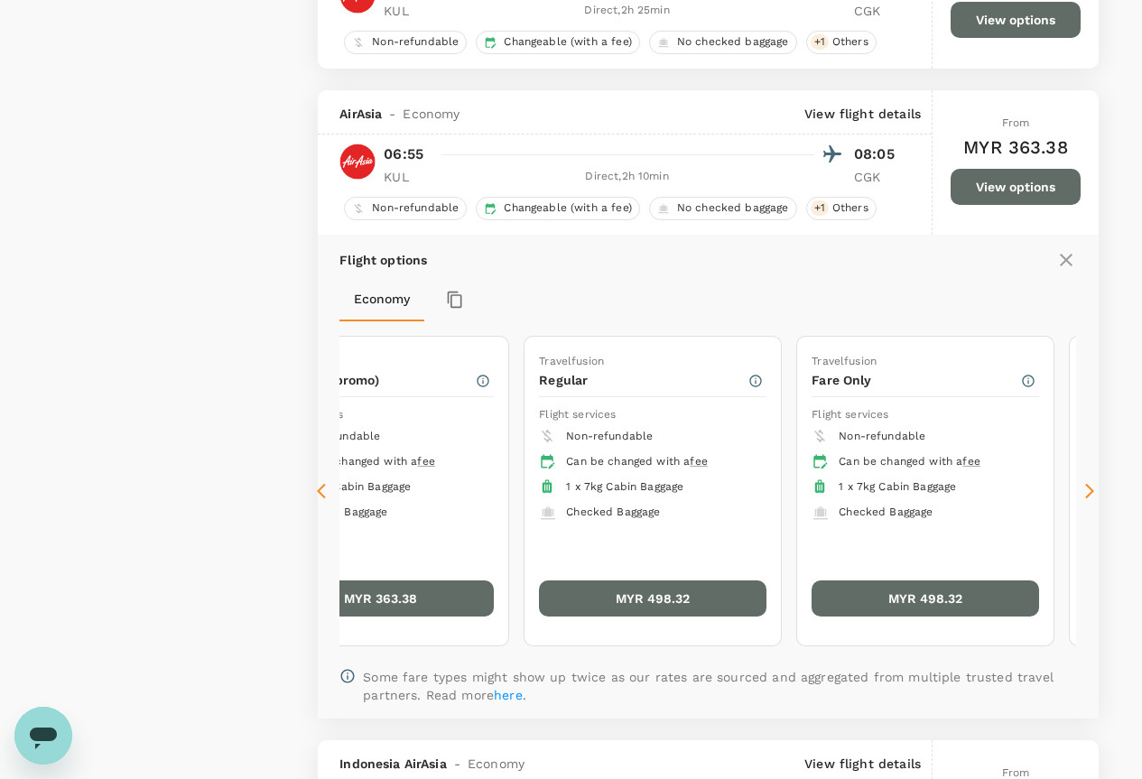
click at [324, 486] on icon at bounding box center [321, 491] width 9 height 15
click at [328, 488] on icon at bounding box center [326, 491] width 18 height 18
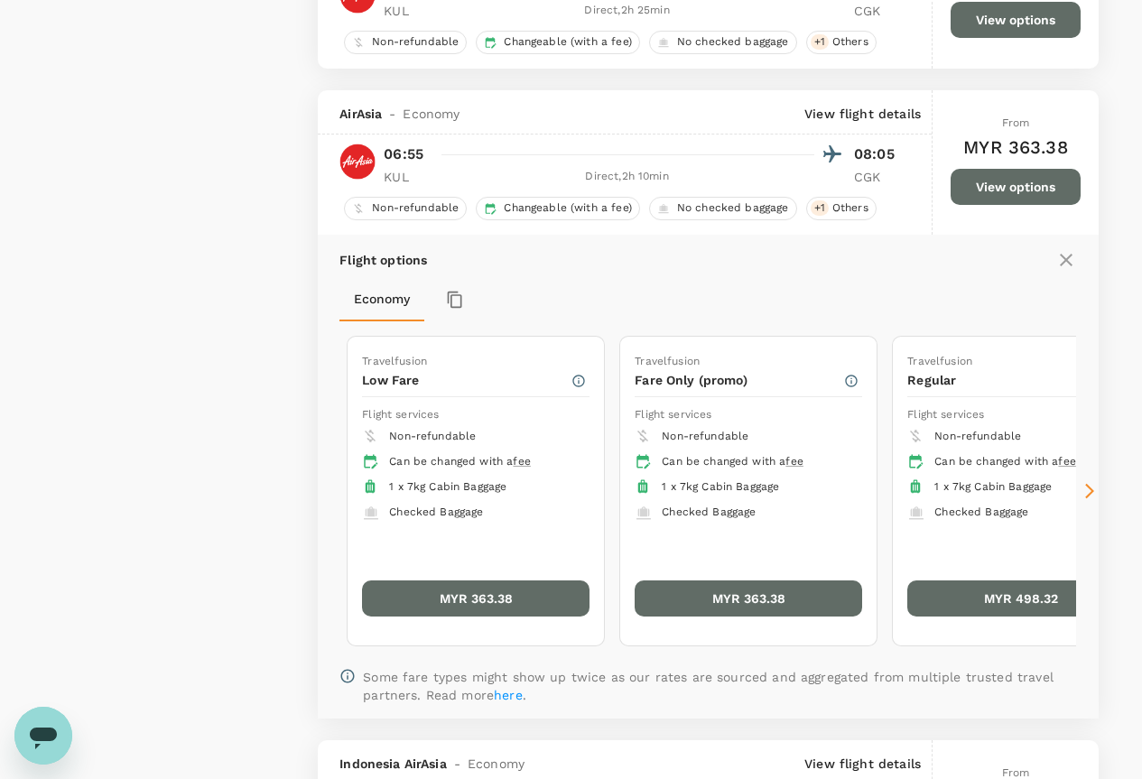
click at [330, 489] on icon at bounding box center [326, 491] width 18 height 18
click at [697, 211] on span "No checked baggage" at bounding box center [733, 207] width 126 height 15
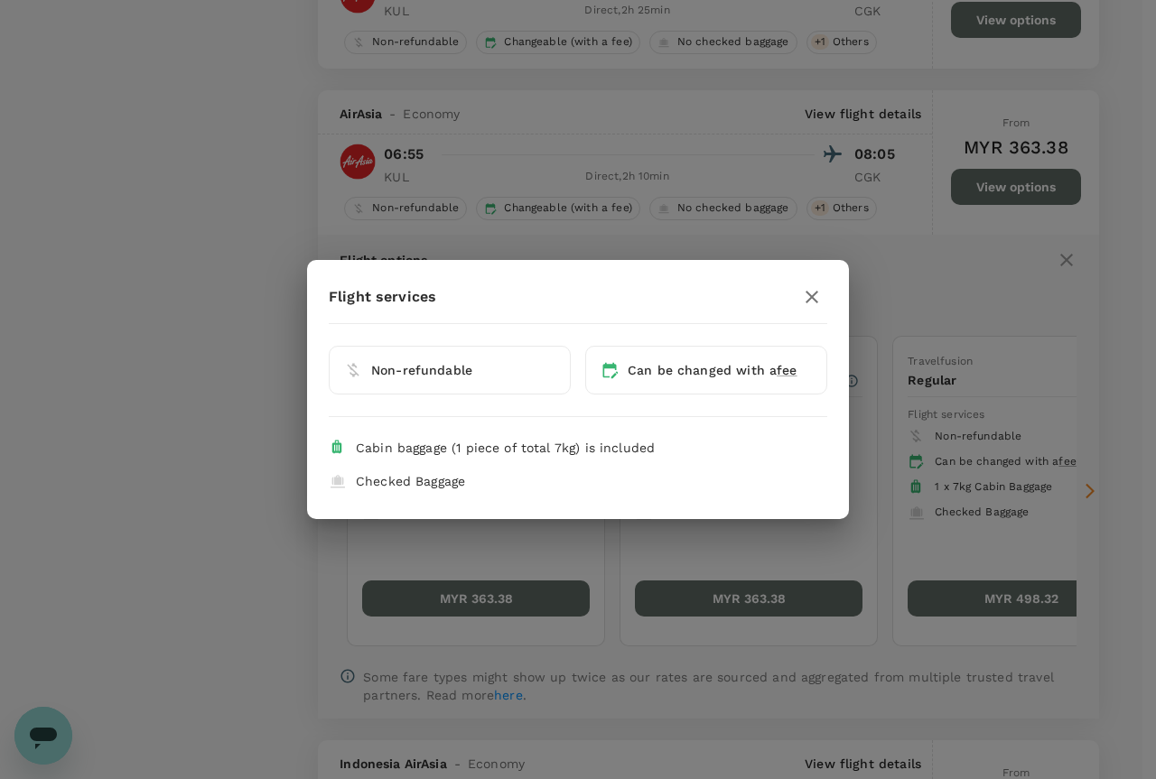
click at [331, 486] on icon at bounding box center [338, 481] width 18 height 18
click at [334, 486] on icon at bounding box center [338, 481] width 18 height 18
click at [816, 294] on icon "button" at bounding box center [812, 297] width 22 height 22
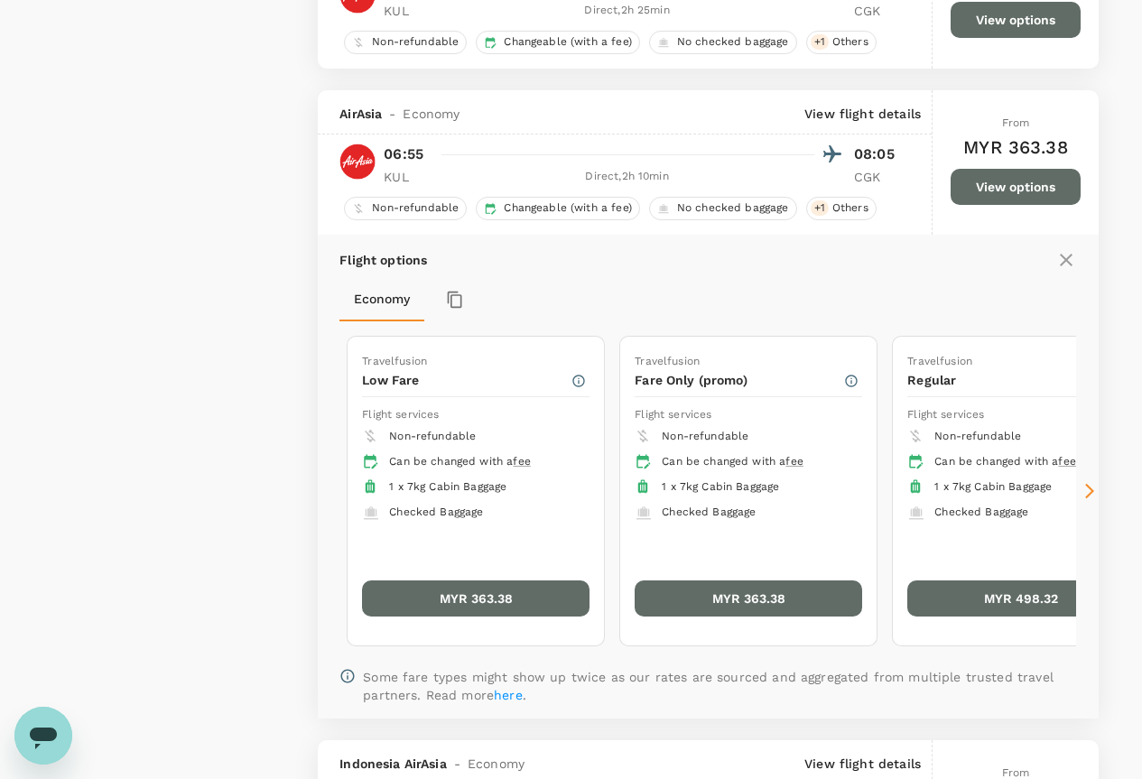
click at [1095, 487] on icon at bounding box center [1090, 491] width 18 height 18
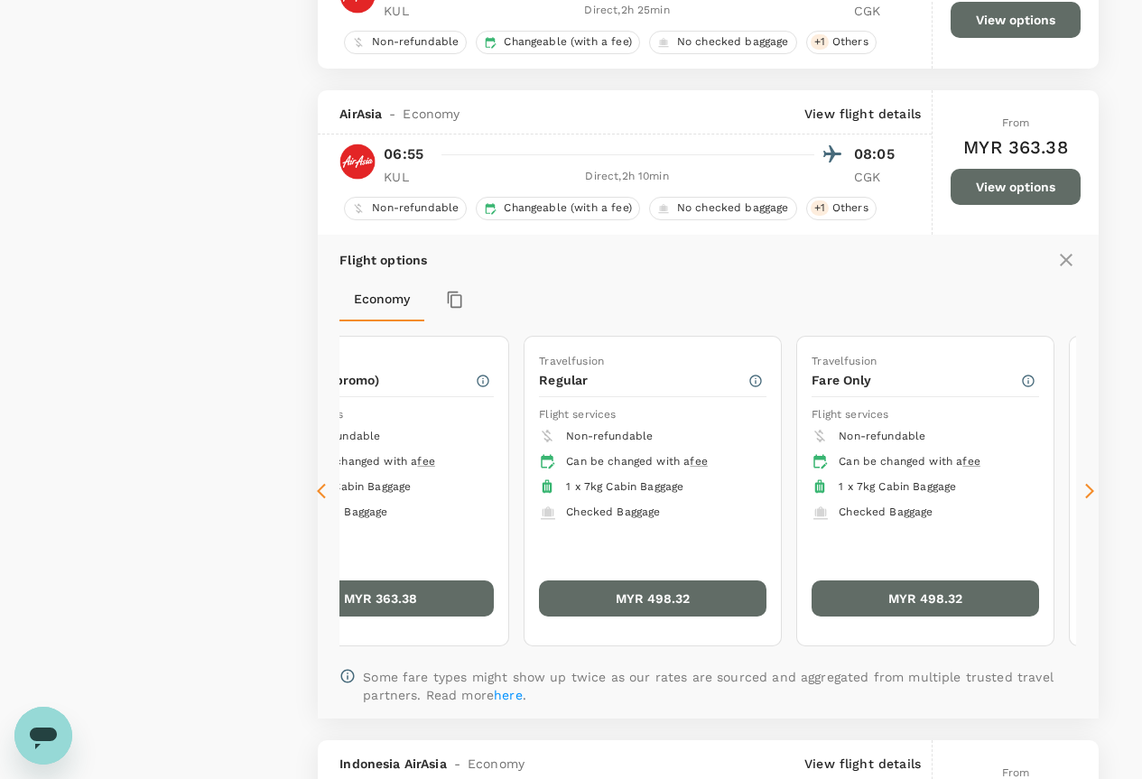
click at [1095, 487] on icon at bounding box center [1090, 491] width 18 height 18
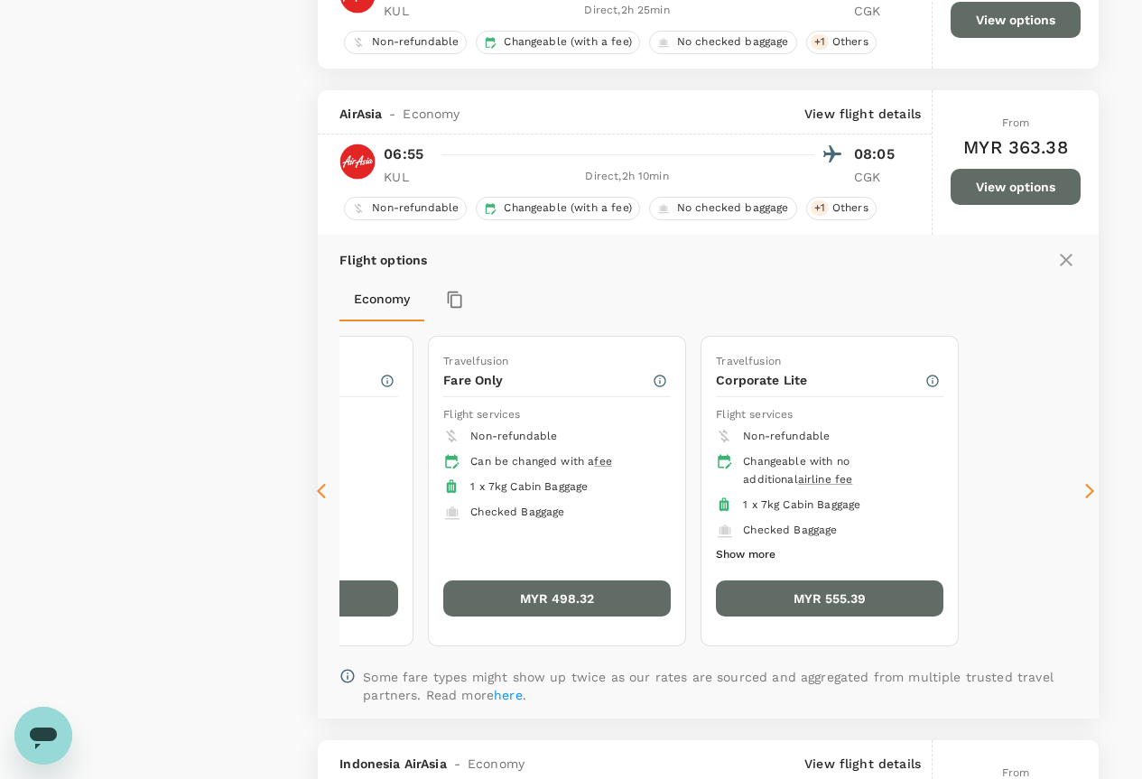
click at [323, 489] on icon at bounding box center [326, 491] width 18 height 18
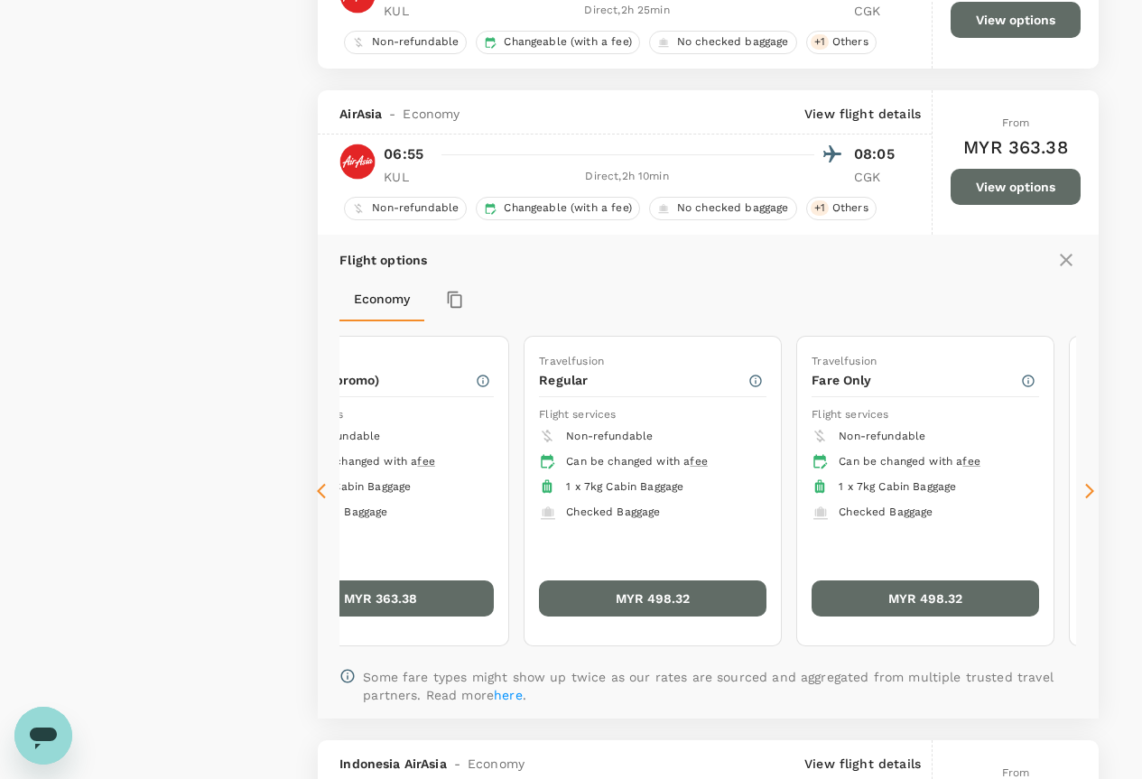
click at [323, 489] on icon at bounding box center [326, 491] width 18 height 18
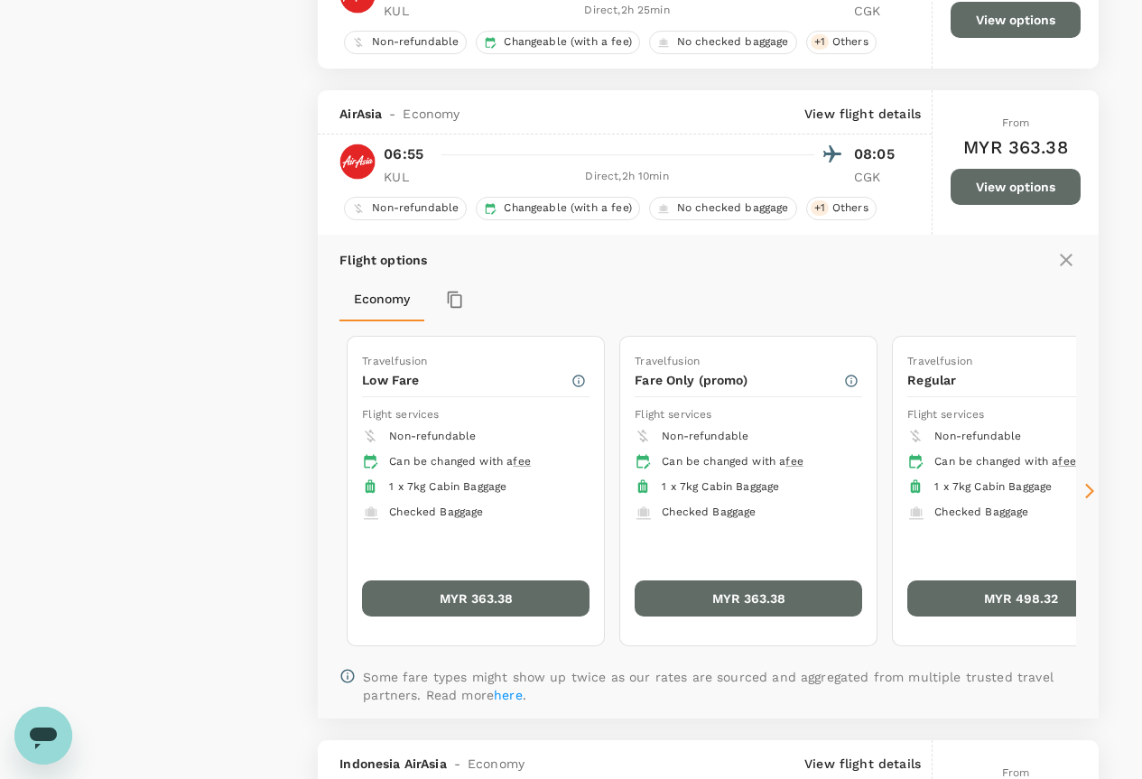
click at [445, 594] on button "MYR 363.38" at bounding box center [476, 599] width 228 height 36
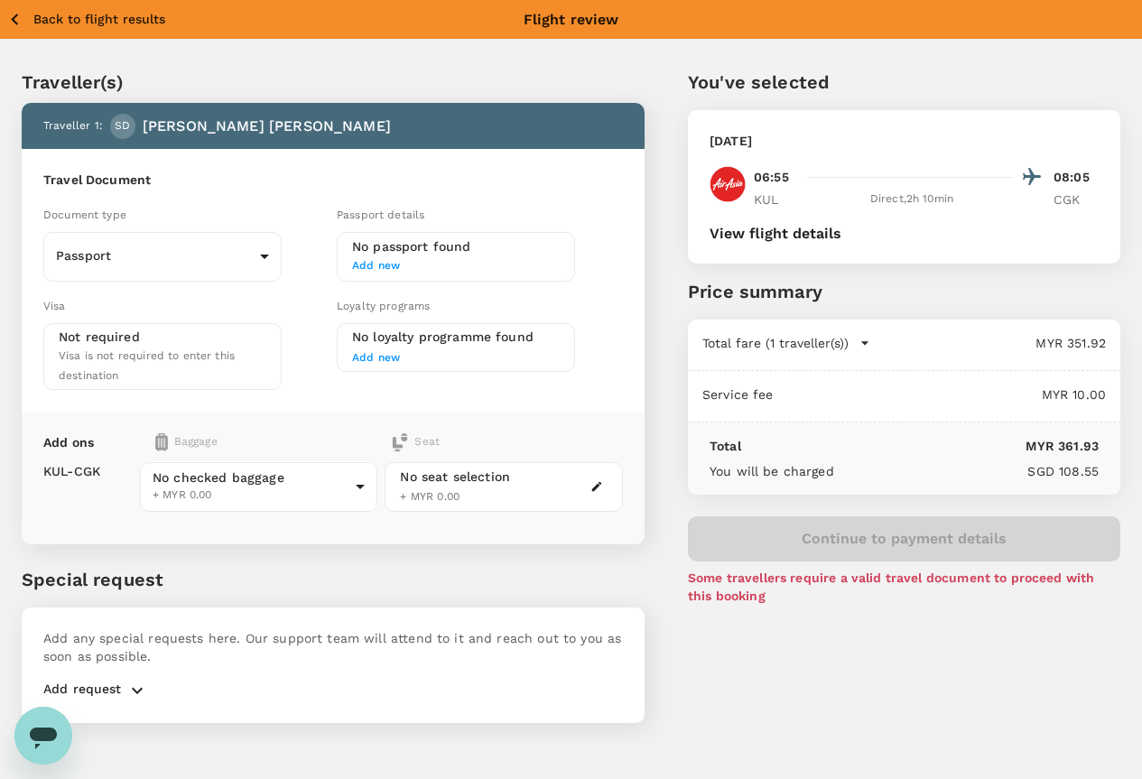
click at [127, 349] on div "Visa is not required to enter this destination" at bounding box center [163, 366] width 208 height 40
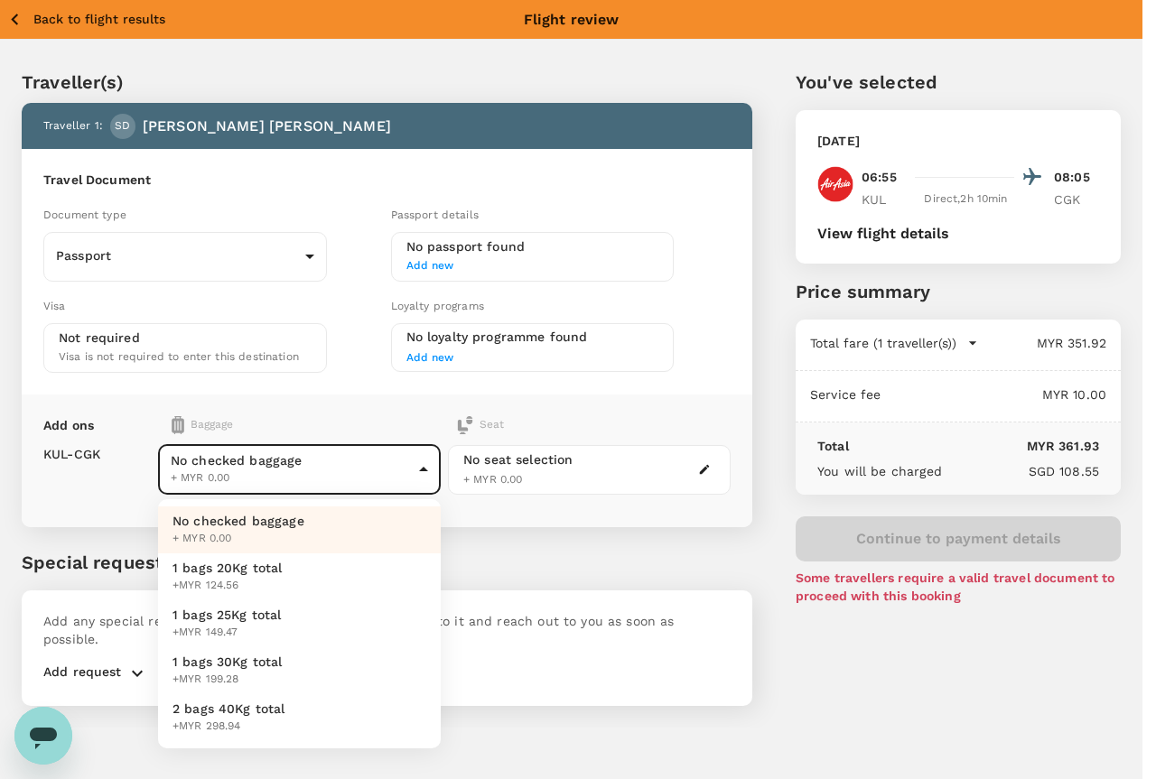
click at [223, 480] on body "Back to flight results Flight review Traveller(s) Traveller 1 : SD Siew Ling Da…" at bounding box center [578, 414] width 1156 height 828
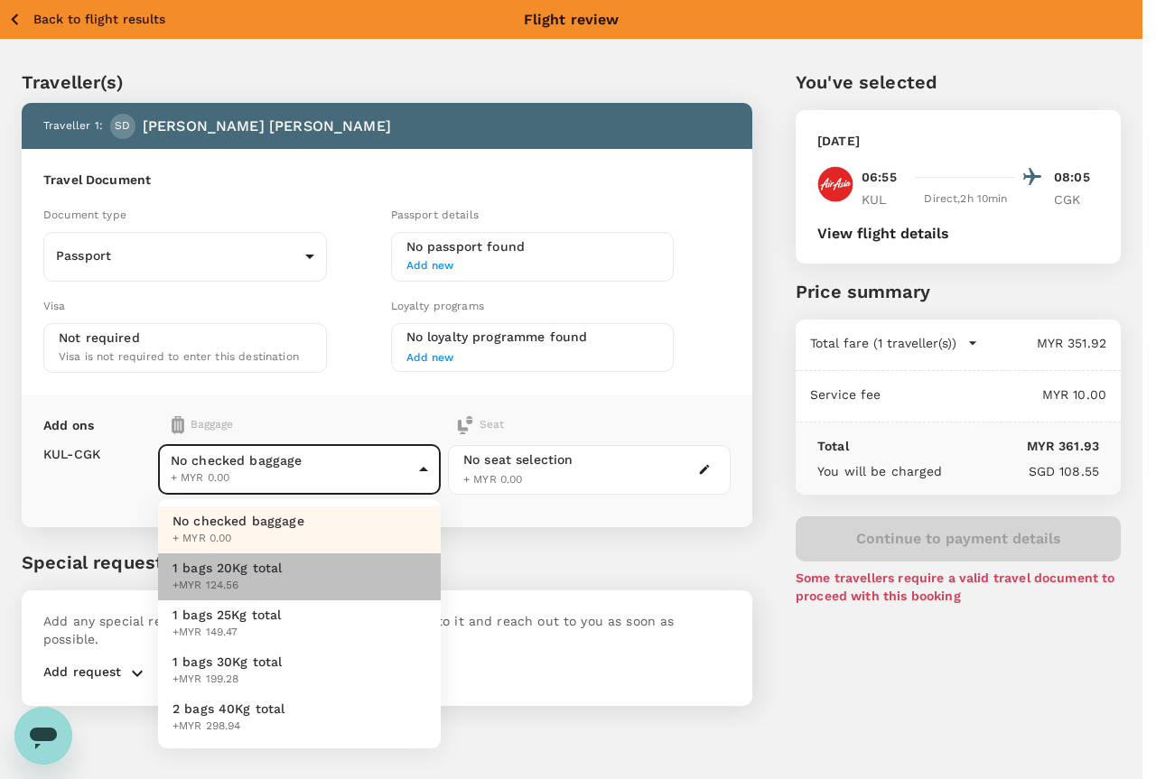
click at [231, 582] on span "+MYR 124.56" at bounding box center [227, 586] width 110 height 18
type input "1 - 37.21"
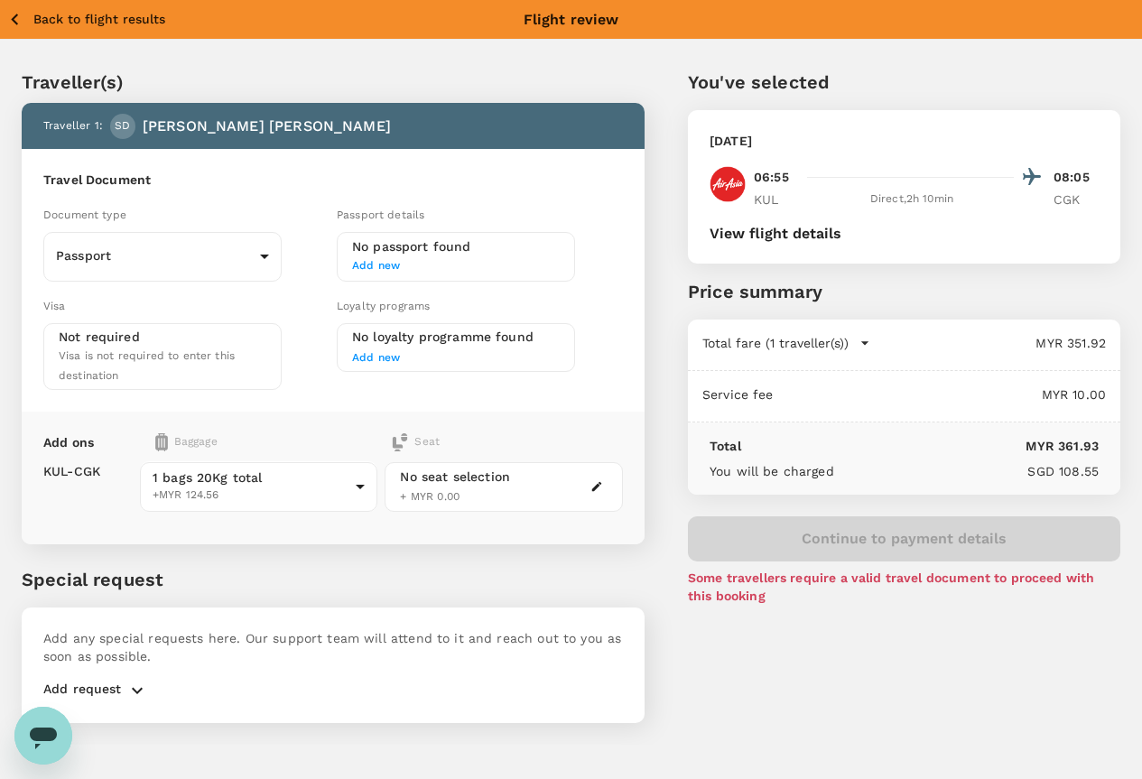
click at [460, 490] on span "+ MYR 0.00" at bounding box center [430, 496] width 60 height 13
click at [603, 480] on icon "button" at bounding box center [597, 486] width 13 height 13
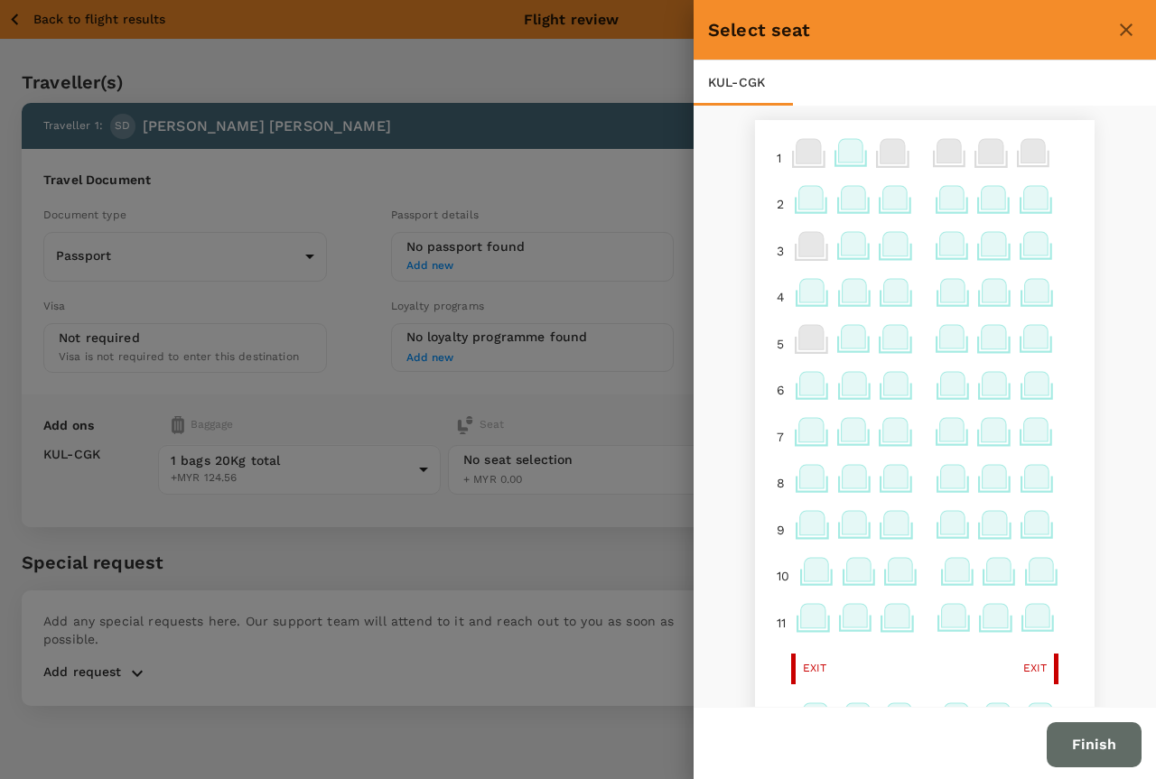
click at [883, 191] on icon at bounding box center [895, 197] width 24 height 23
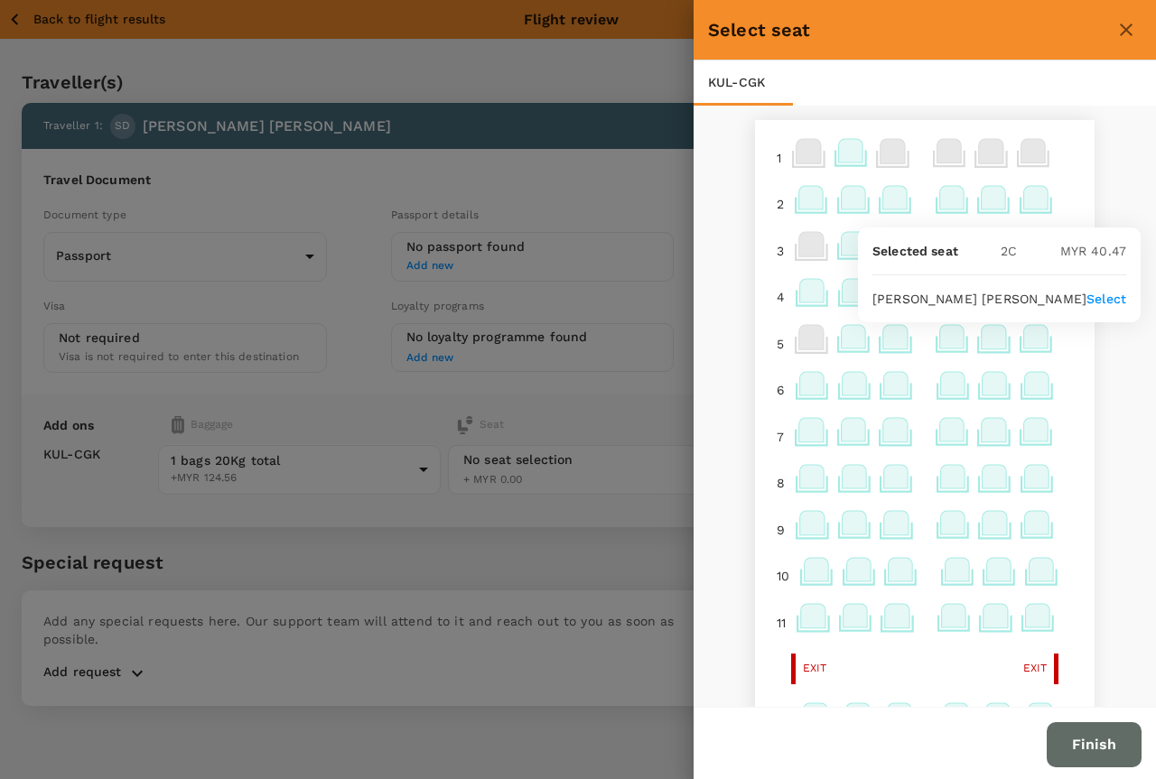
click at [883, 193] on icon at bounding box center [895, 197] width 24 height 23
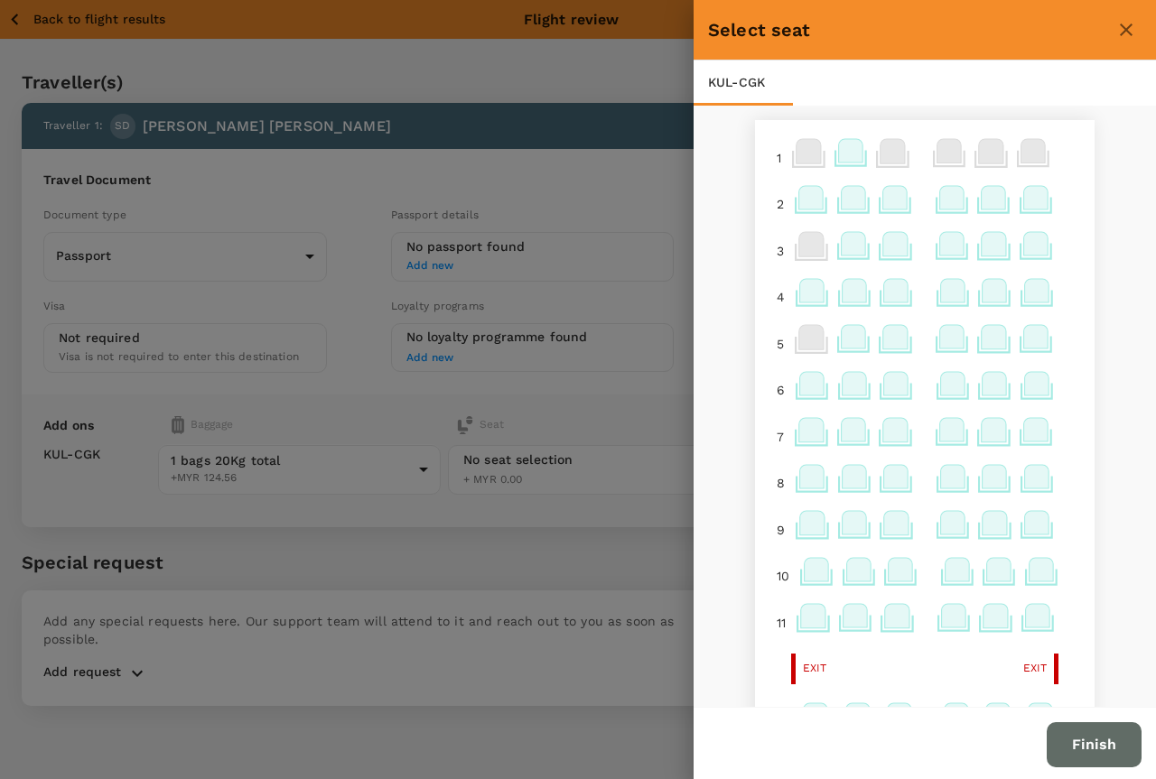
click at [880, 149] on icon at bounding box center [892, 151] width 24 height 24
click at [883, 200] on icon at bounding box center [895, 197] width 24 height 23
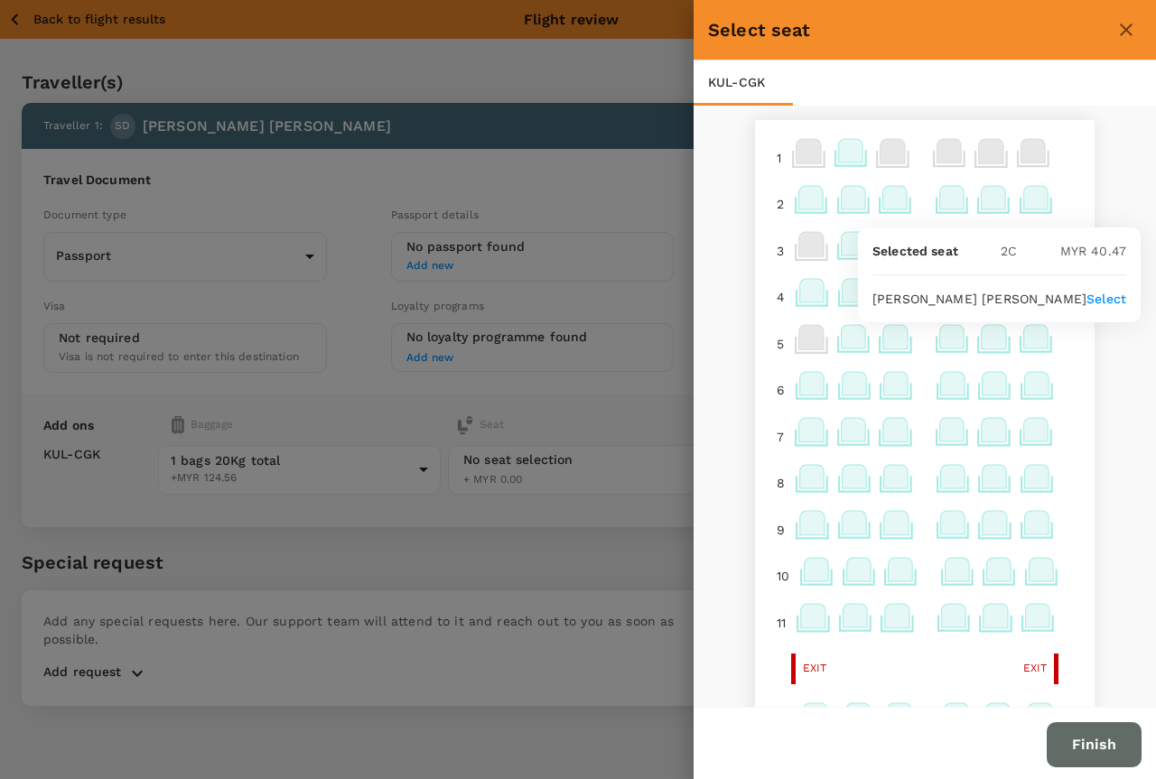
click at [1123, 762] on button "Finish" at bounding box center [1094, 744] width 95 height 45
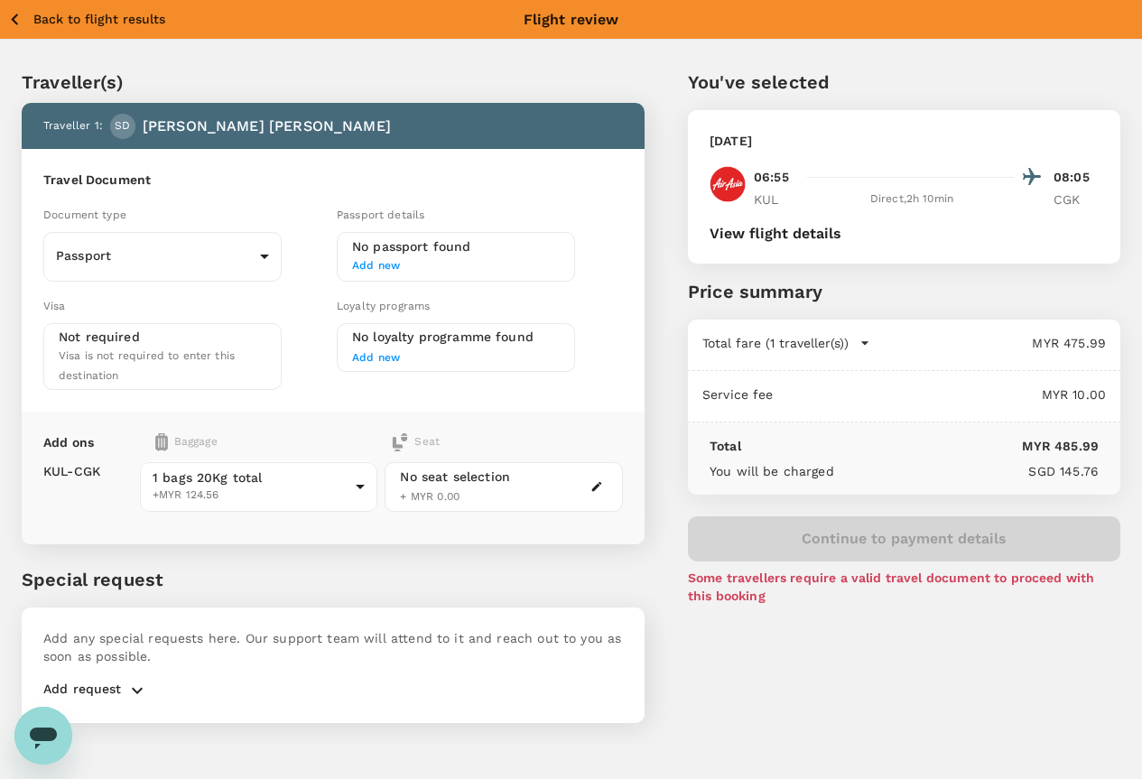
click at [510, 470] on div "No seat selection + MYR 0.00" at bounding box center [455, 487] width 110 height 39
click at [608, 476] on button "button" at bounding box center [597, 487] width 22 height 22
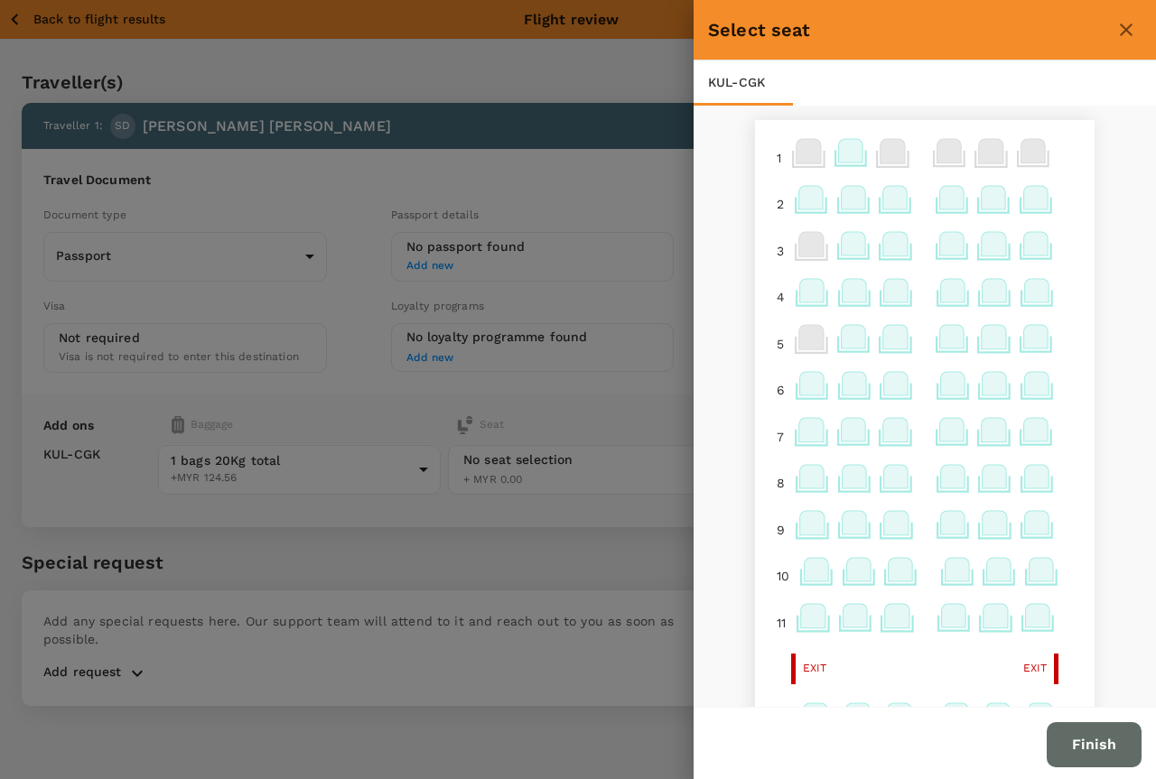
click at [884, 341] on icon at bounding box center [895, 336] width 24 height 23
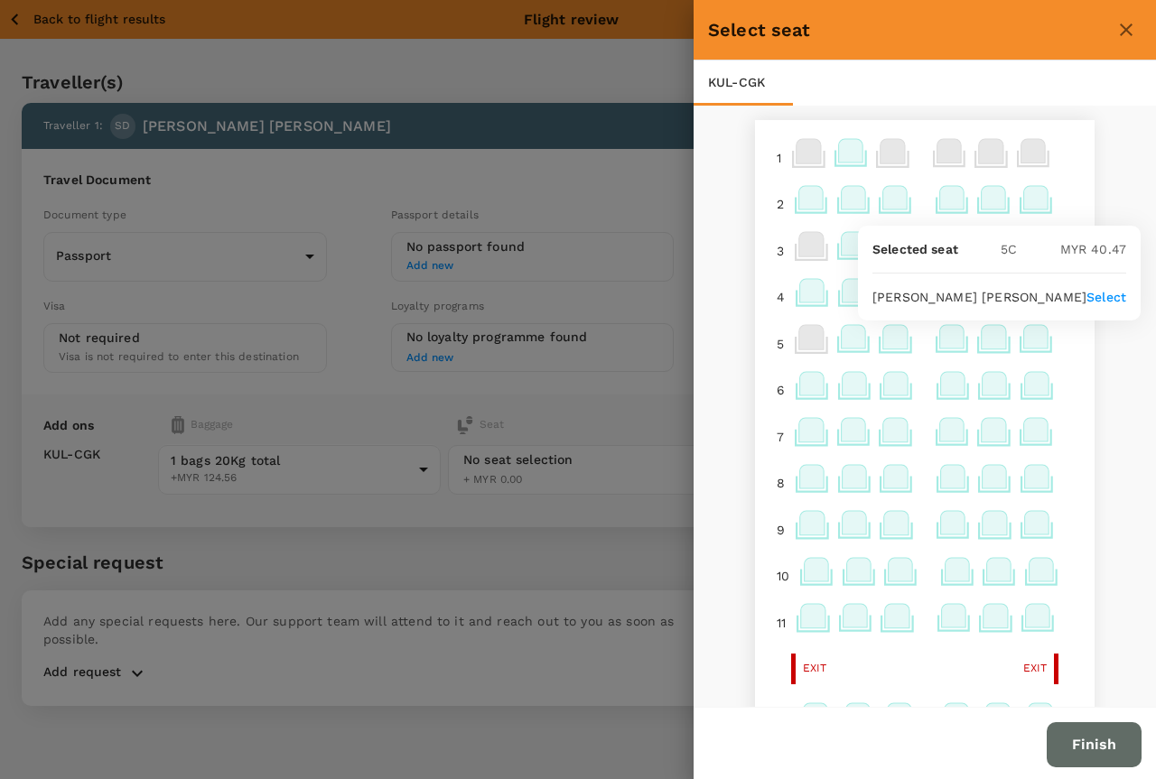
click at [883, 198] on icon at bounding box center [895, 197] width 24 height 23
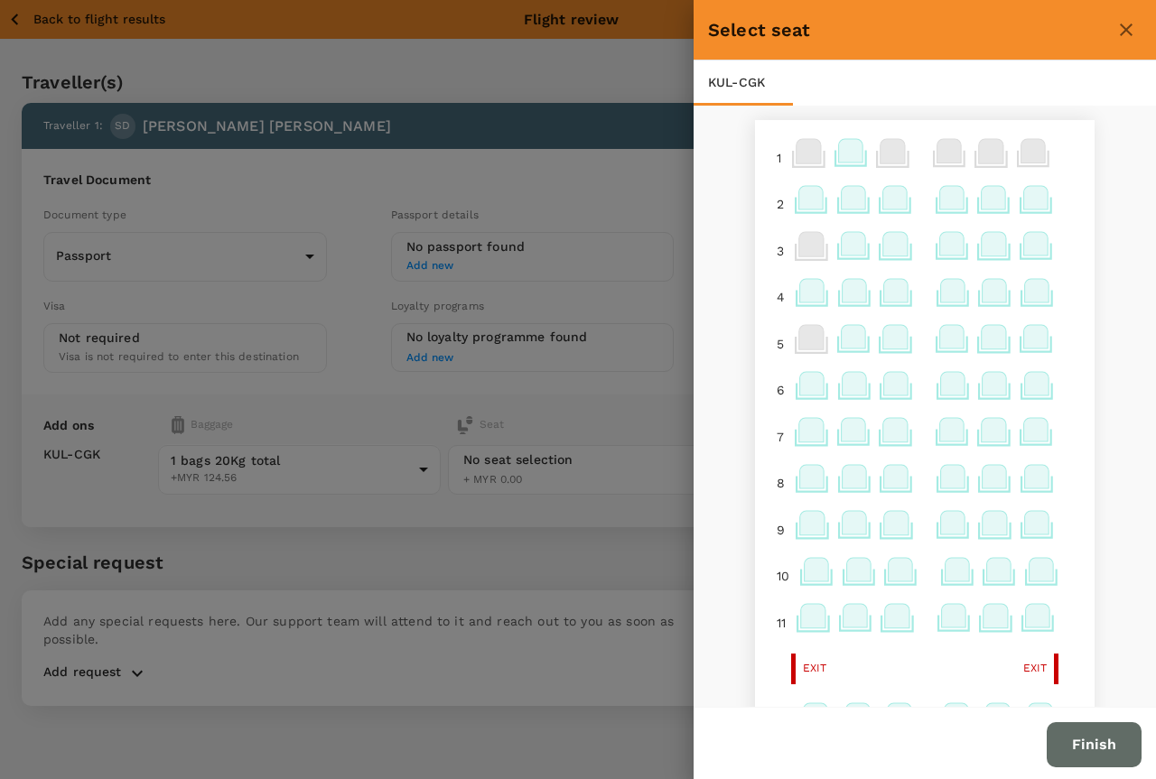
click at [883, 198] on icon at bounding box center [895, 197] width 24 height 23
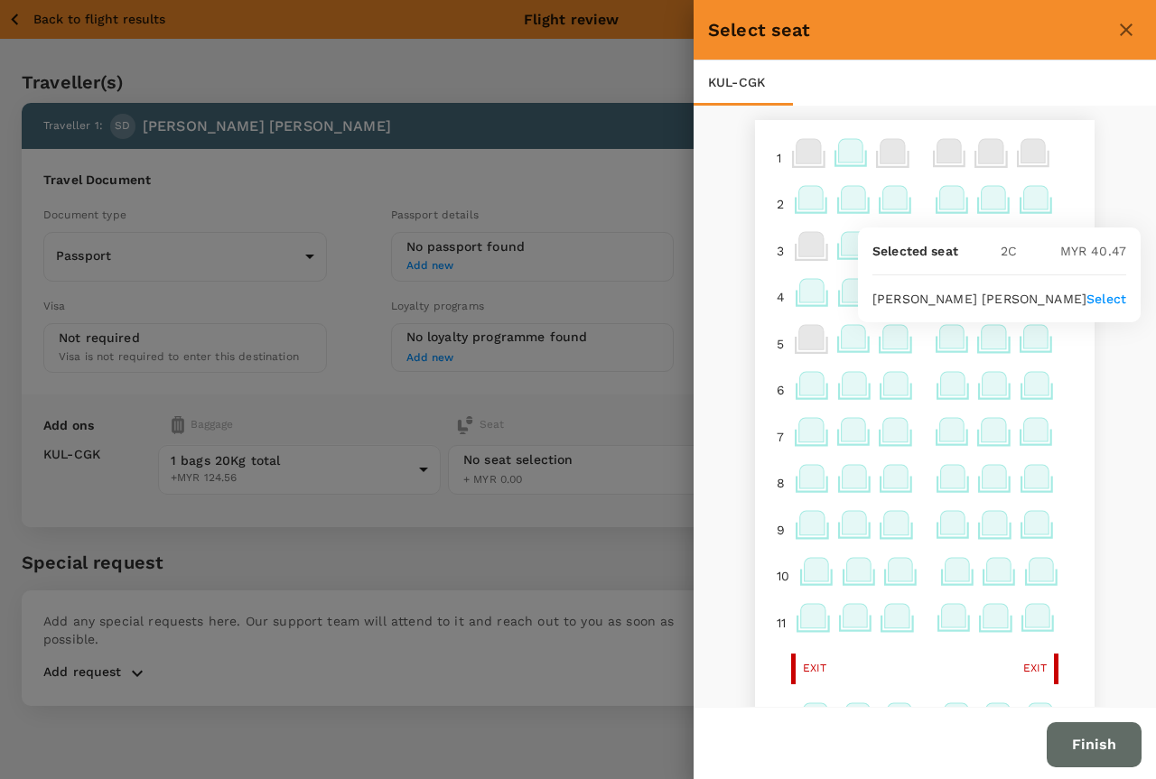
click at [1089, 294] on p "Select" at bounding box center [1106, 299] width 40 height 18
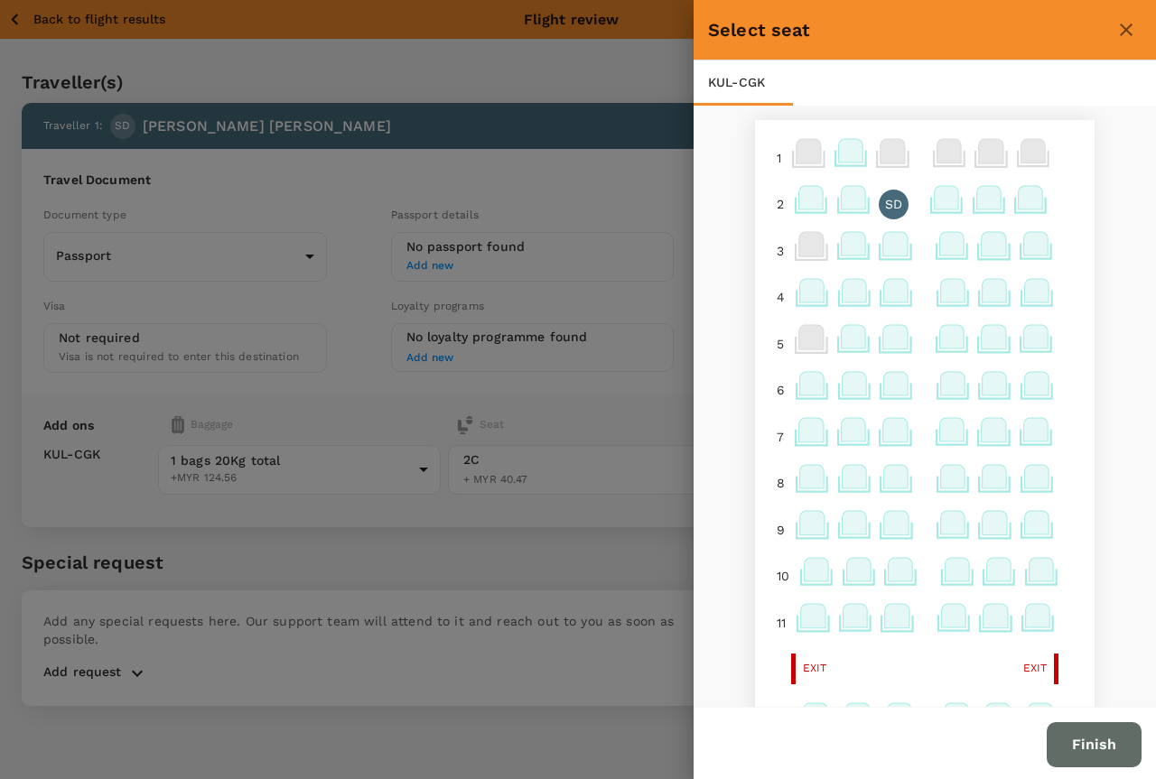
click at [1077, 739] on button "Finish" at bounding box center [1094, 744] width 95 height 45
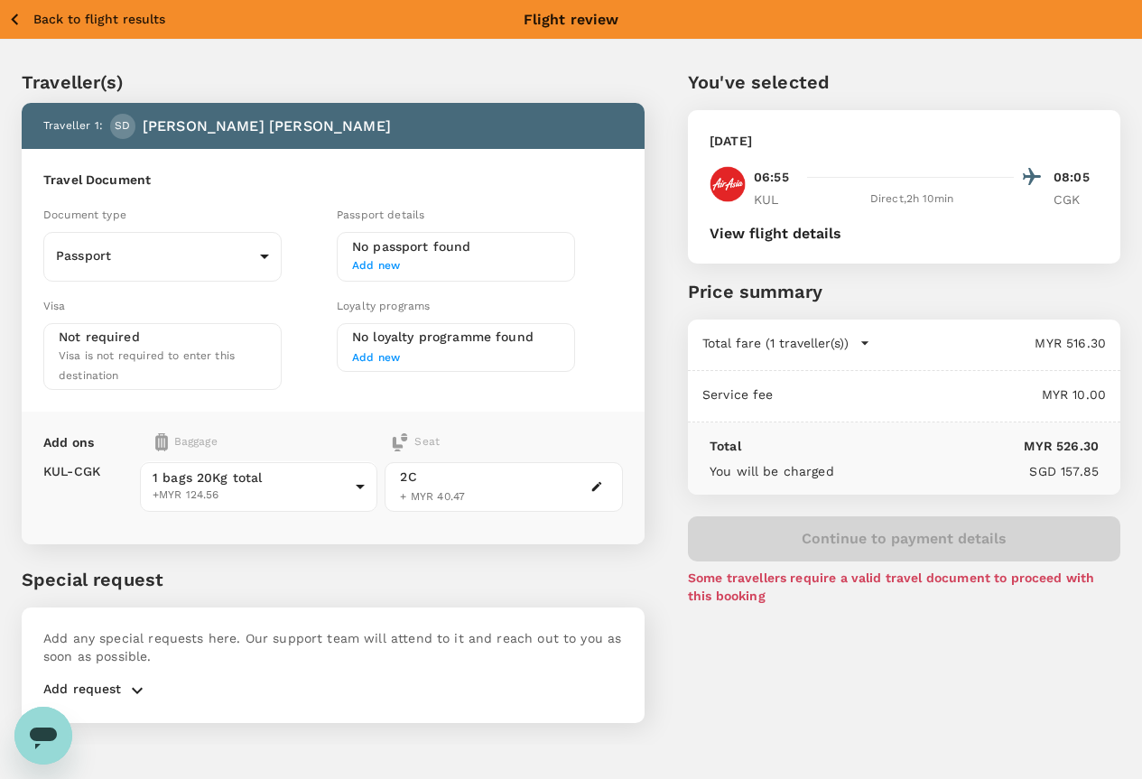
click at [16, 17] on icon "button" at bounding box center [15, 19] width 23 height 23
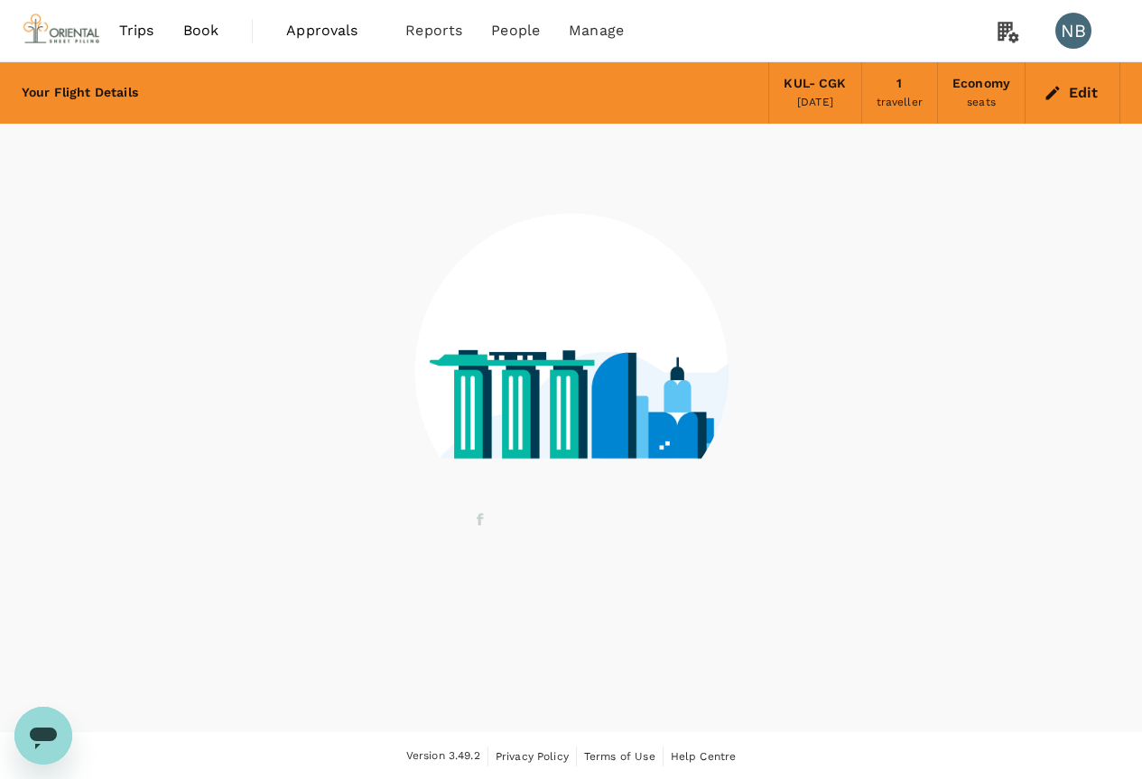
scroll to position [2, 0]
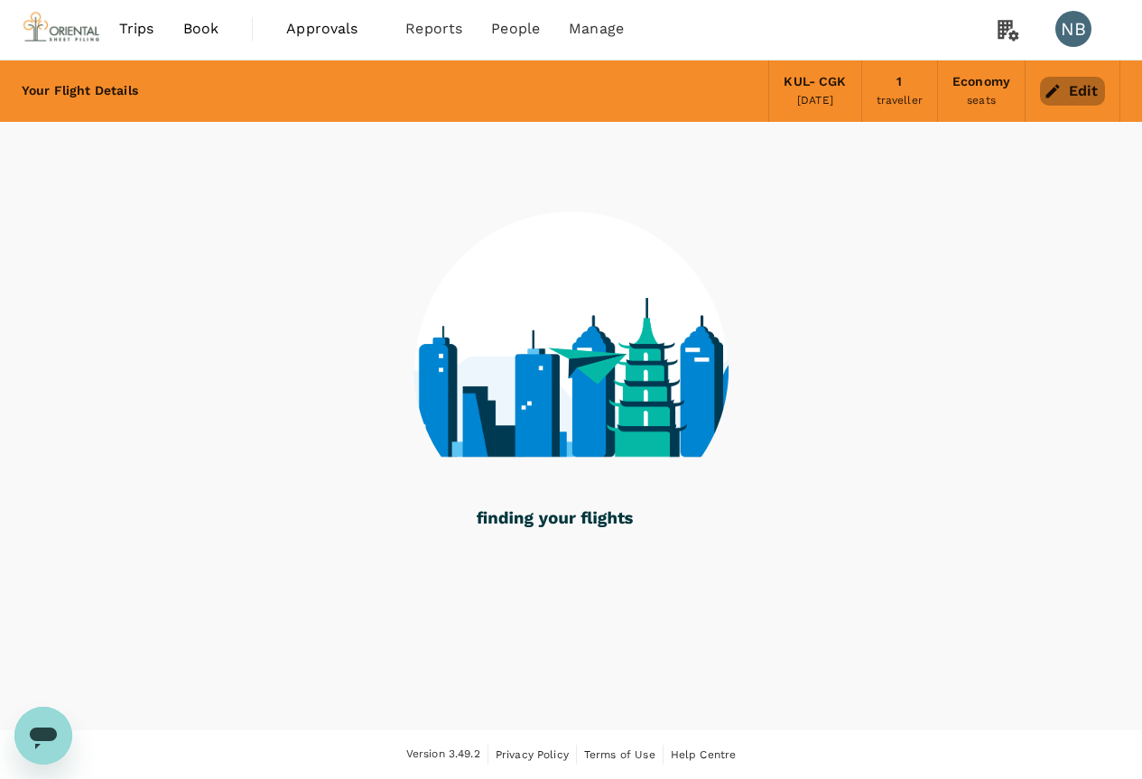
click at [1086, 85] on button "Edit" at bounding box center [1072, 91] width 65 height 29
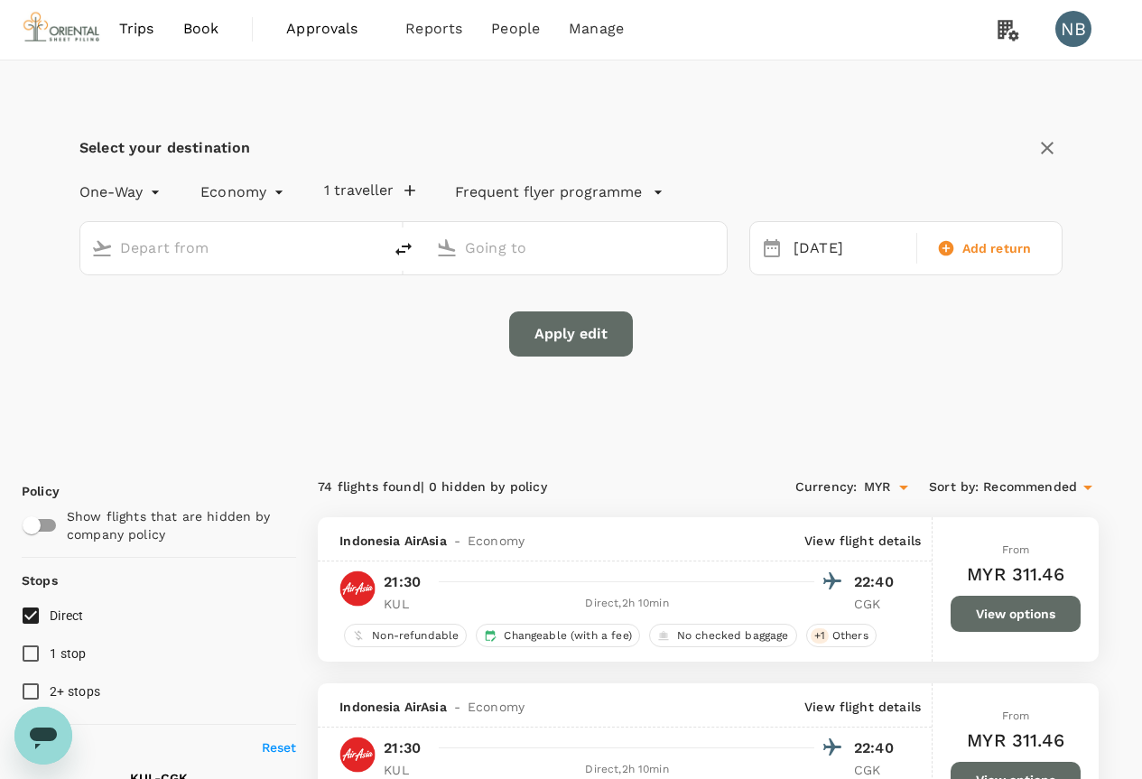
type input "Kuala Lumpur Intl ([GEOGRAPHIC_DATA])"
type input "Soekarno-Hatta Intl (CGK)"
click at [409, 247] on icon "delete" at bounding box center [404, 249] width 16 height 13
type input "Soekarno-Hatta Intl (CGK)"
type input "Kuala Lumpur Intl ([GEOGRAPHIC_DATA])"
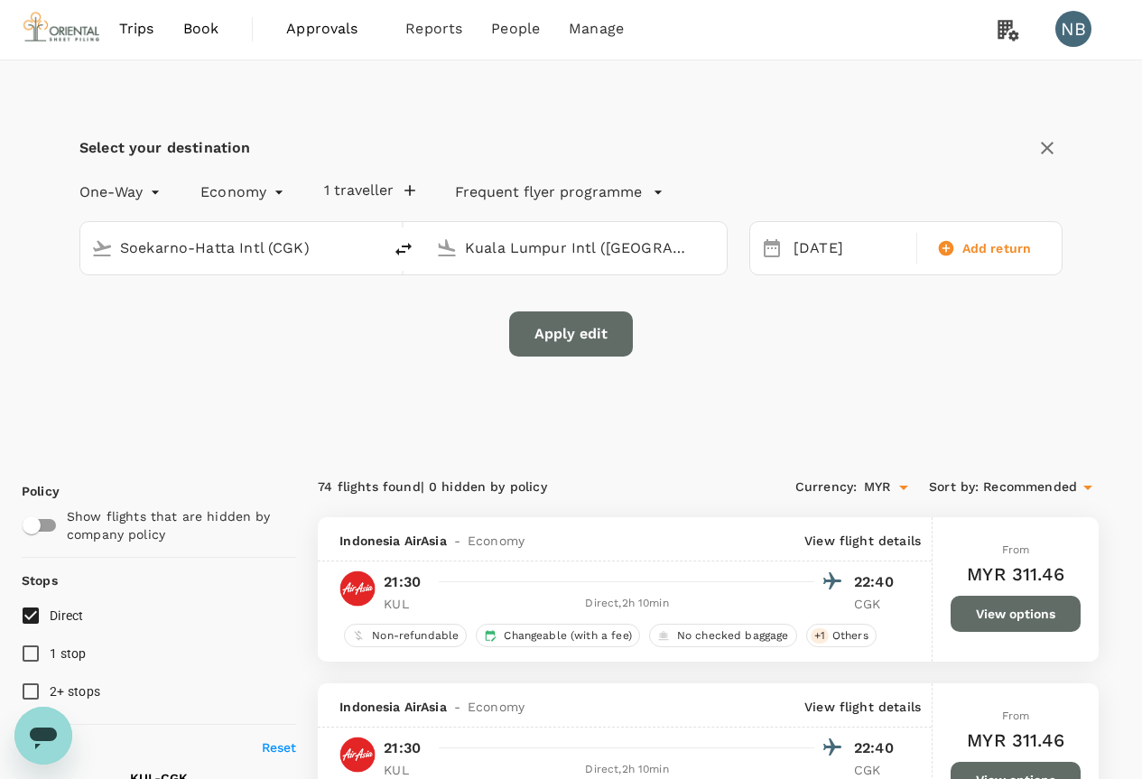
click at [815, 274] on div "19 Aug Add return" at bounding box center [906, 248] width 313 height 54
click at [809, 255] on div "[DATE]" at bounding box center [850, 248] width 126 height 35
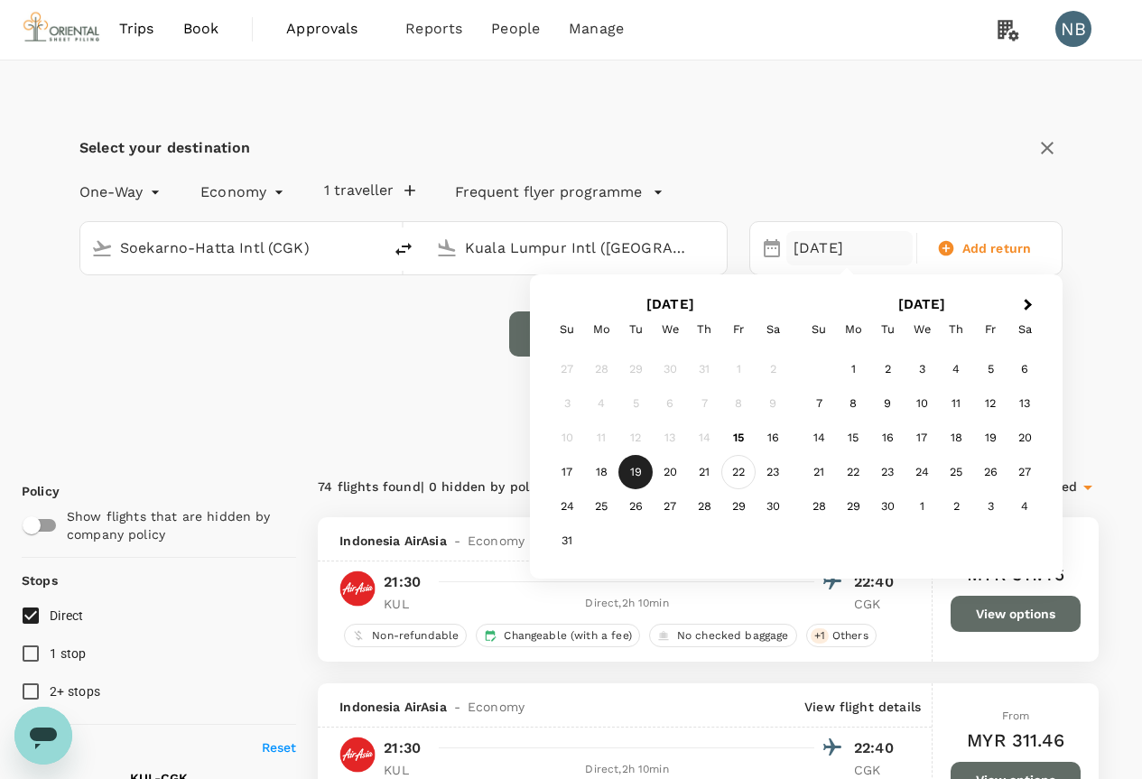
click at [739, 474] on div "22" at bounding box center [739, 472] width 34 height 34
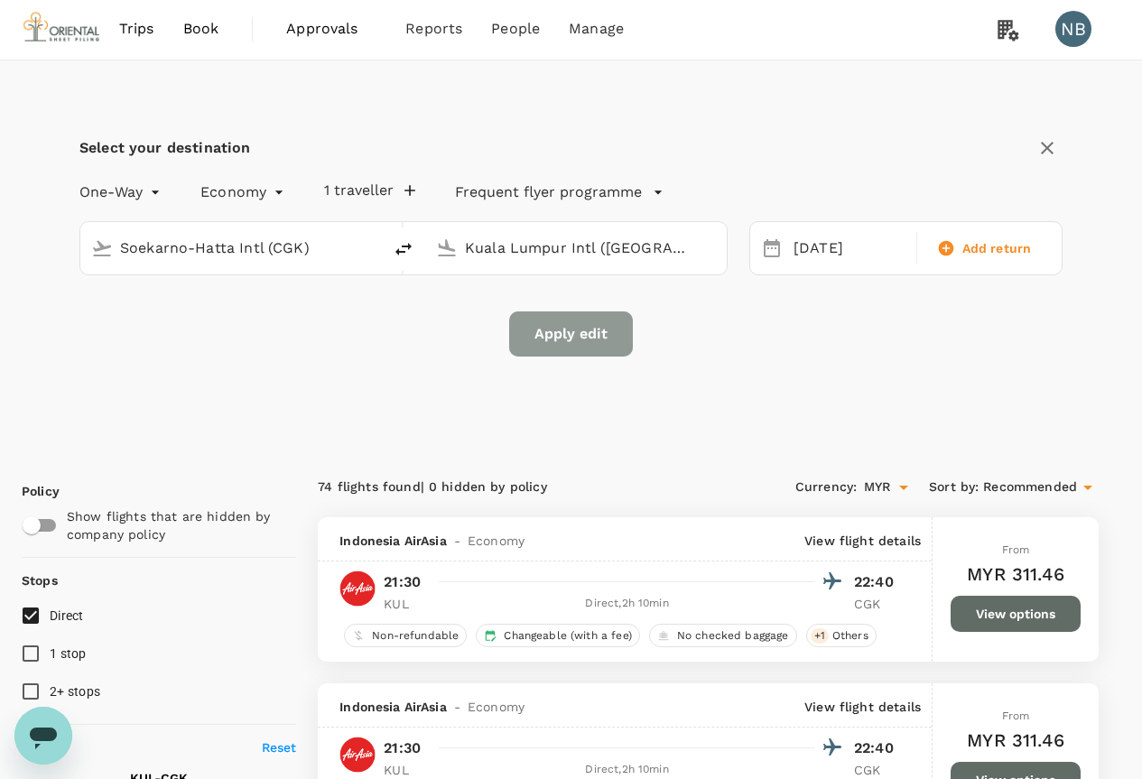
click at [562, 327] on button "Apply edit" at bounding box center [571, 334] width 124 height 45
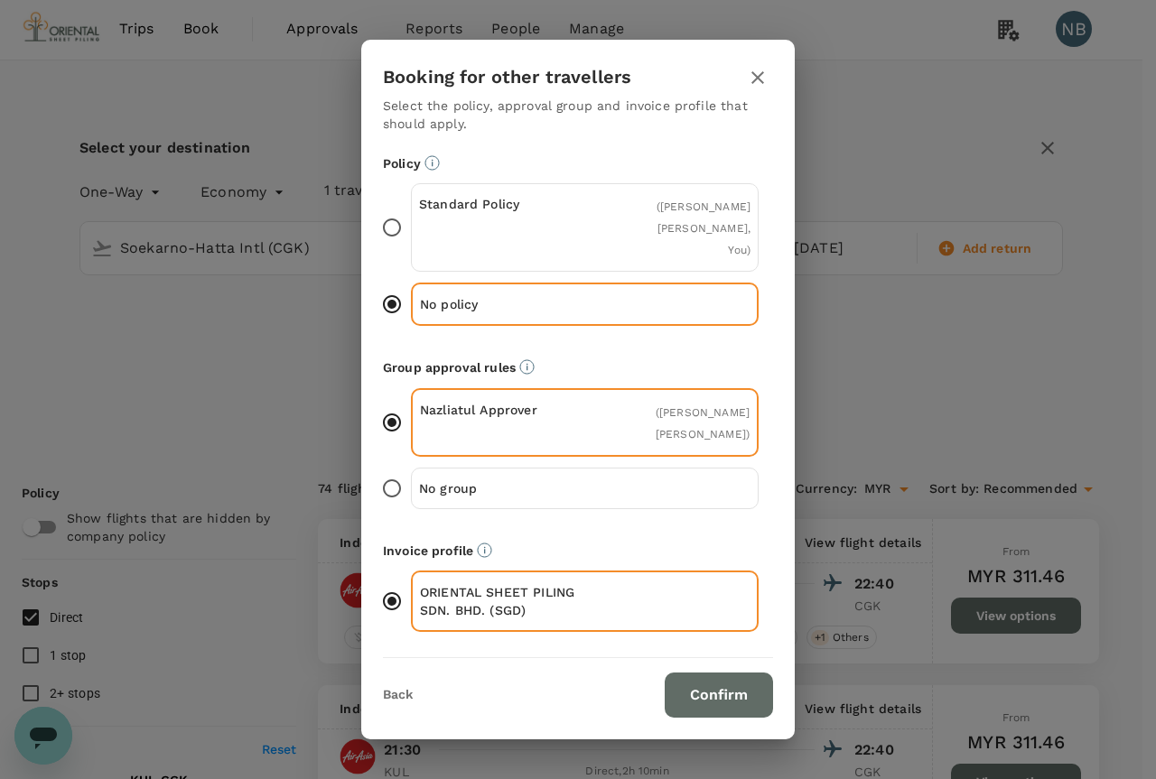
click at [728, 690] on button "Confirm" at bounding box center [719, 695] width 108 height 45
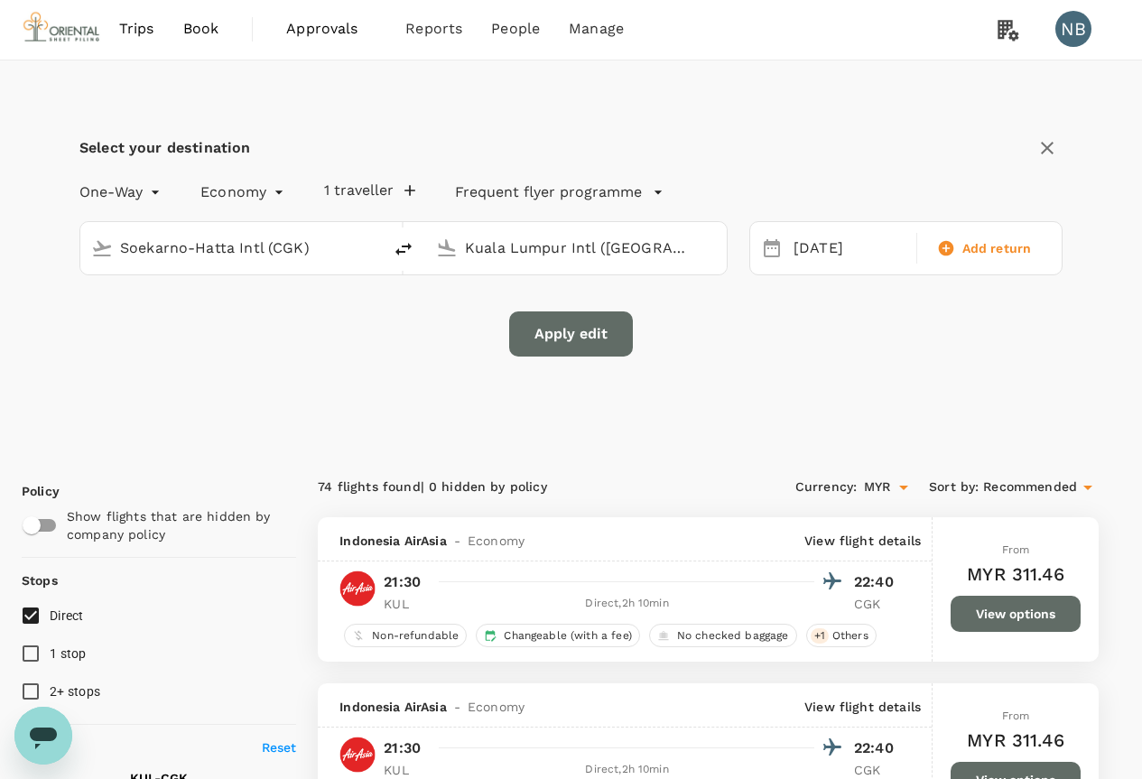
checkbox input "false"
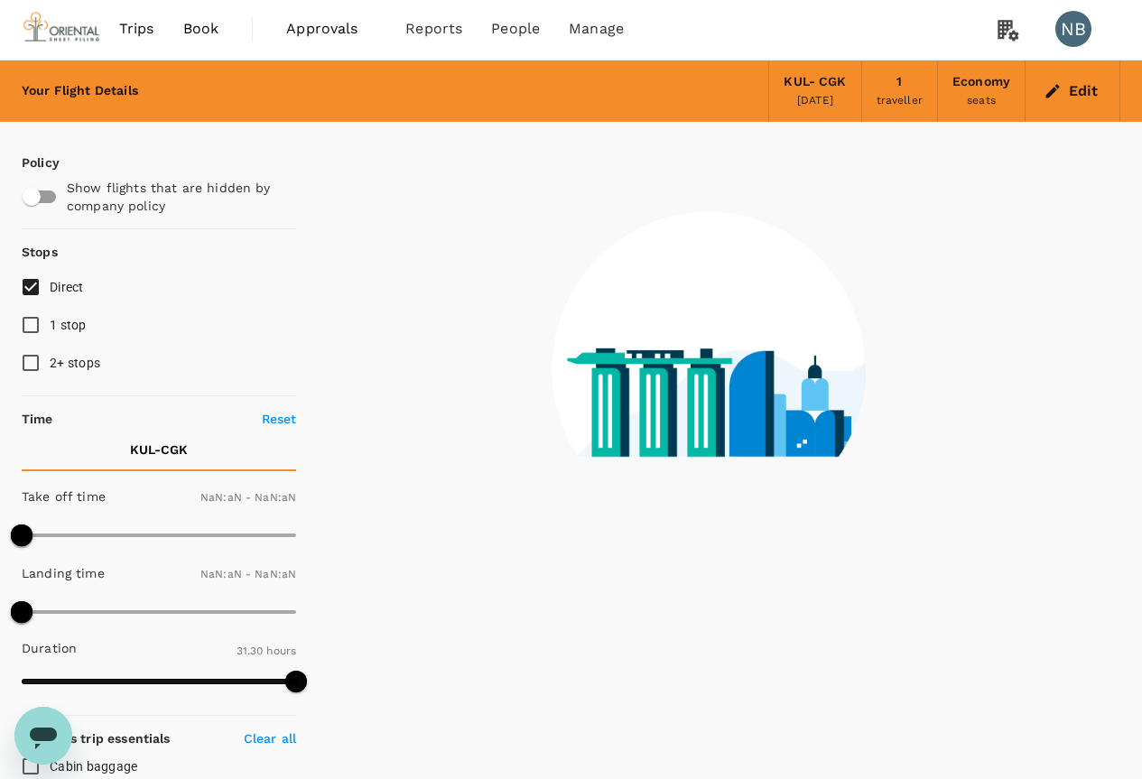
type input "1440"
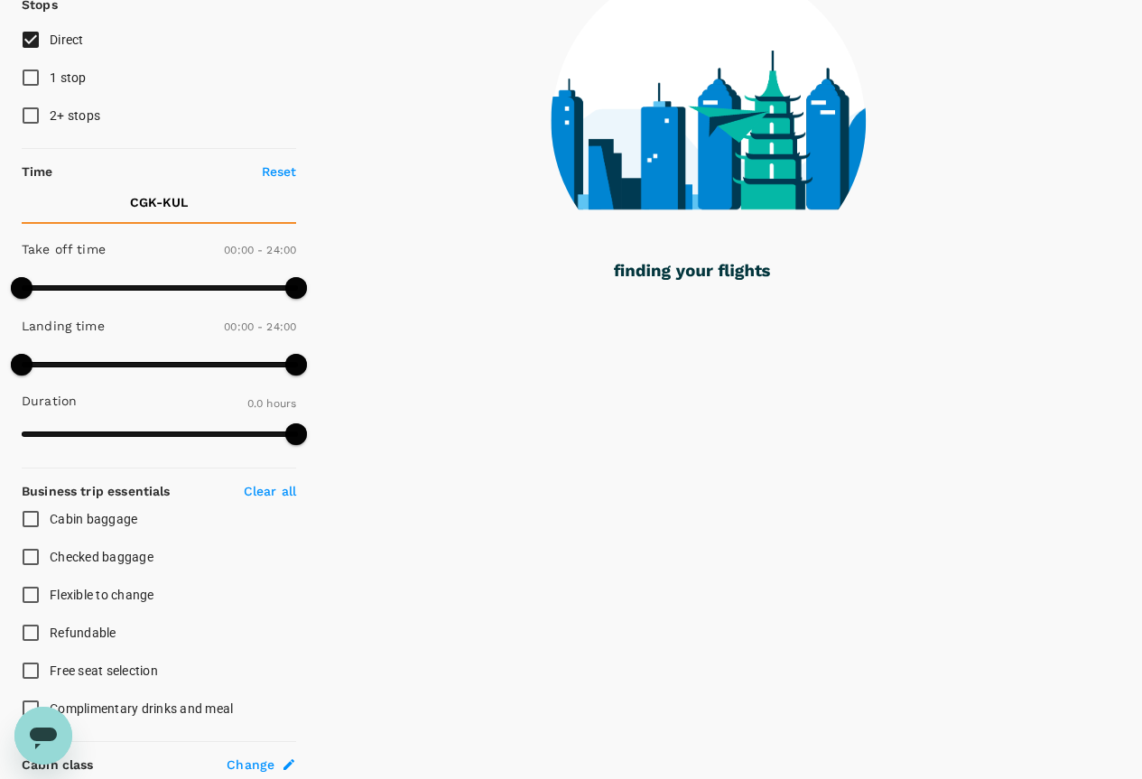
scroll to position [271, 0]
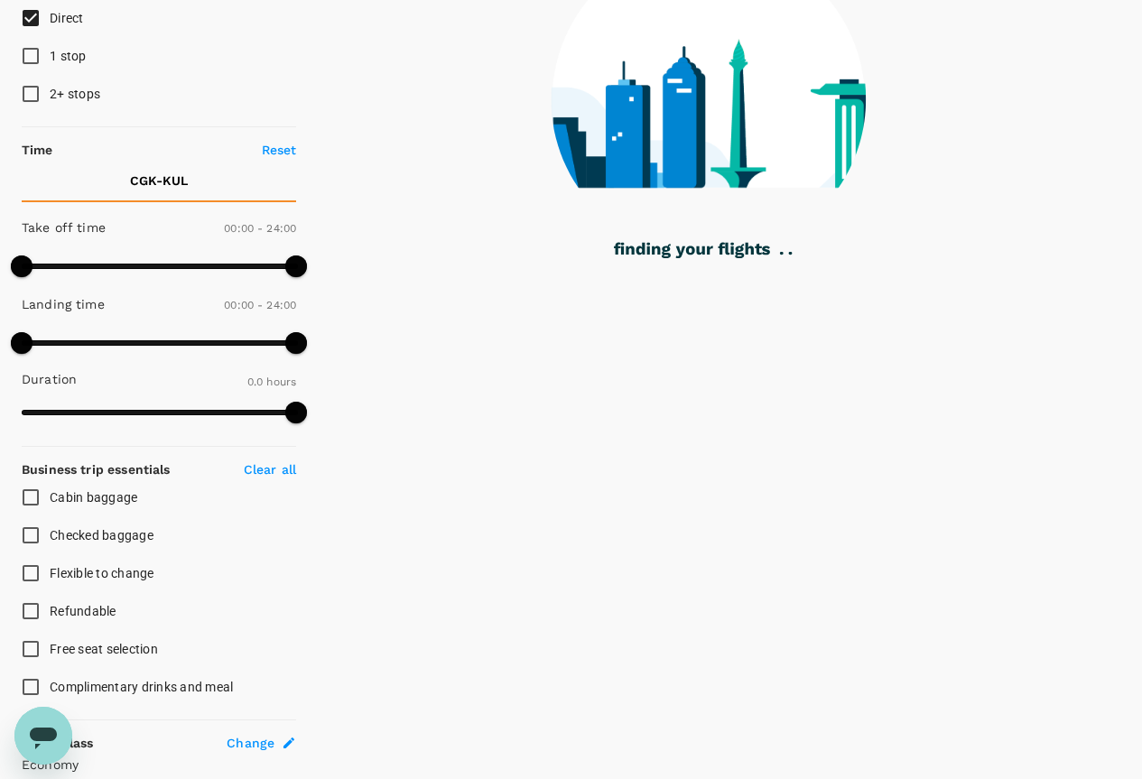
type input "1030"
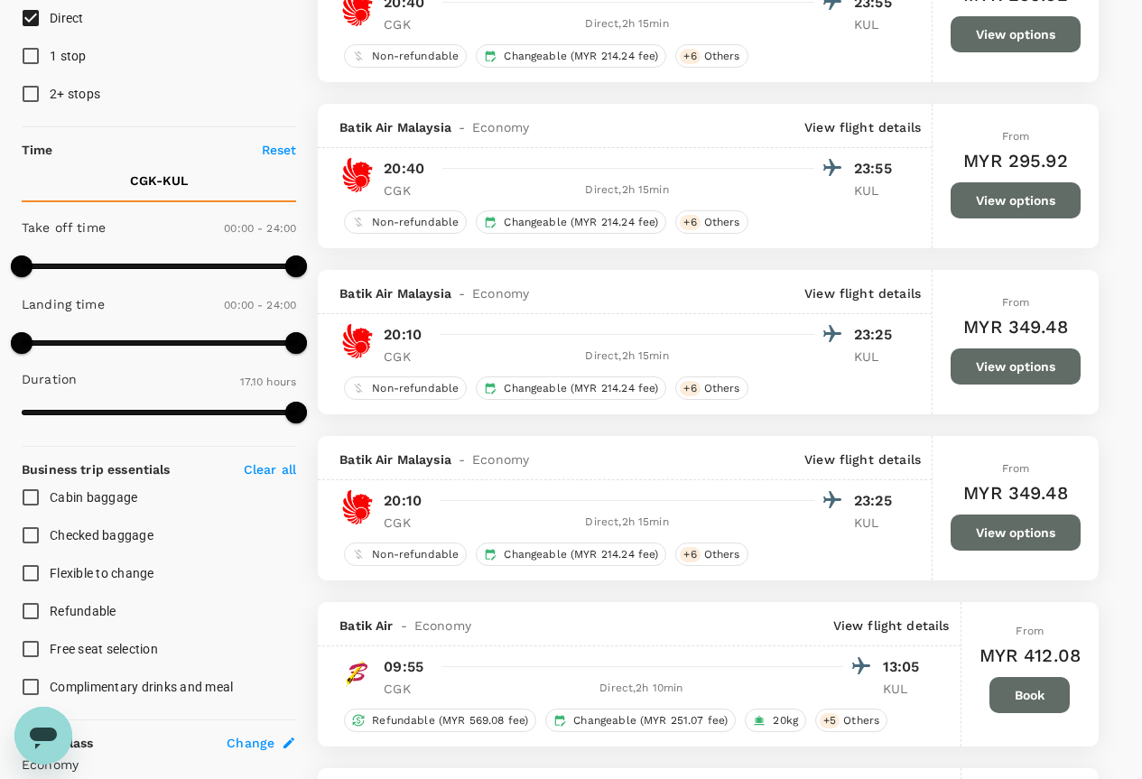
checkbox input "true"
type input "MYR"
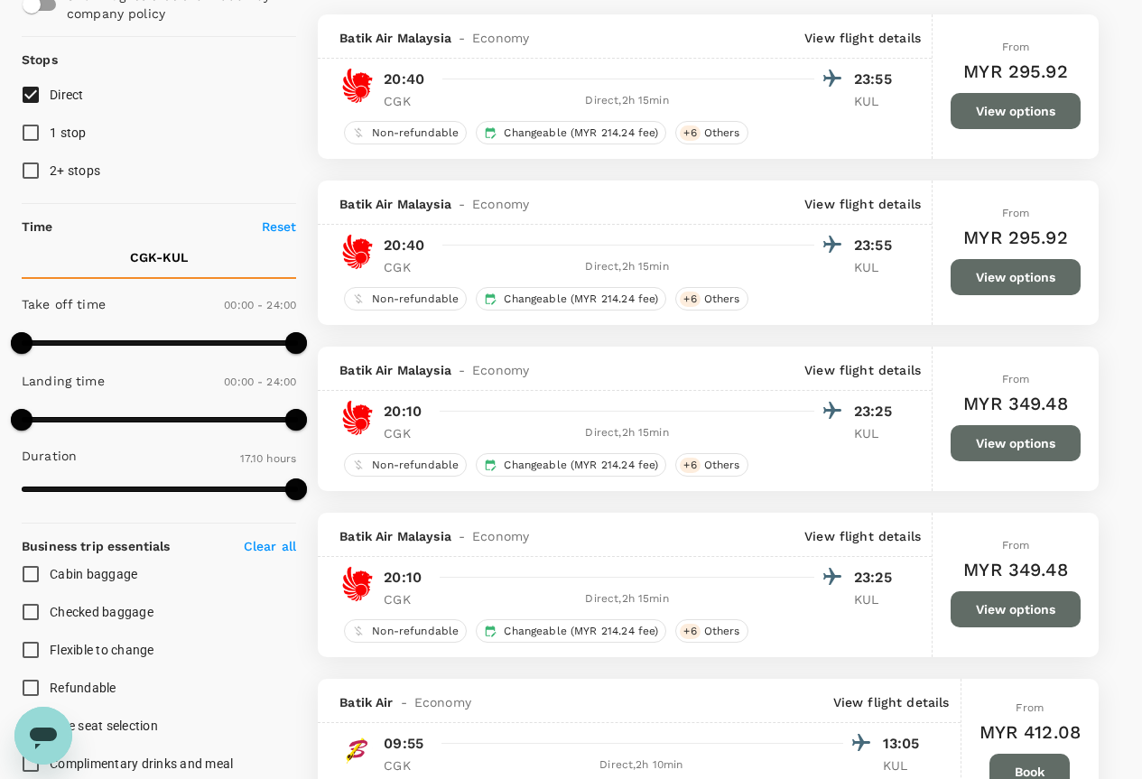
scroll to position [0, 0]
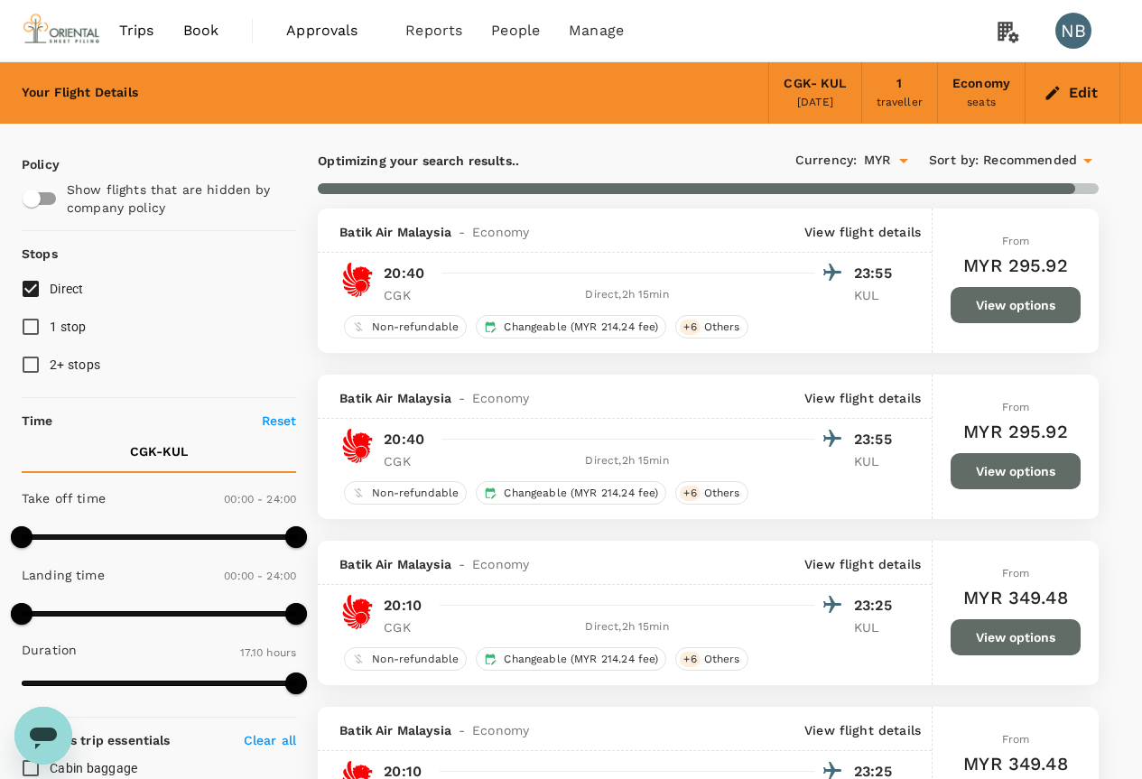
type input "1890"
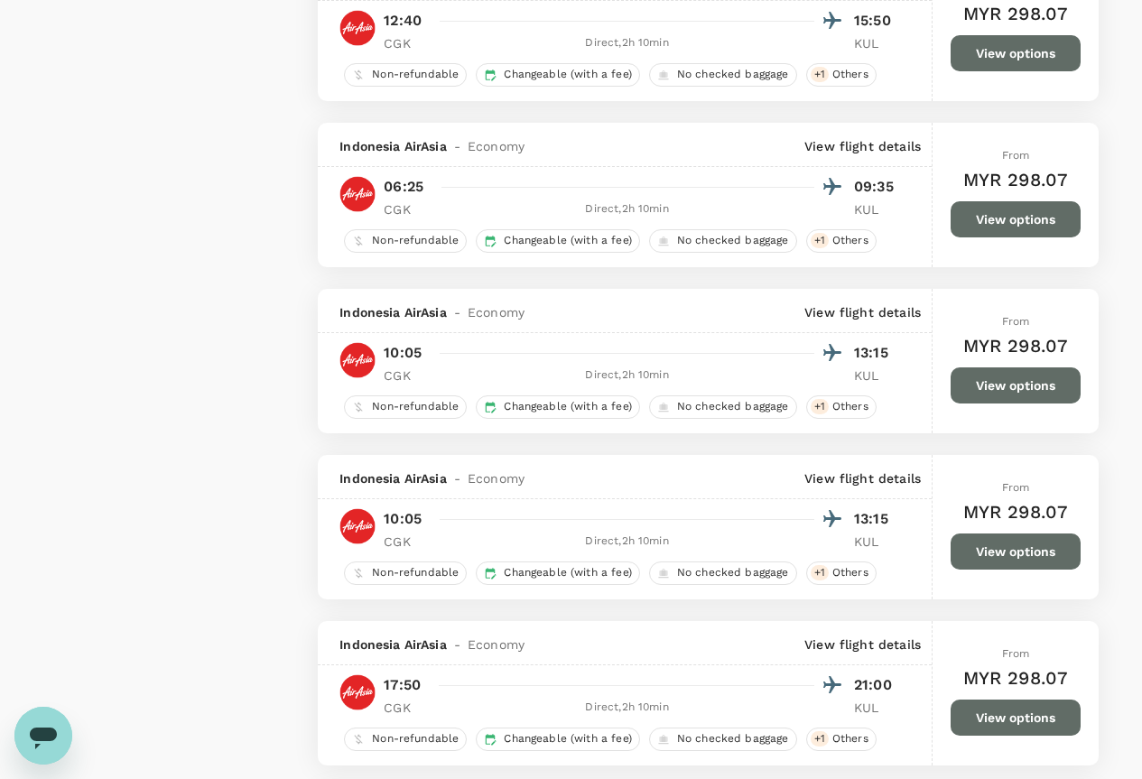
scroll to position [2348, 0]
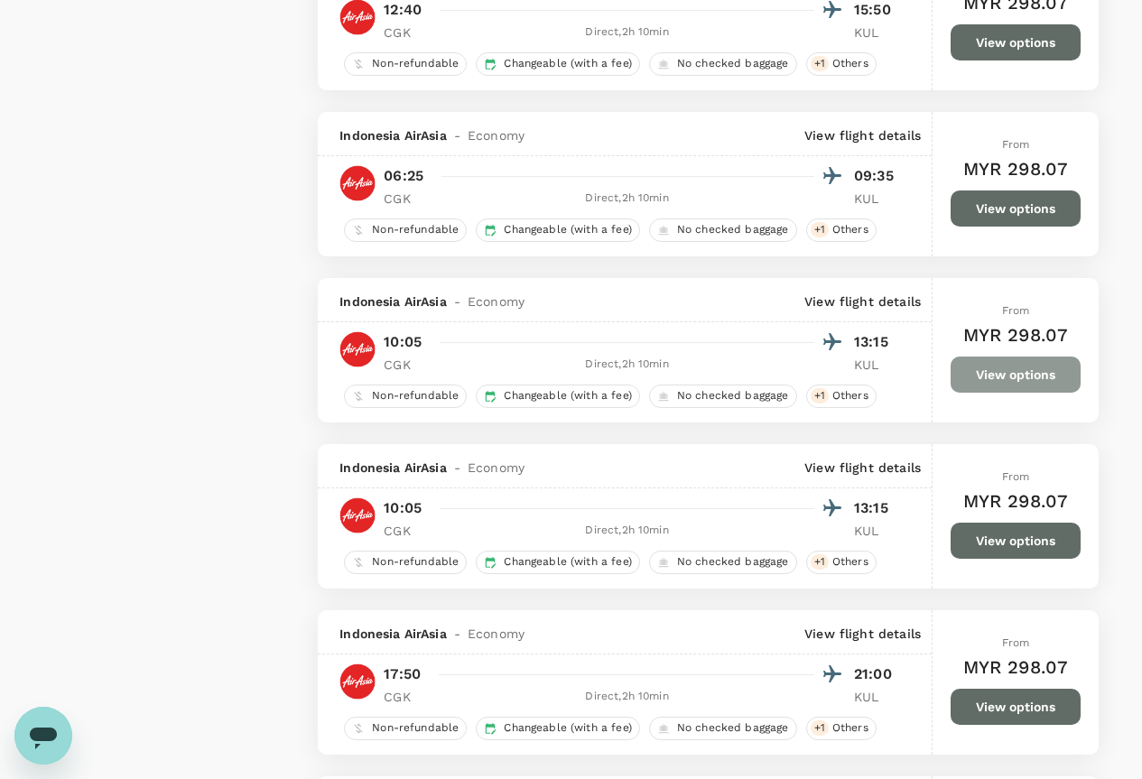
click at [1030, 380] on button "View options" at bounding box center [1016, 375] width 130 height 36
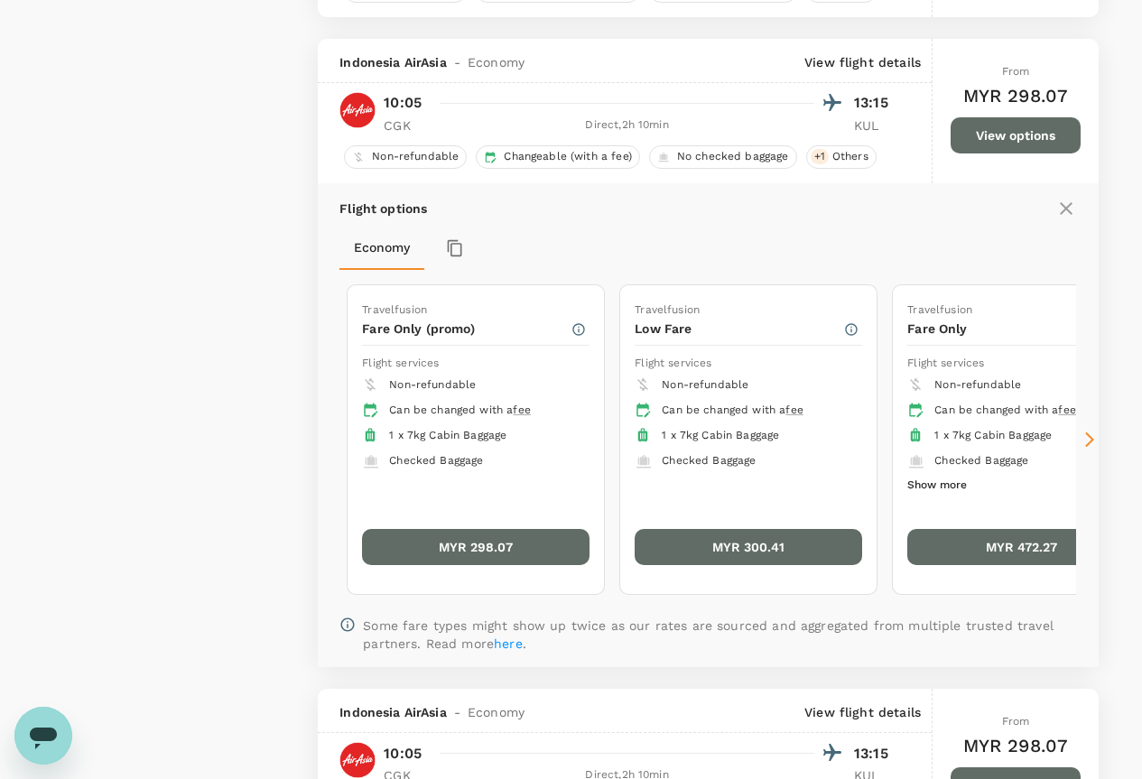
scroll to position [2626, 0]
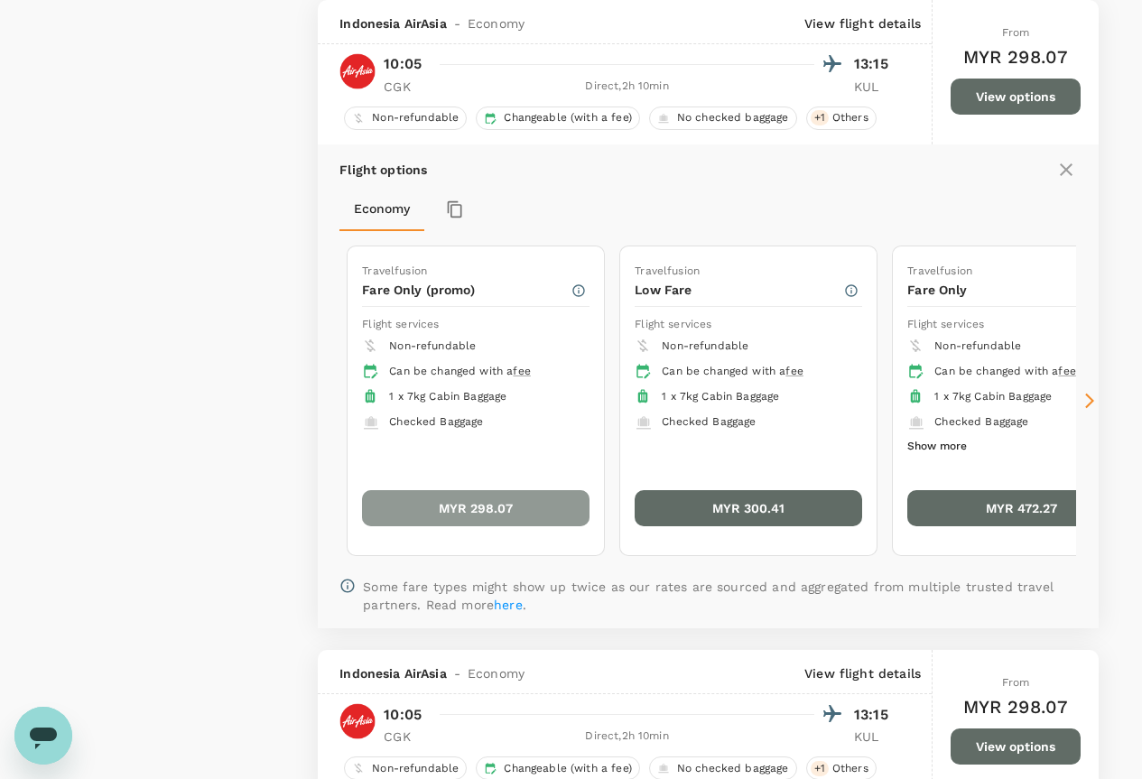
click at [489, 509] on button "MYR 298.07" at bounding box center [476, 508] width 228 height 36
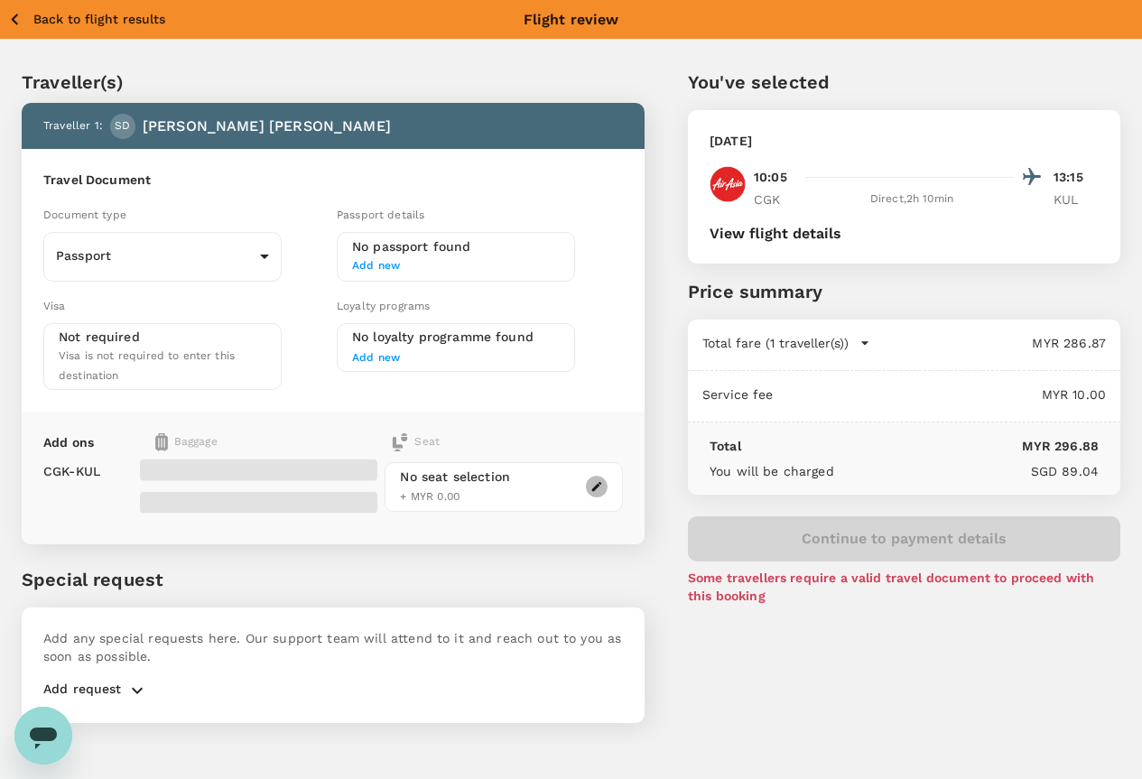
click at [603, 480] on icon "button" at bounding box center [597, 486] width 13 height 13
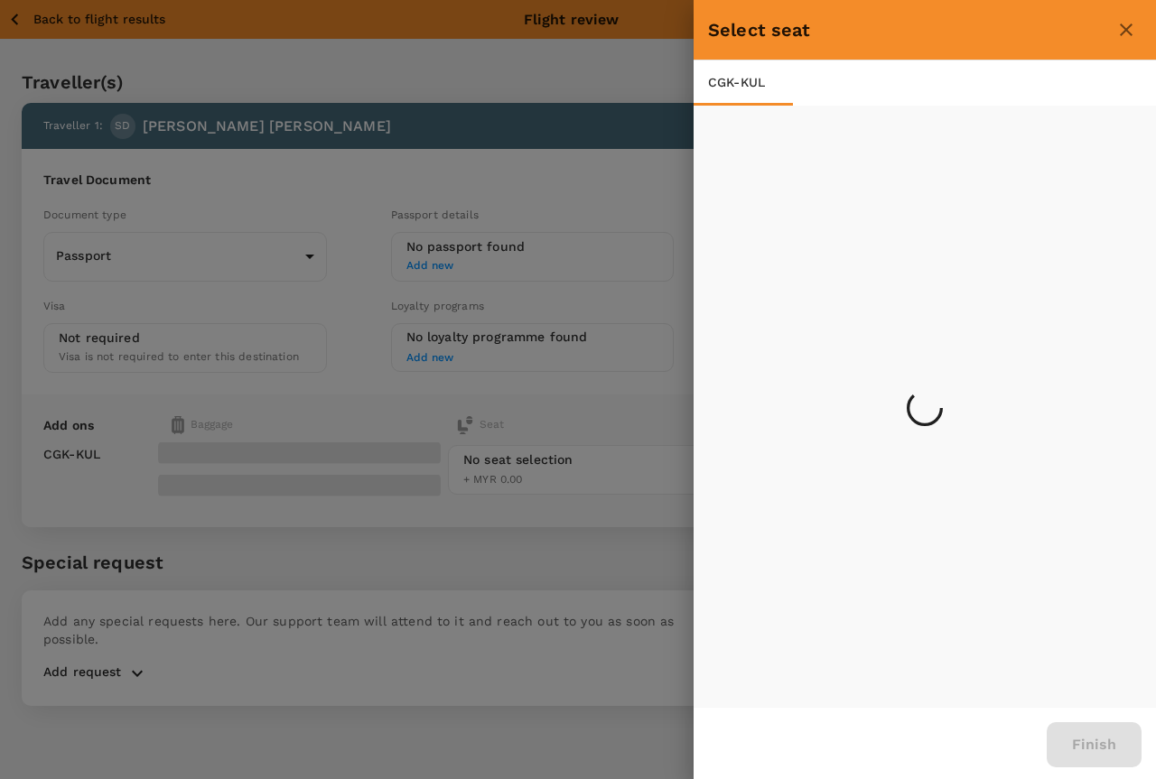
click at [541, 384] on div at bounding box center [578, 389] width 1156 height 779
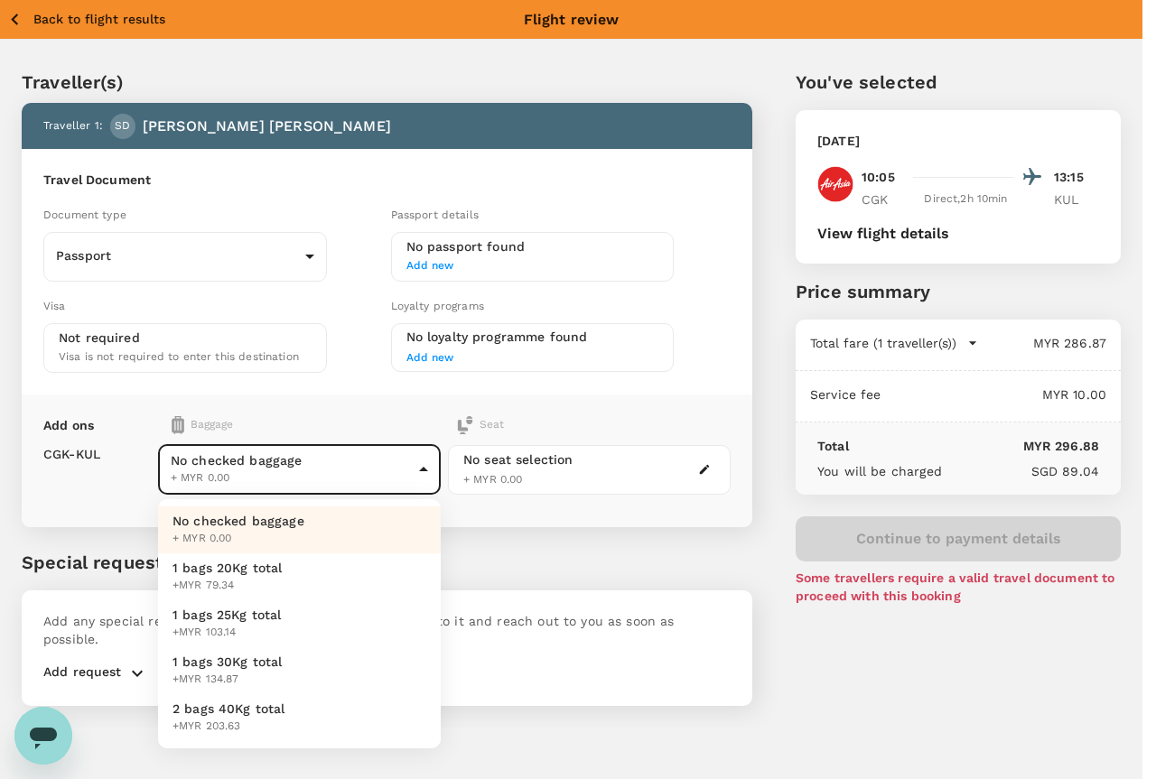
click at [389, 465] on body "Back to flight results Flight review Traveller(s) Traveller 1 : SD Siew Ling Da…" at bounding box center [578, 414] width 1156 height 828
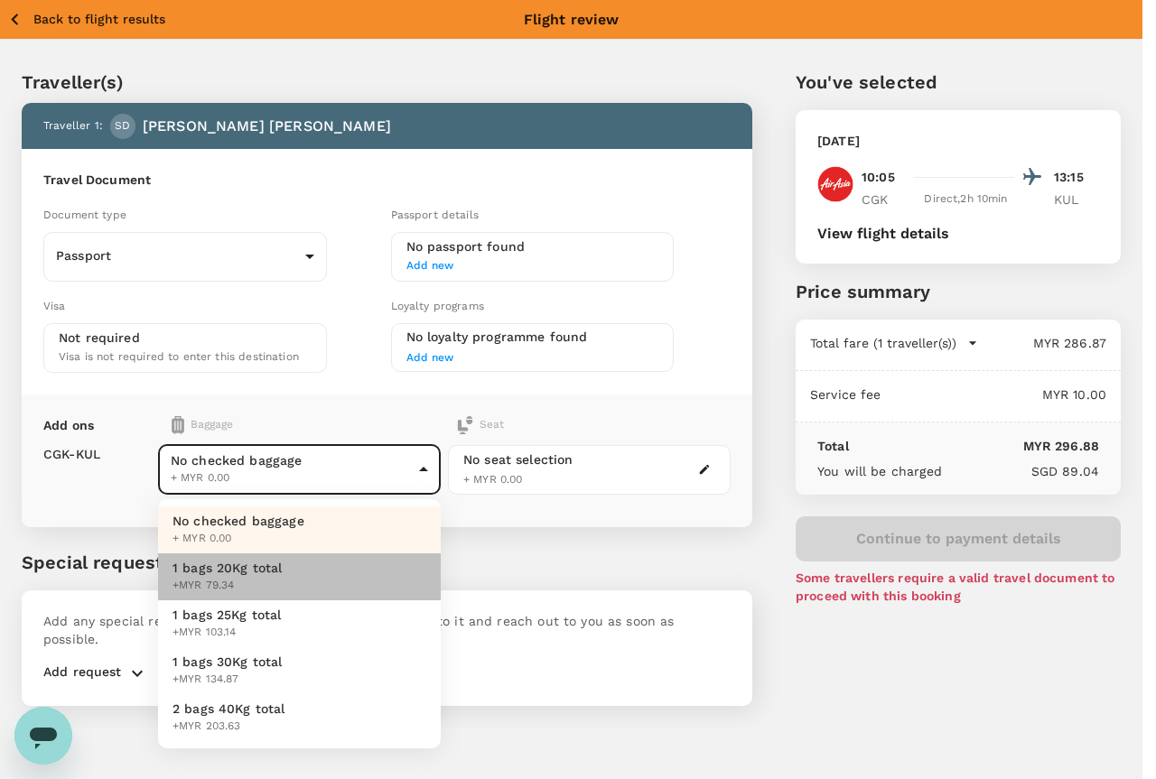
drag, startPoint x: 193, startPoint y: 580, endPoint x: 296, endPoint y: 564, distance: 104.2
click at [205, 575] on div "1 bags 20Kg total +MYR 79.34" at bounding box center [227, 577] width 110 height 36
type input "1 - 23.7"
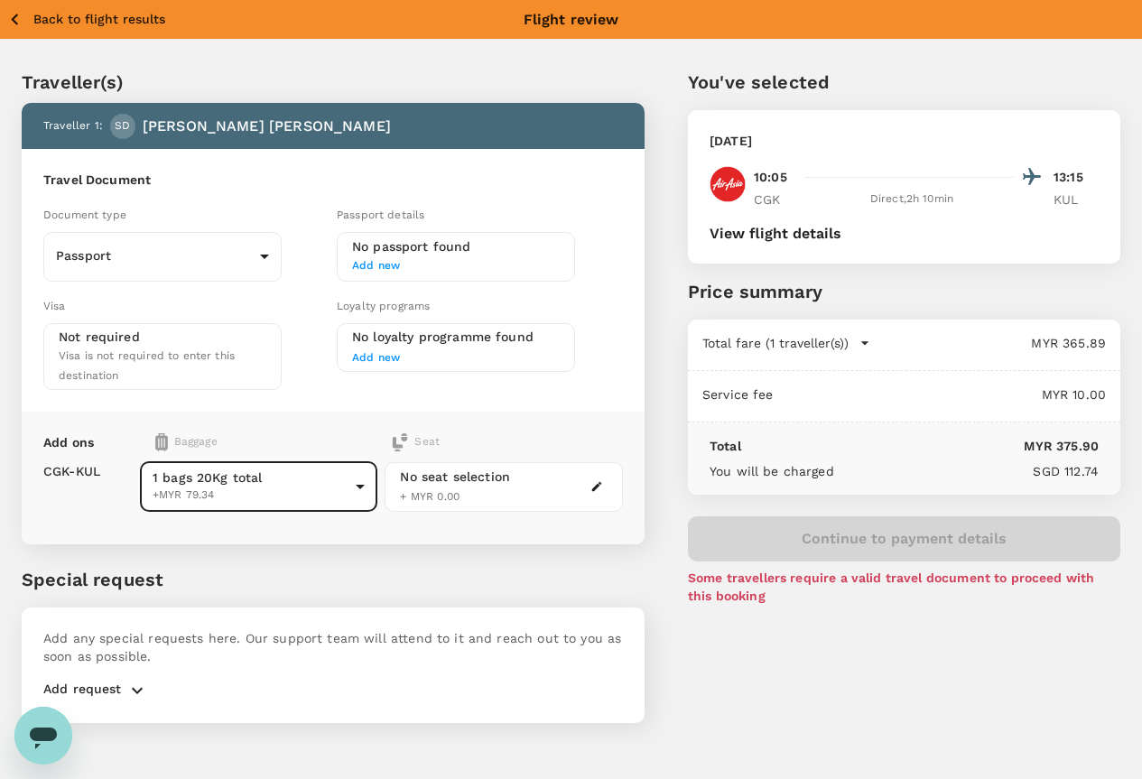
click at [510, 470] on div "No seat selection + MYR 0.00" at bounding box center [455, 487] width 110 height 39
click at [603, 480] on icon "button" at bounding box center [597, 486] width 13 height 13
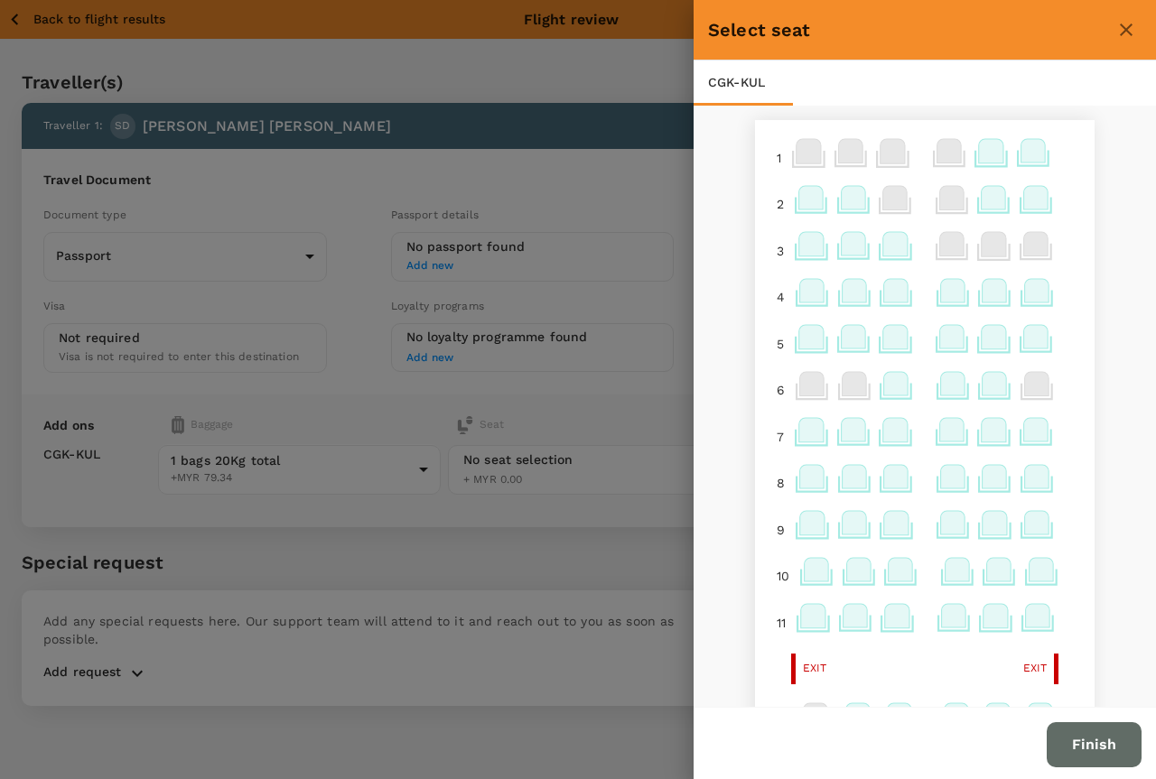
click at [883, 255] on icon at bounding box center [895, 243] width 24 height 23
click at [1090, 207] on p "Select" at bounding box center [1106, 204] width 40 height 18
click at [1076, 742] on button "Finish" at bounding box center [1094, 744] width 95 height 45
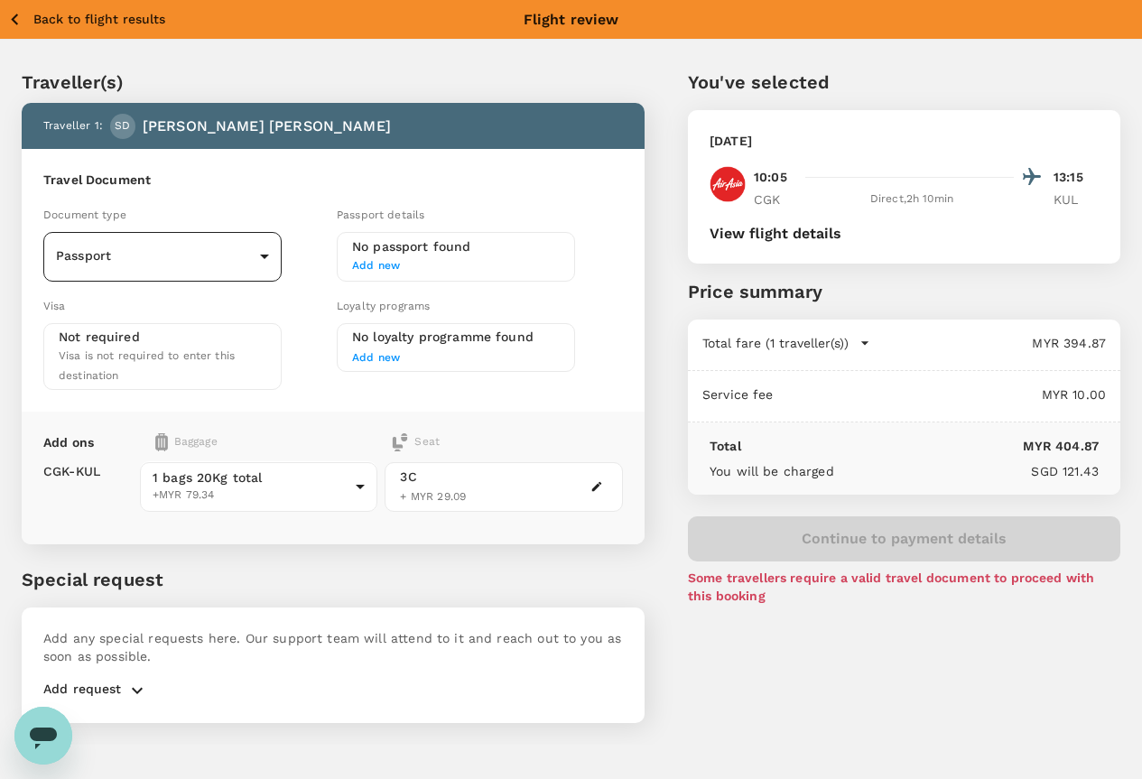
click at [252, 266] on body "Back to flight results Flight review Traveller(s) Traveller 1 : SD Siew Ling Da…" at bounding box center [571, 414] width 1142 height 828
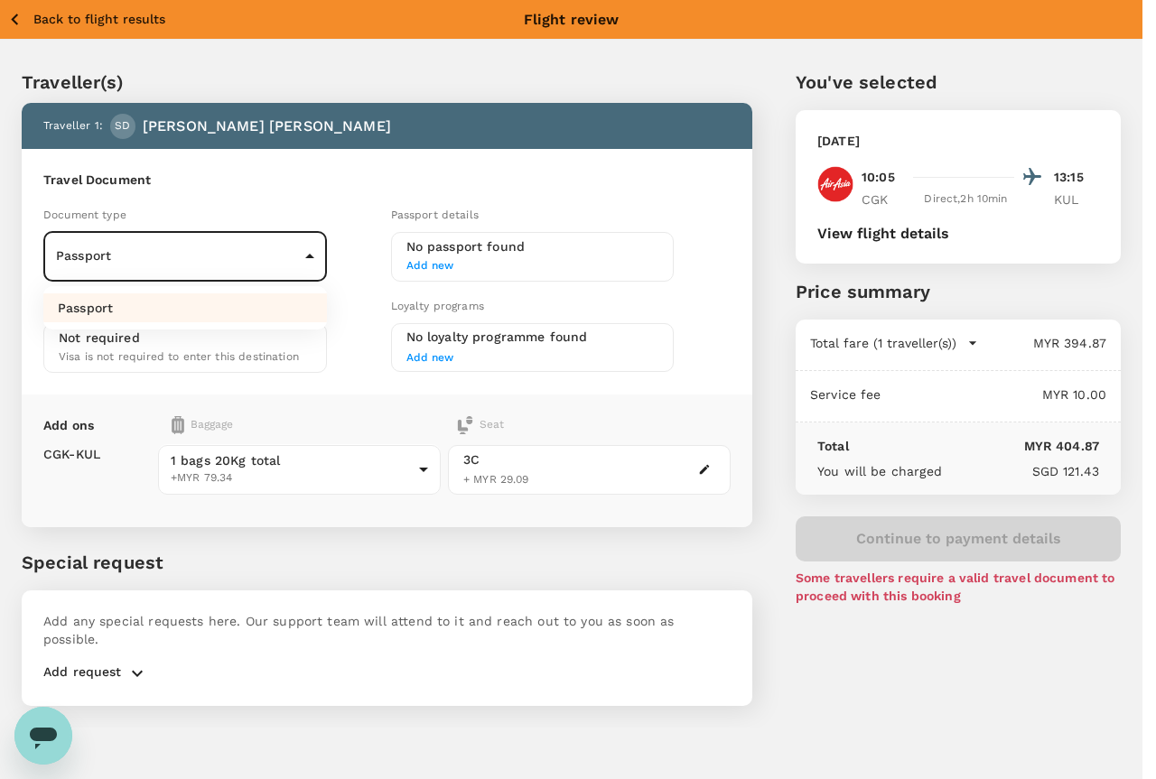
click at [452, 252] on div at bounding box center [578, 389] width 1156 height 779
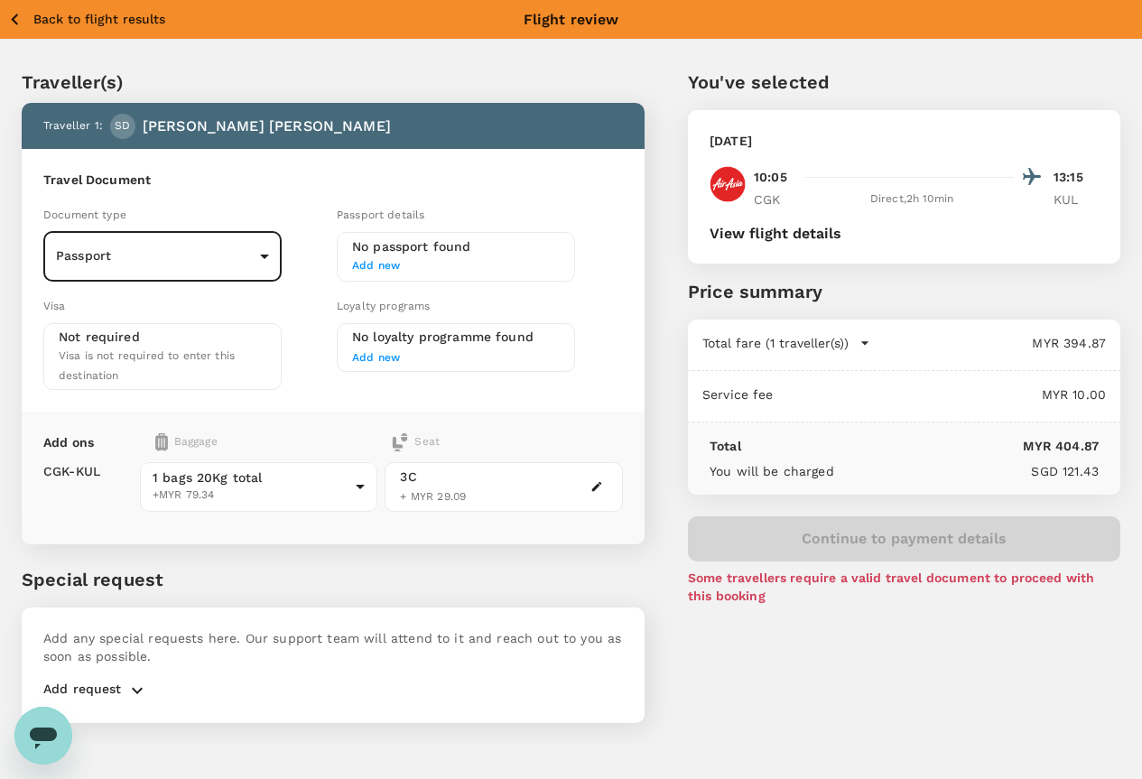
click at [424, 268] on span "Add new" at bounding box center [456, 266] width 208 height 18
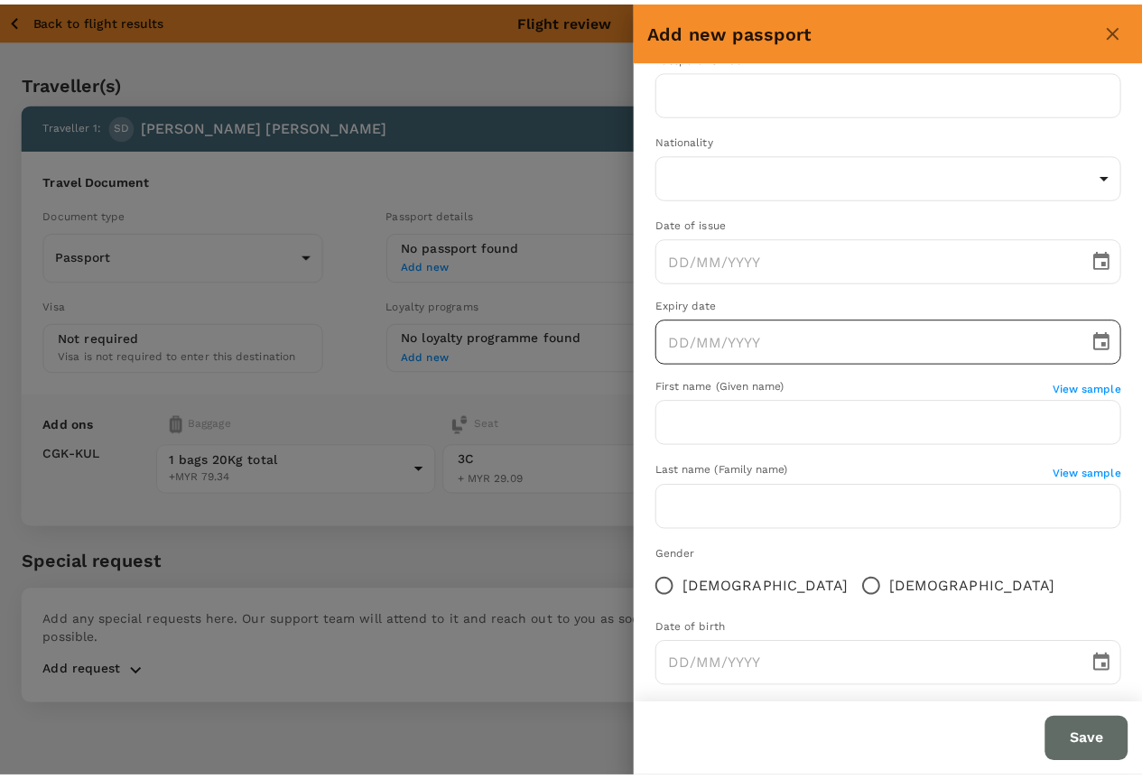
scroll to position [53, 0]
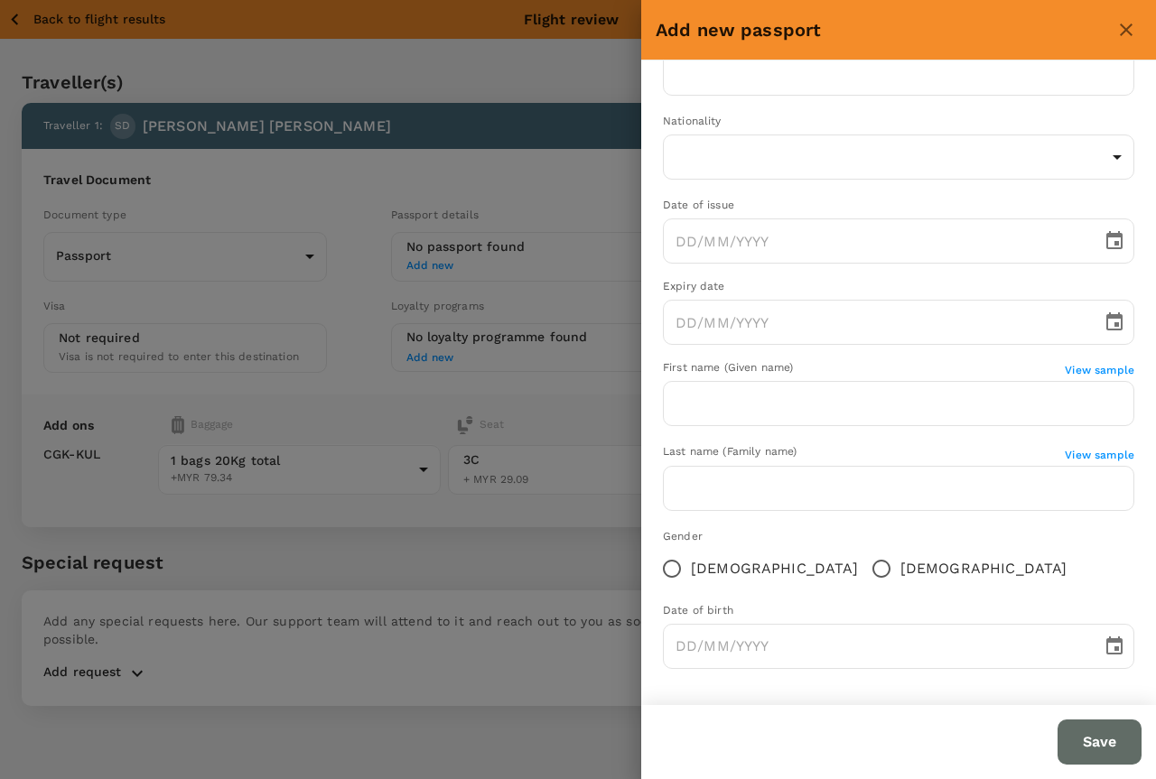
click at [464, 560] on div at bounding box center [578, 389] width 1156 height 779
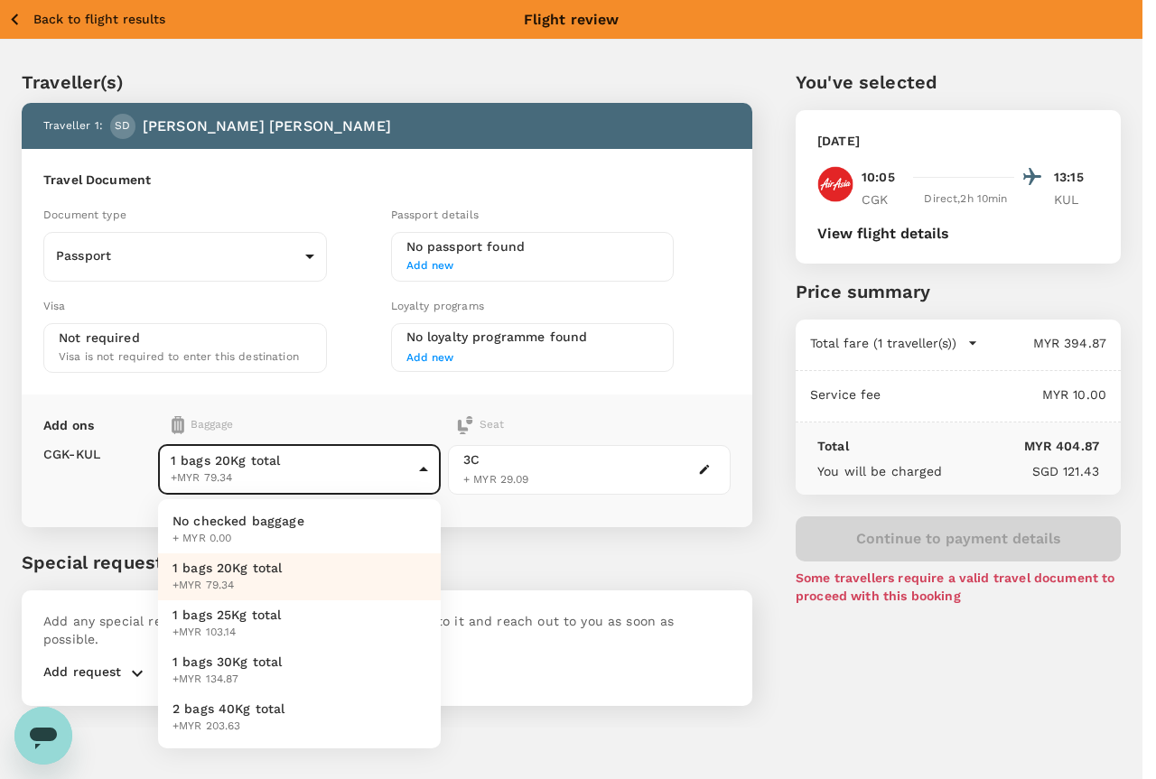
click at [349, 483] on body "Back to flight results Flight review Traveller(s) Traveller 1 : SD Siew Ling Da…" at bounding box center [578, 414] width 1156 height 828
click at [349, 483] on div at bounding box center [578, 389] width 1156 height 779
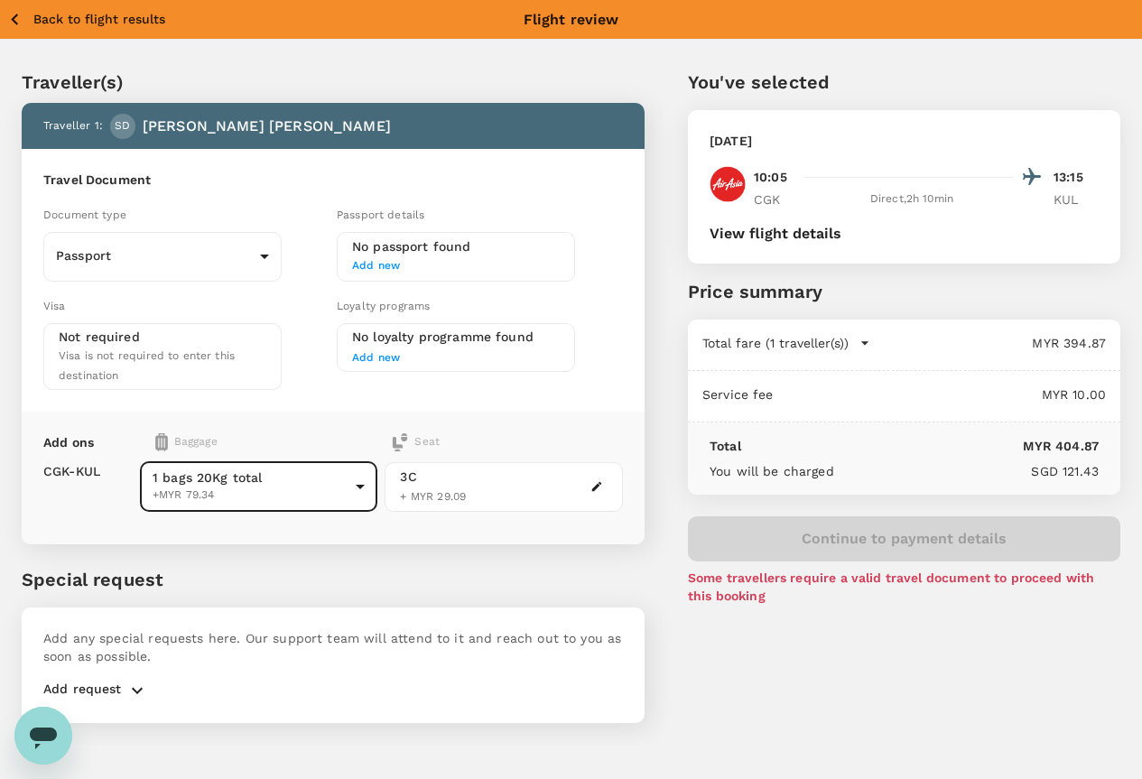
click at [466, 468] on div "3C" at bounding box center [433, 477] width 66 height 19
click at [871, 247] on div "Friday, 22 Aug 2025 10:05 13:15 CGK Direct , 2h 10min KUL View flight details" at bounding box center [904, 187] width 433 height 154
click at [842, 231] on button "View flight details" at bounding box center [776, 234] width 132 height 16
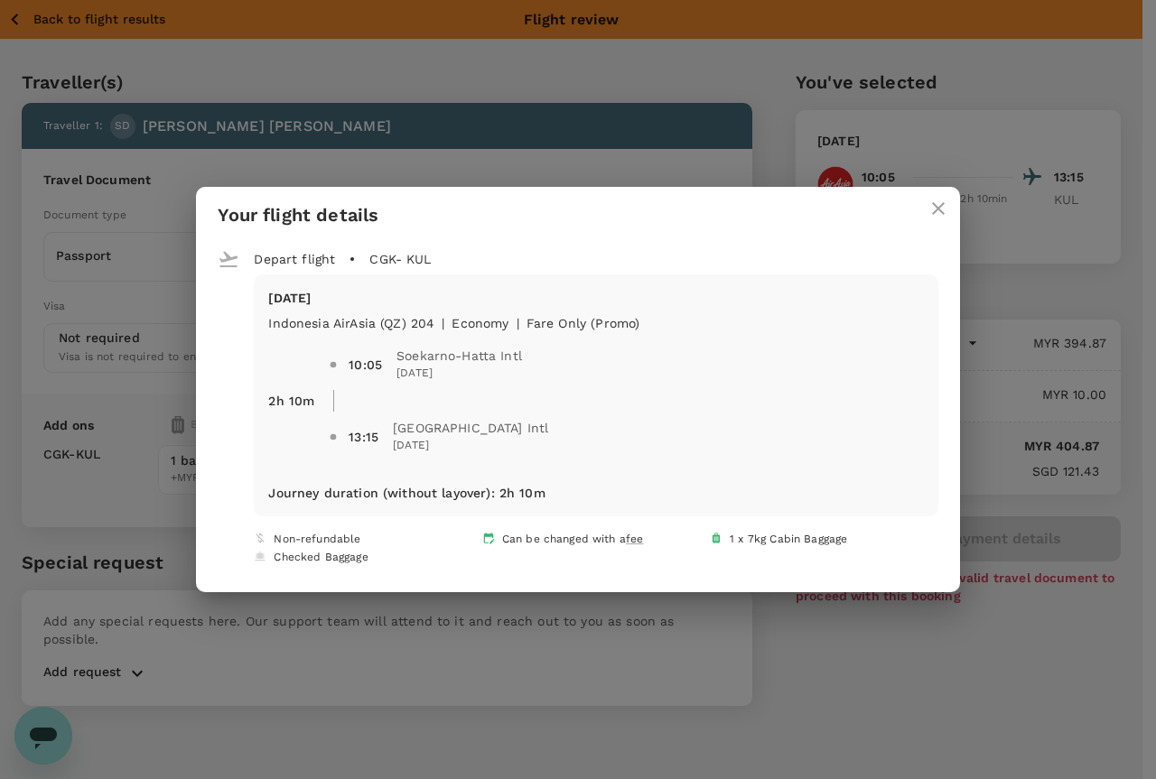
click at [928, 205] on icon "close" at bounding box center [938, 209] width 22 height 22
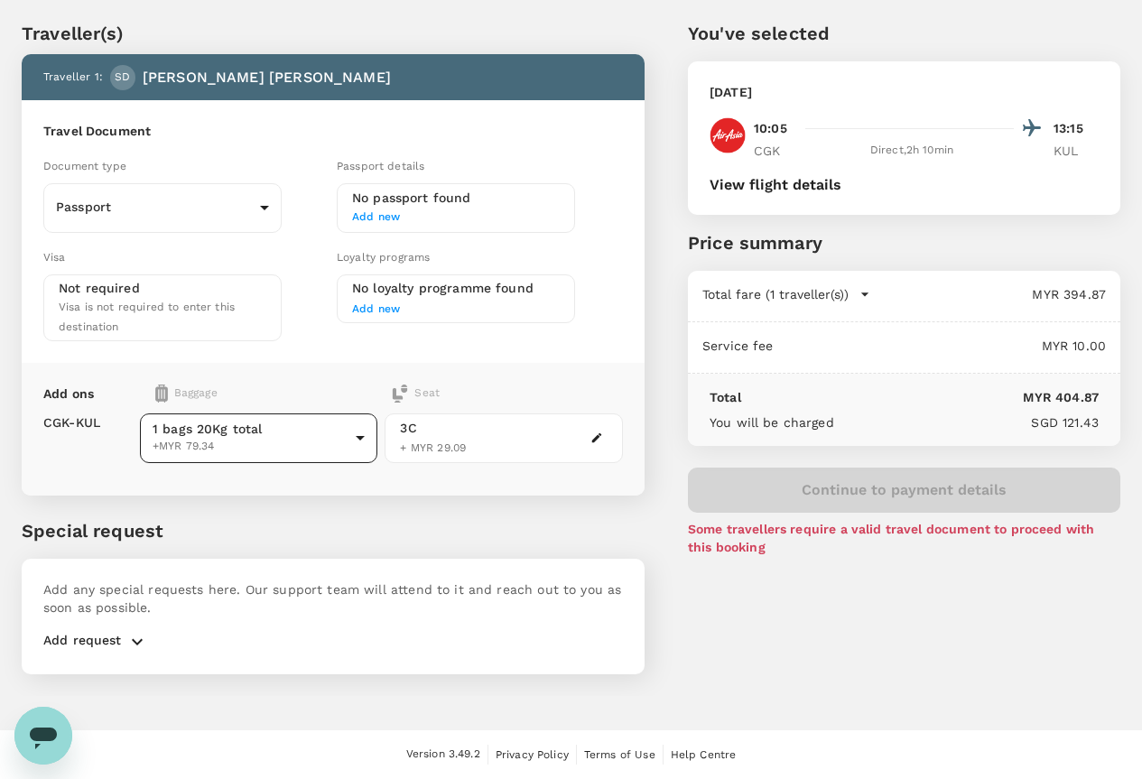
scroll to position [0, 0]
